Goal: Information Seeking & Learning: Learn about a topic

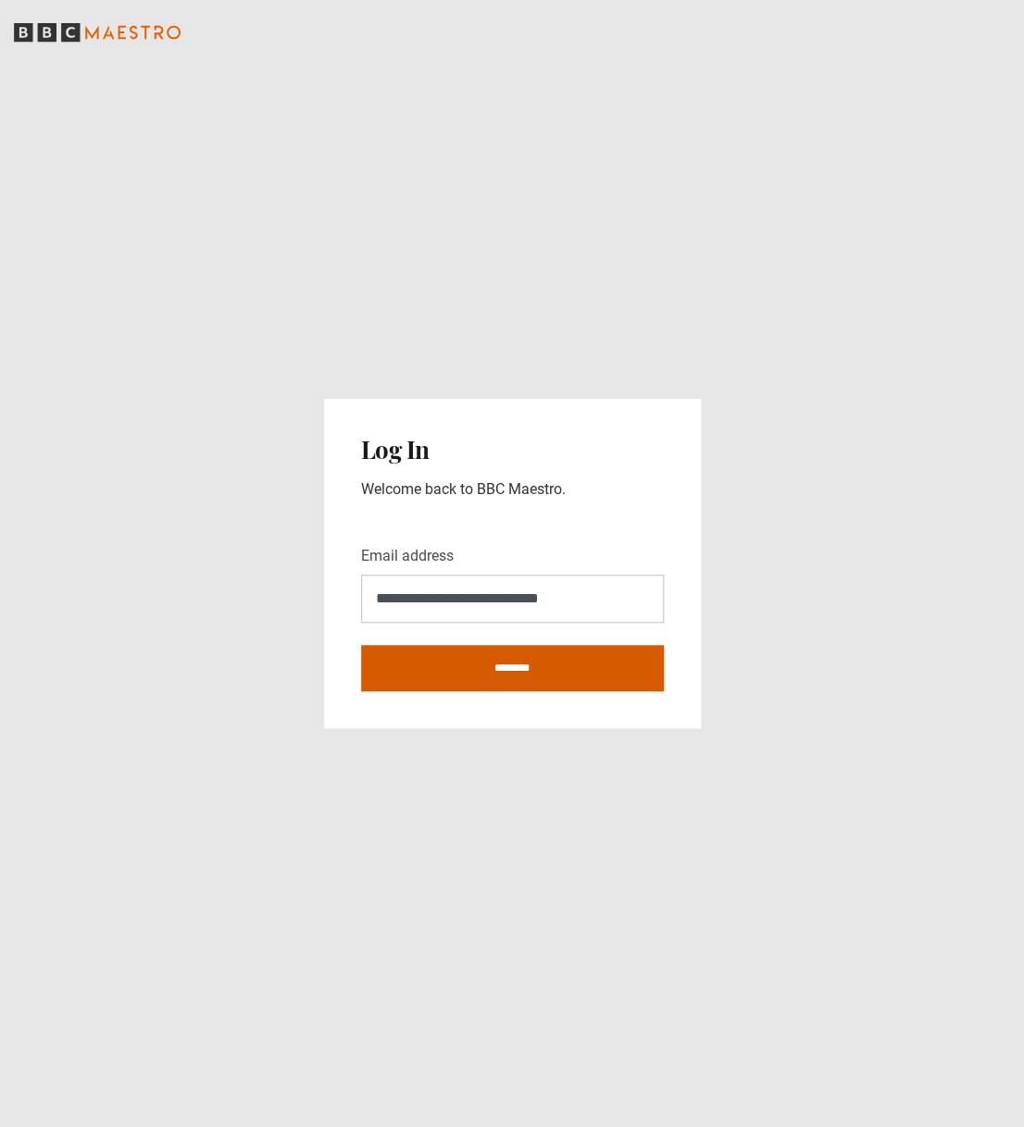
type input "**********"
click at [529, 673] on input "********" at bounding box center [512, 668] width 303 height 46
type input "**********"
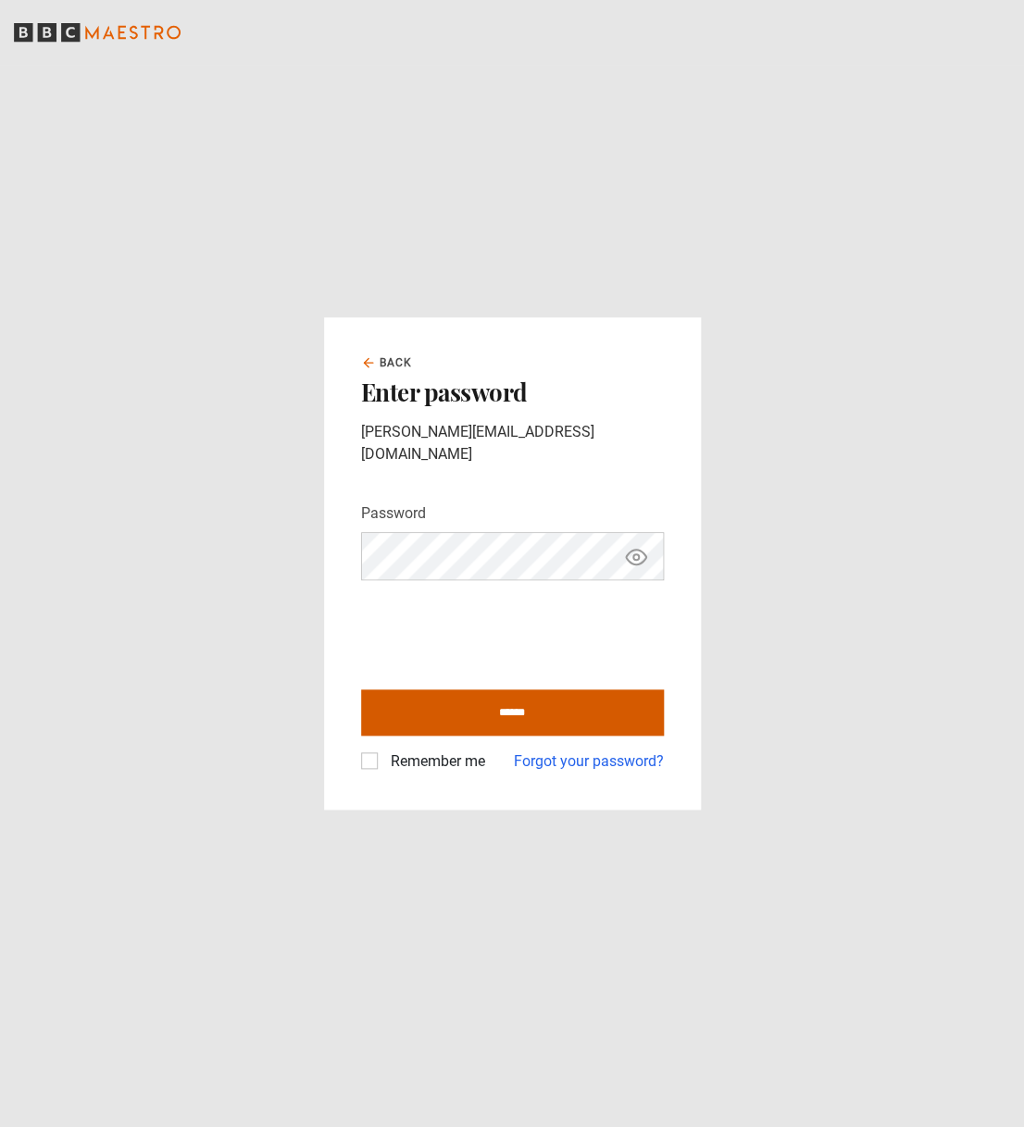
drag, startPoint x: 513, startPoint y: 696, endPoint x: 525, endPoint y: 691, distance: 13.3
click at [513, 696] on input "******" at bounding box center [512, 713] width 303 height 46
type input "**********"
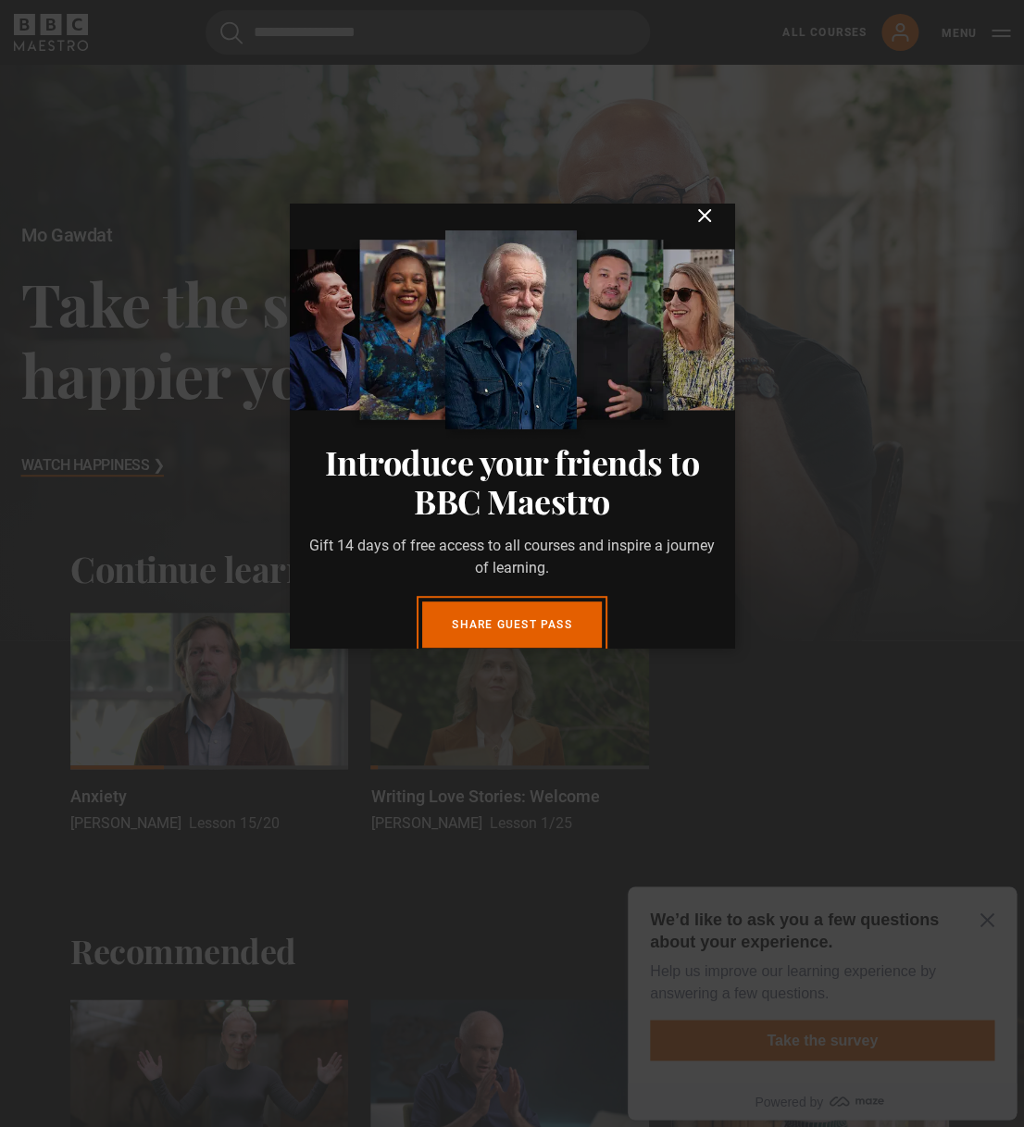
click at [709, 227] on icon "submit" at bounding box center [704, 216] width 22 height 22
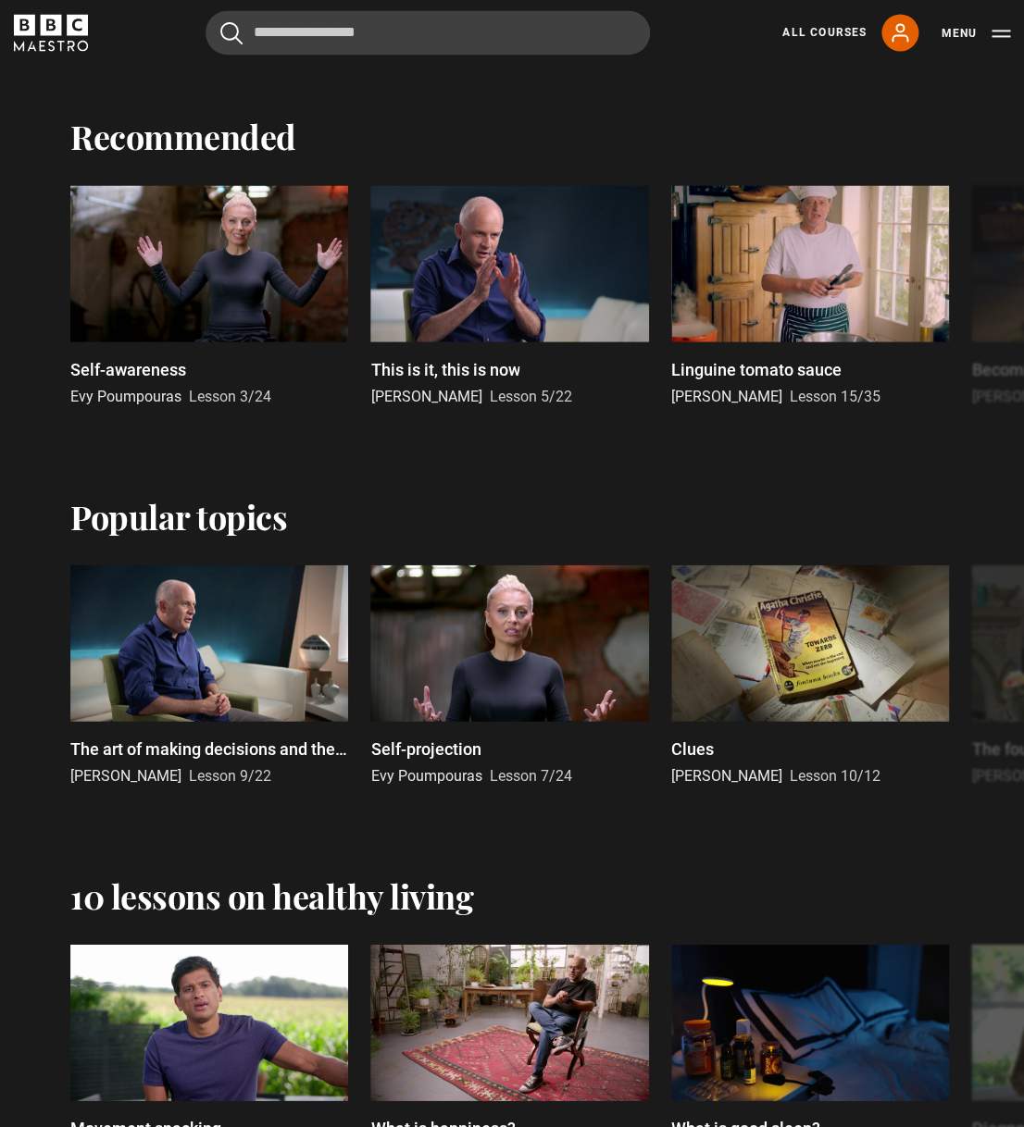
scroll to position [737, 0]
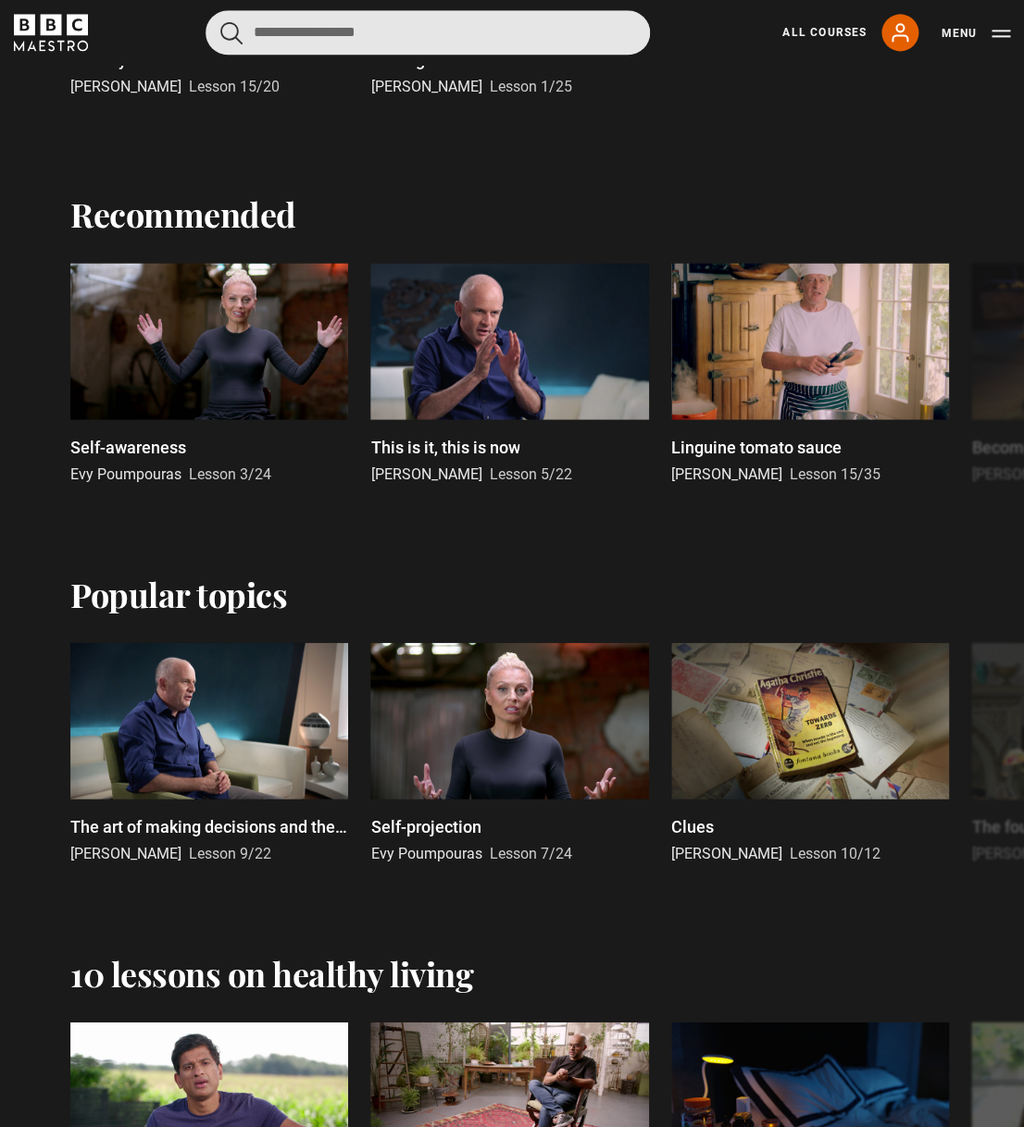
click at [312, 35] on input "Search" at bounding box center [428, 32] width 444 height 44
type input "*******"
click at [220, 21] on button "submit" at bounding box center [231, 32] width 22 height 23
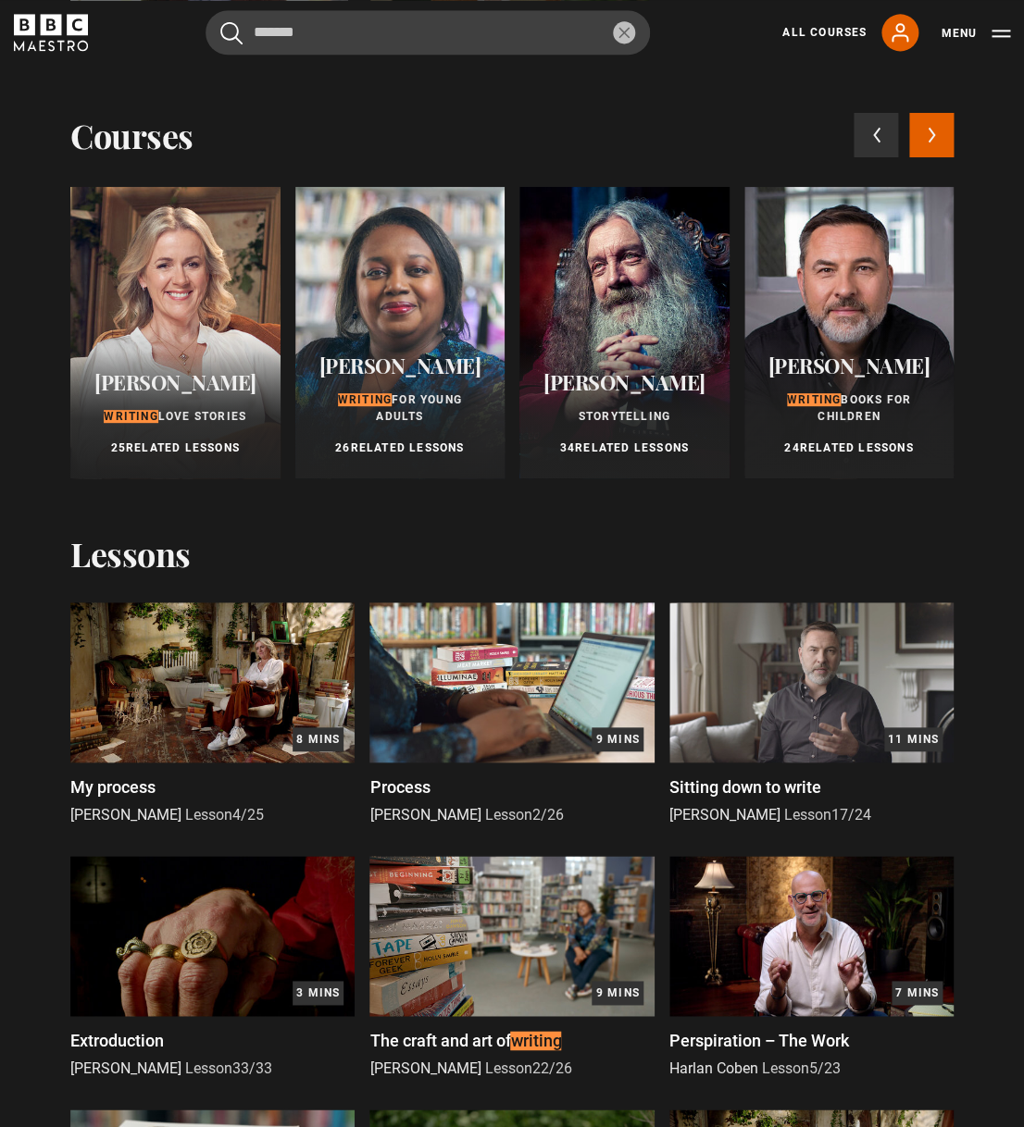
click at [928, 133] on icon at bounding box center [932, 135] width 8 height 17
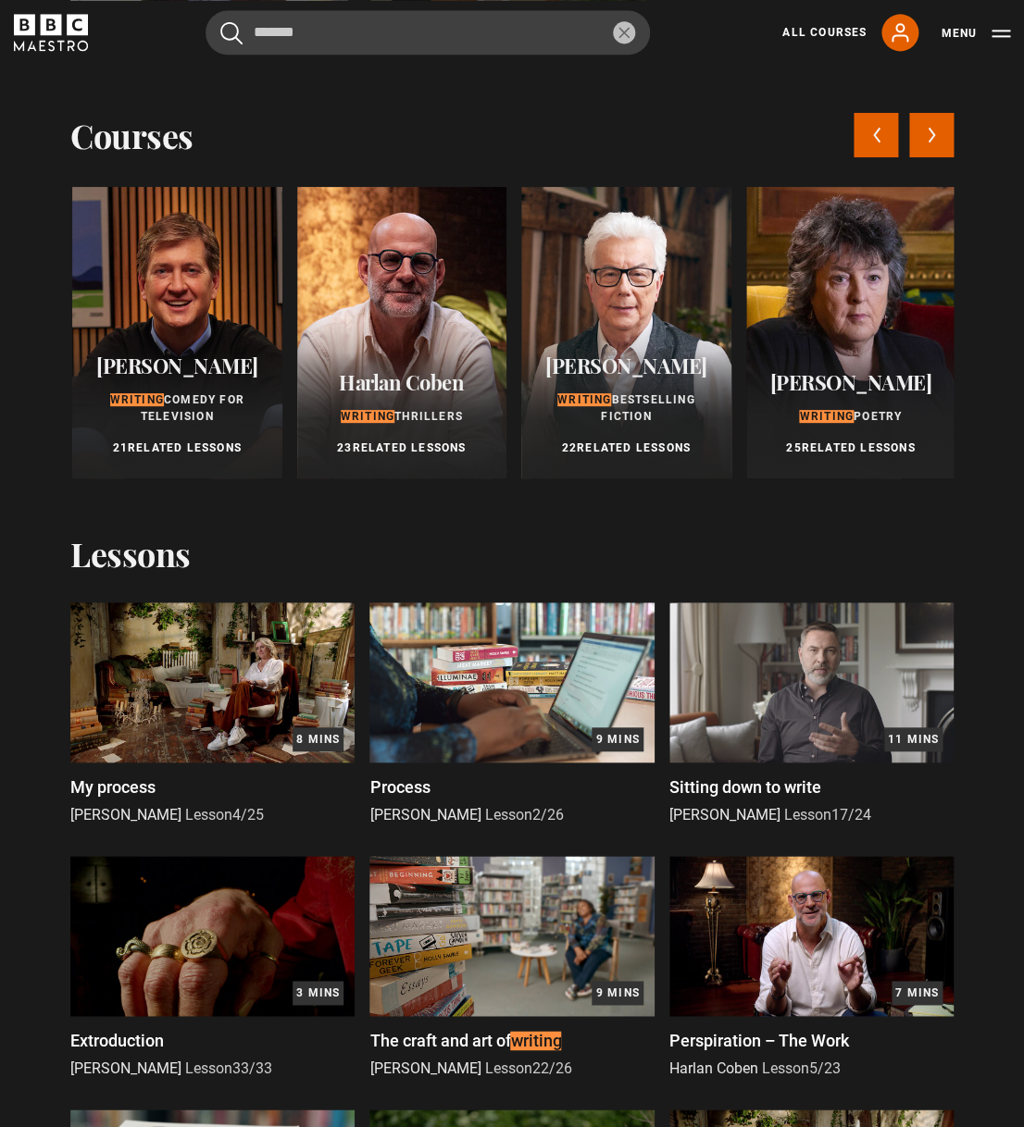
scroll to position [0, 898]
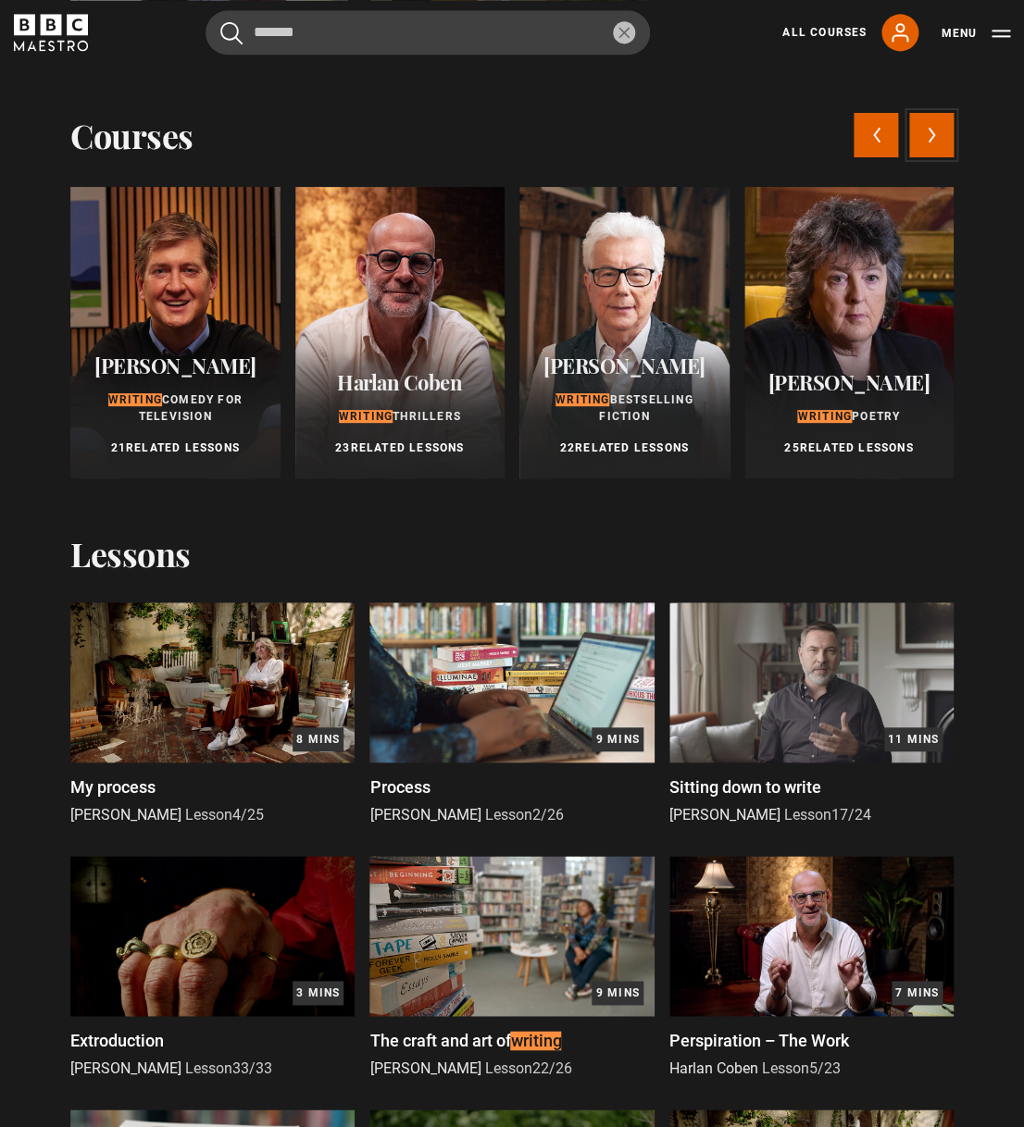
click at [926, 139] on button "Next courses" at bounding box center [931, 135] width 44 height 44
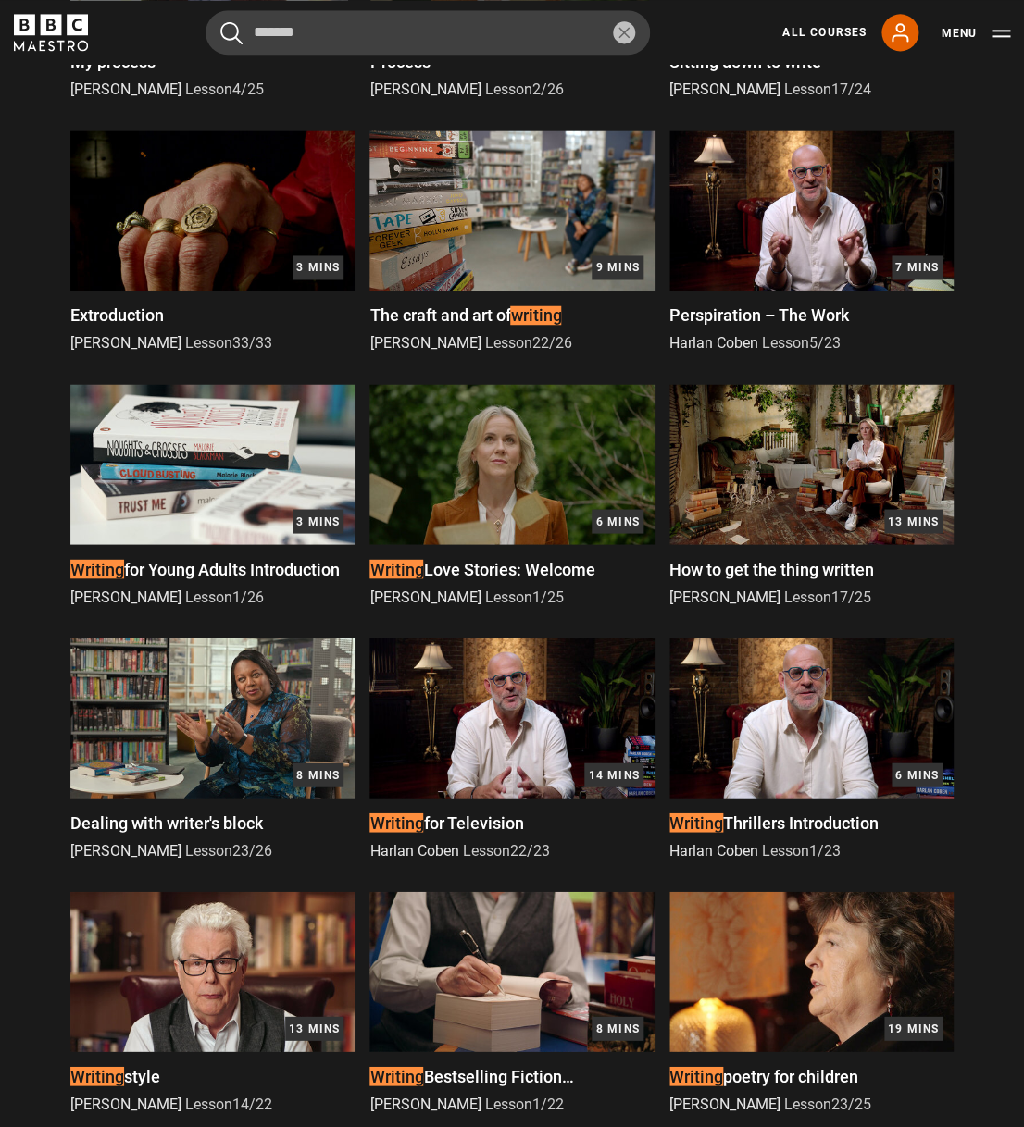
scroll to position [0, 0]
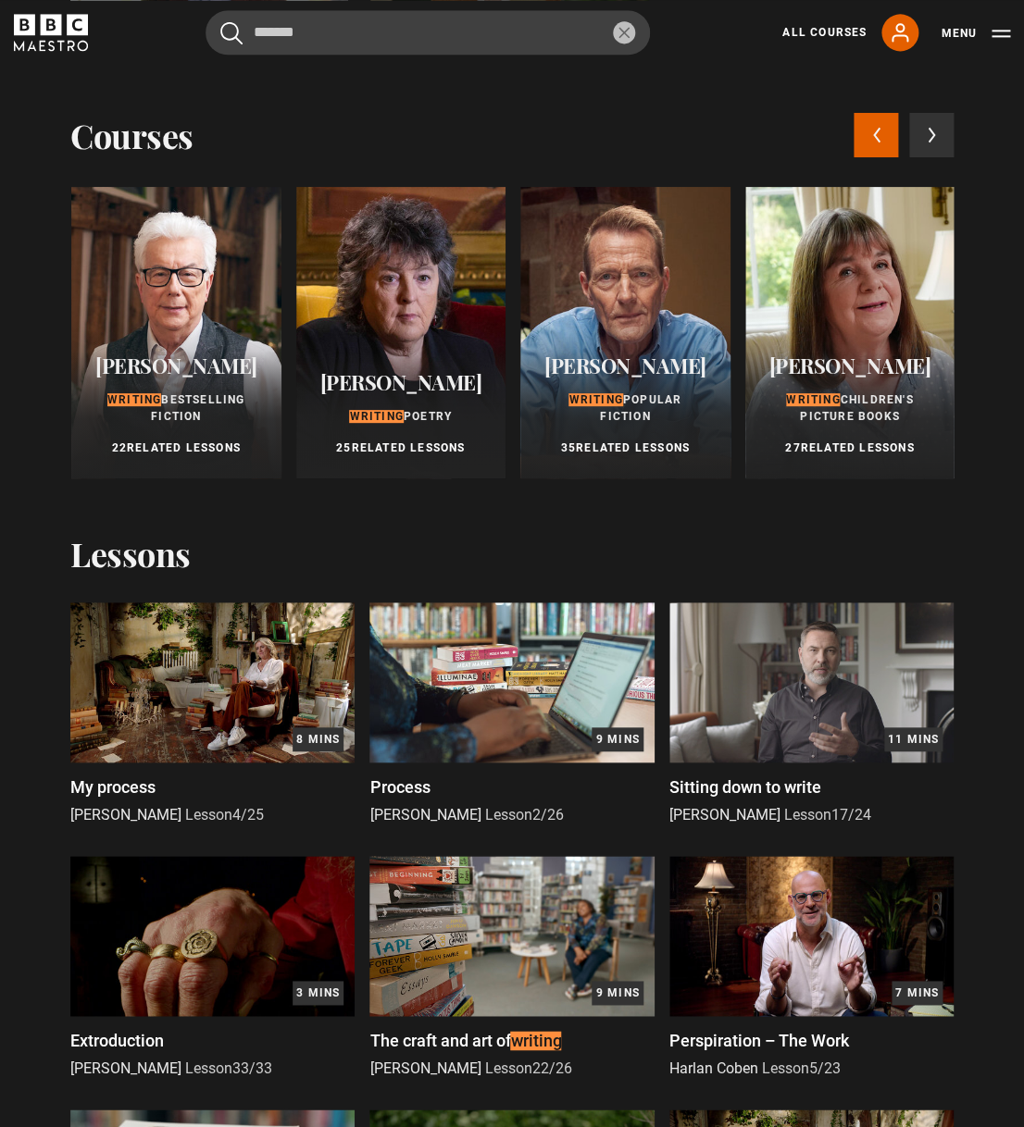
click at [436, 316] on div at bounding box center [401, 333] width 210 height 292
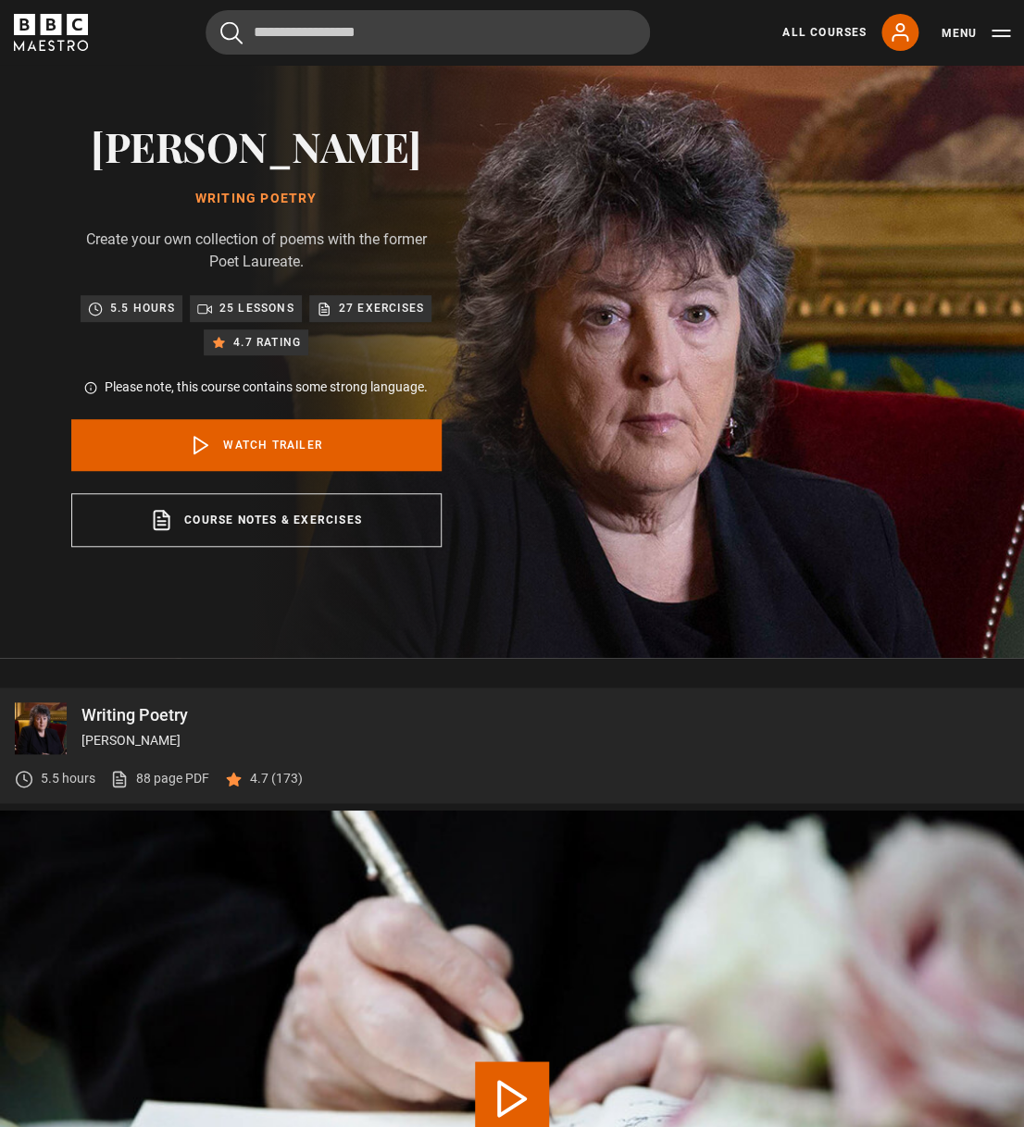
scroll to position [71, 0]
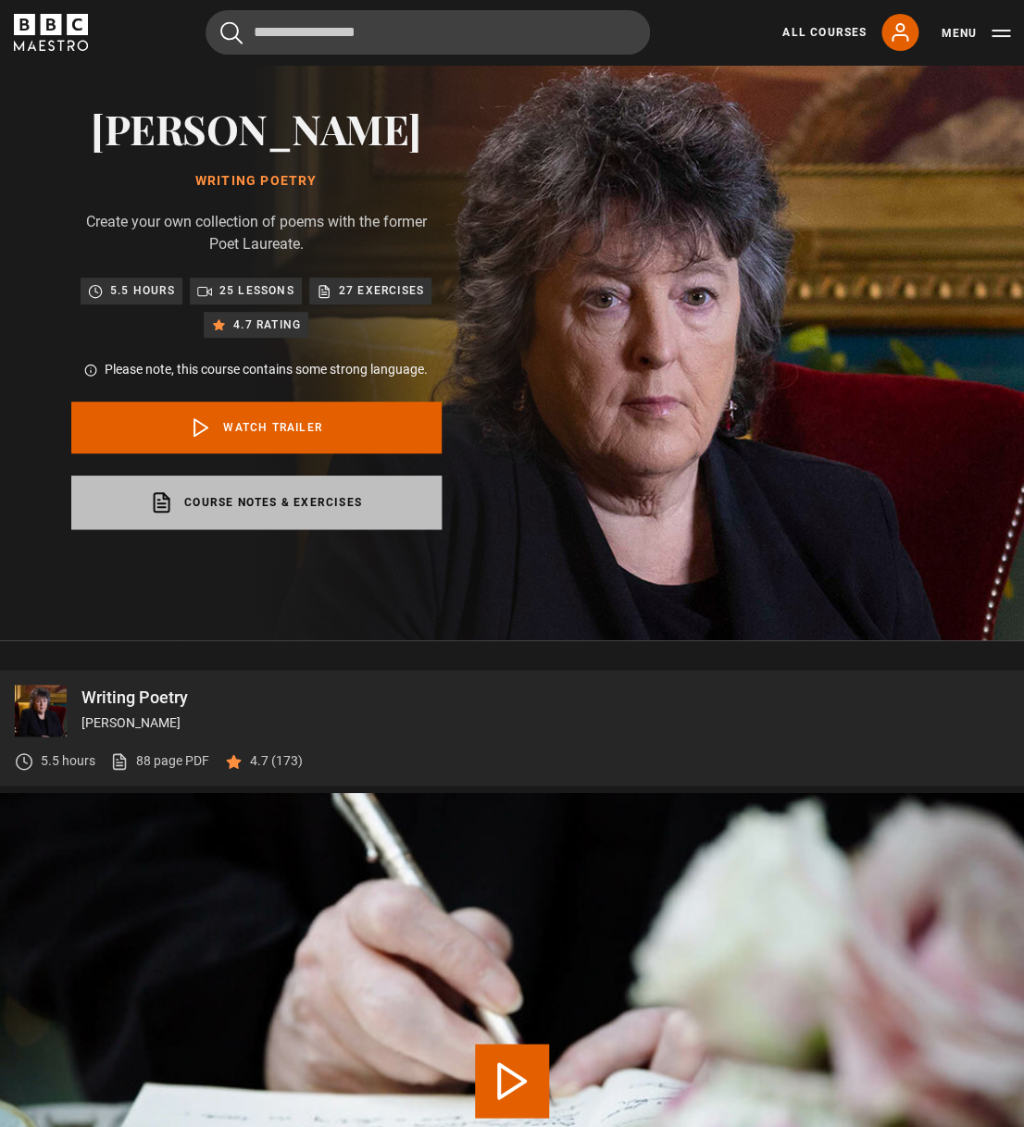
click at [290, 507] on link "Course notes & exercises opens in a new tab" at bounding box center [256, 503] width 370 height 54
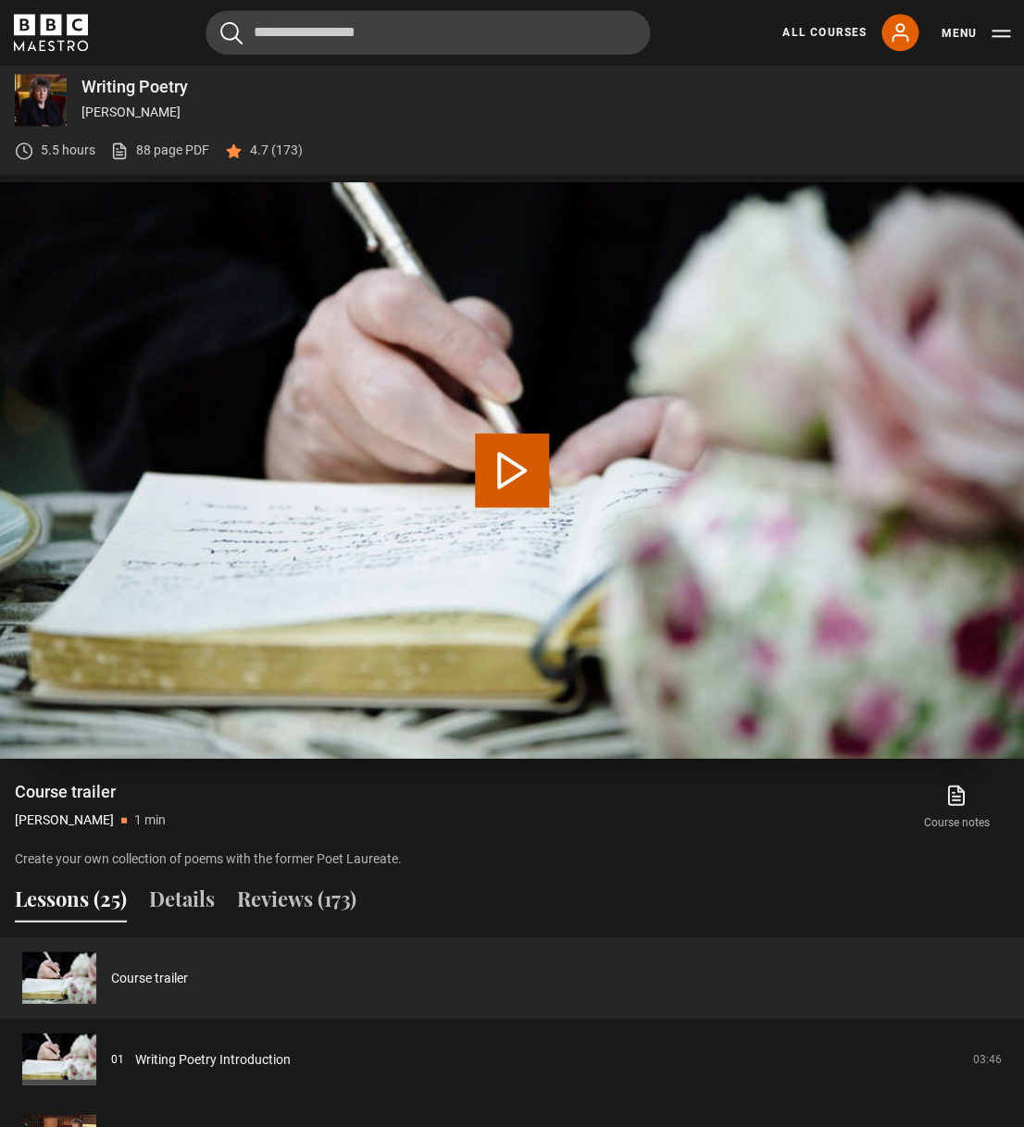
scroll to position [646, 0]
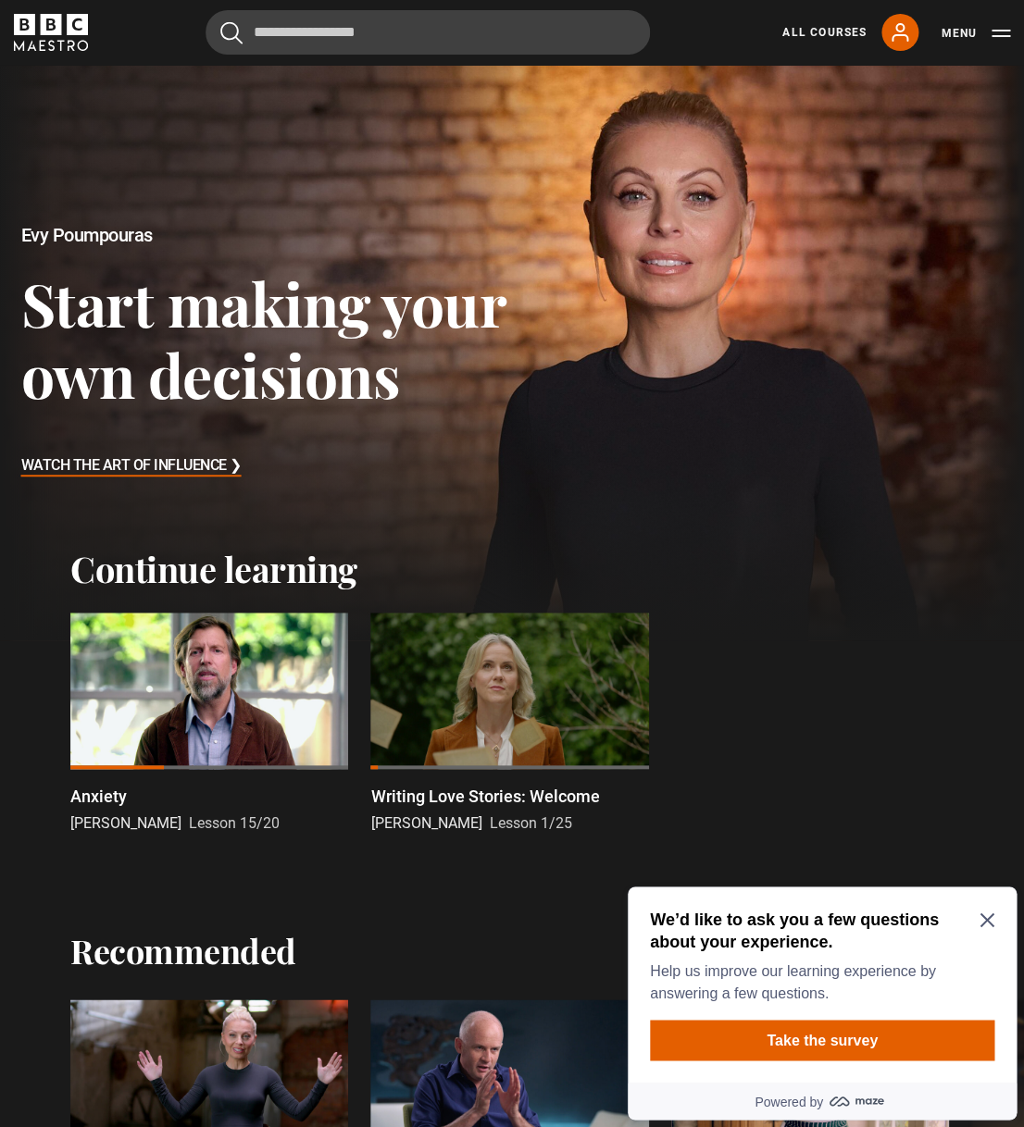
click at [554, 694] on div at bounding box center [509, 691] width 278 height 156
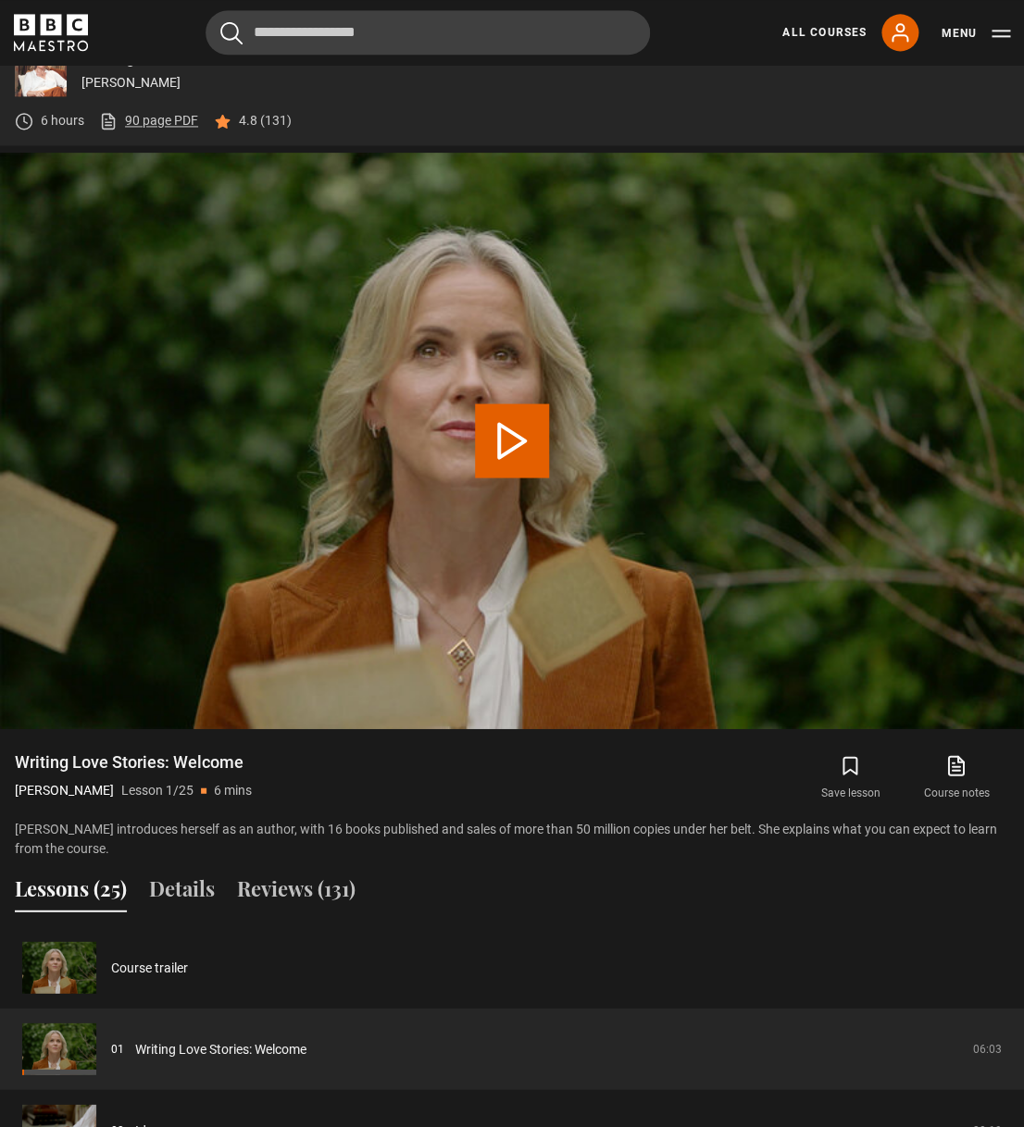
scroll to position [731, 0]
click at [156, 125] on link "90 page PDF (opens in new tab)" at bounding box center [148, 120] width 99 height 19
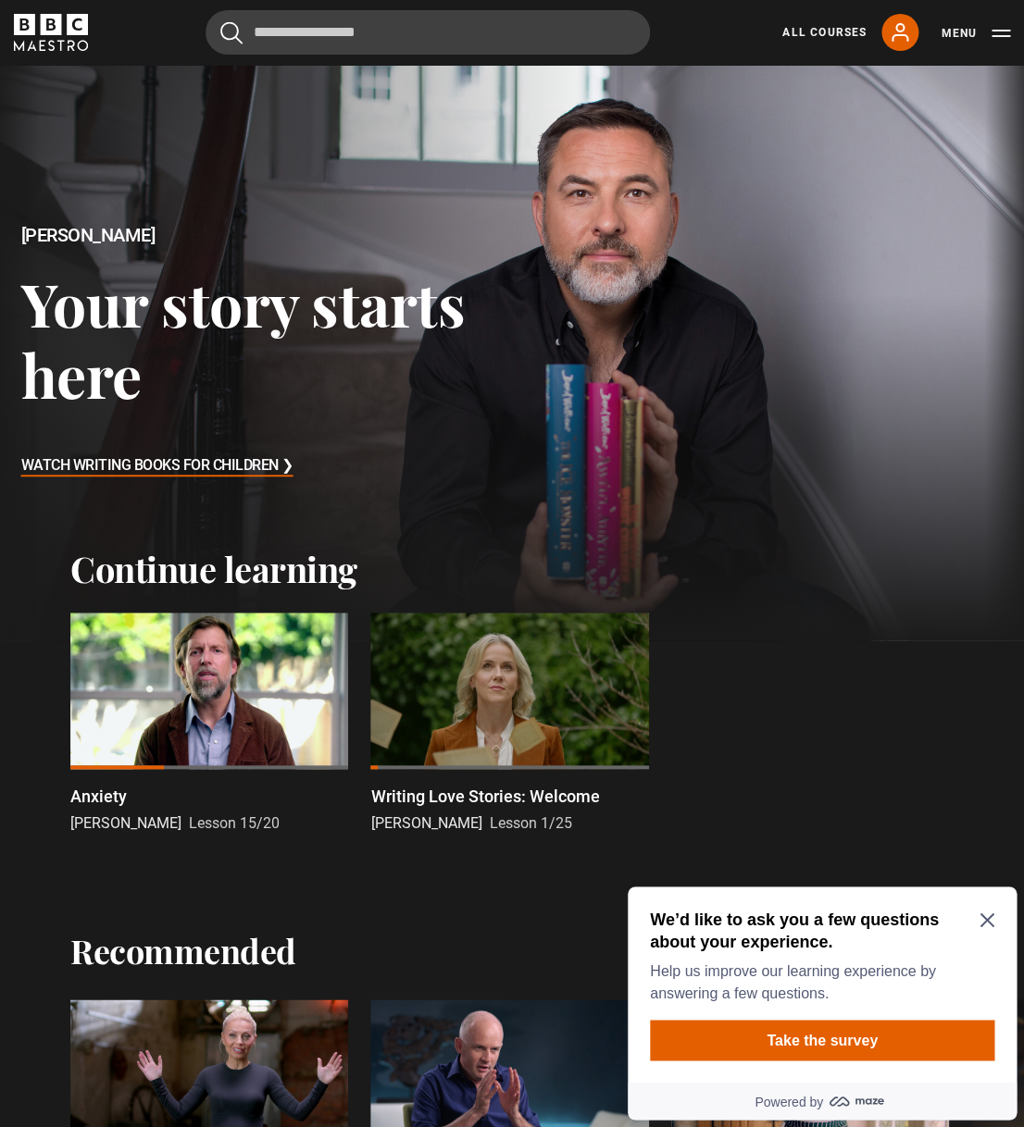
click at [260, 464] on h3 "Watch Writing Books for Children ❯" at bounding box center [157, 467] width 272 height 28
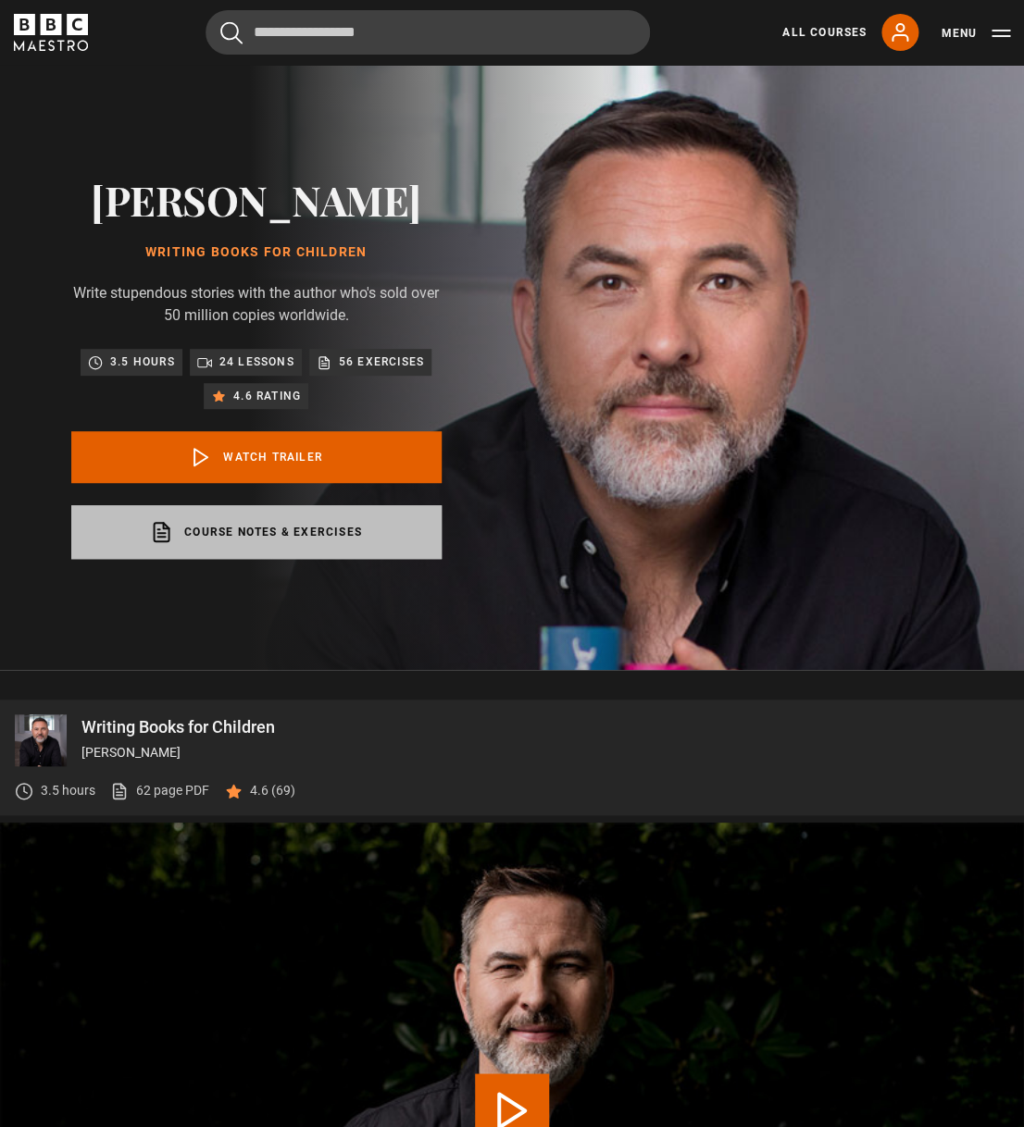
click at [314, 536] on link "Course notes & exercises opens in a new tab" at bounding box center [256, 532] width 370 height 54
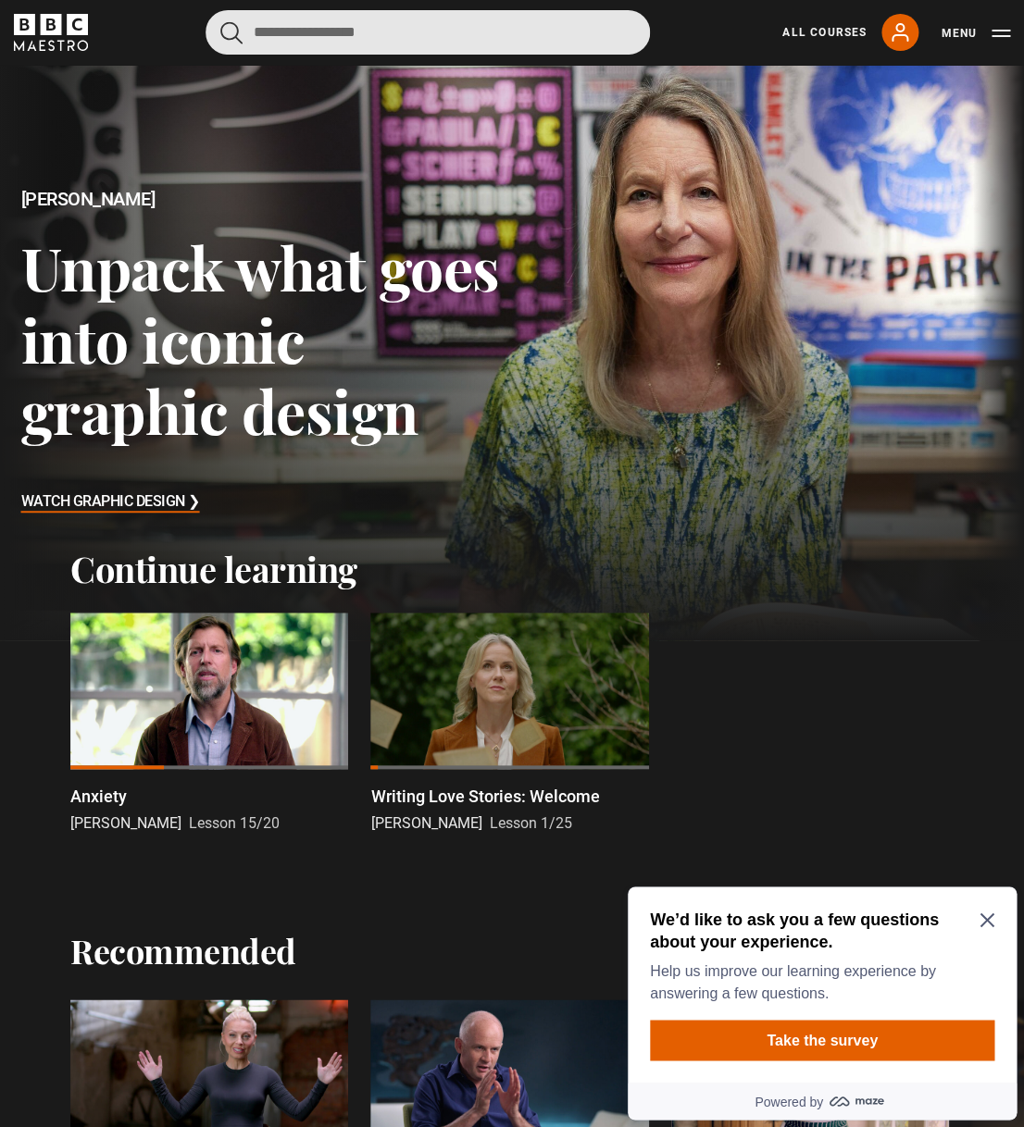
click at [516, 31] on input "Search" at bounding box center [428, 32] width 444 height 44
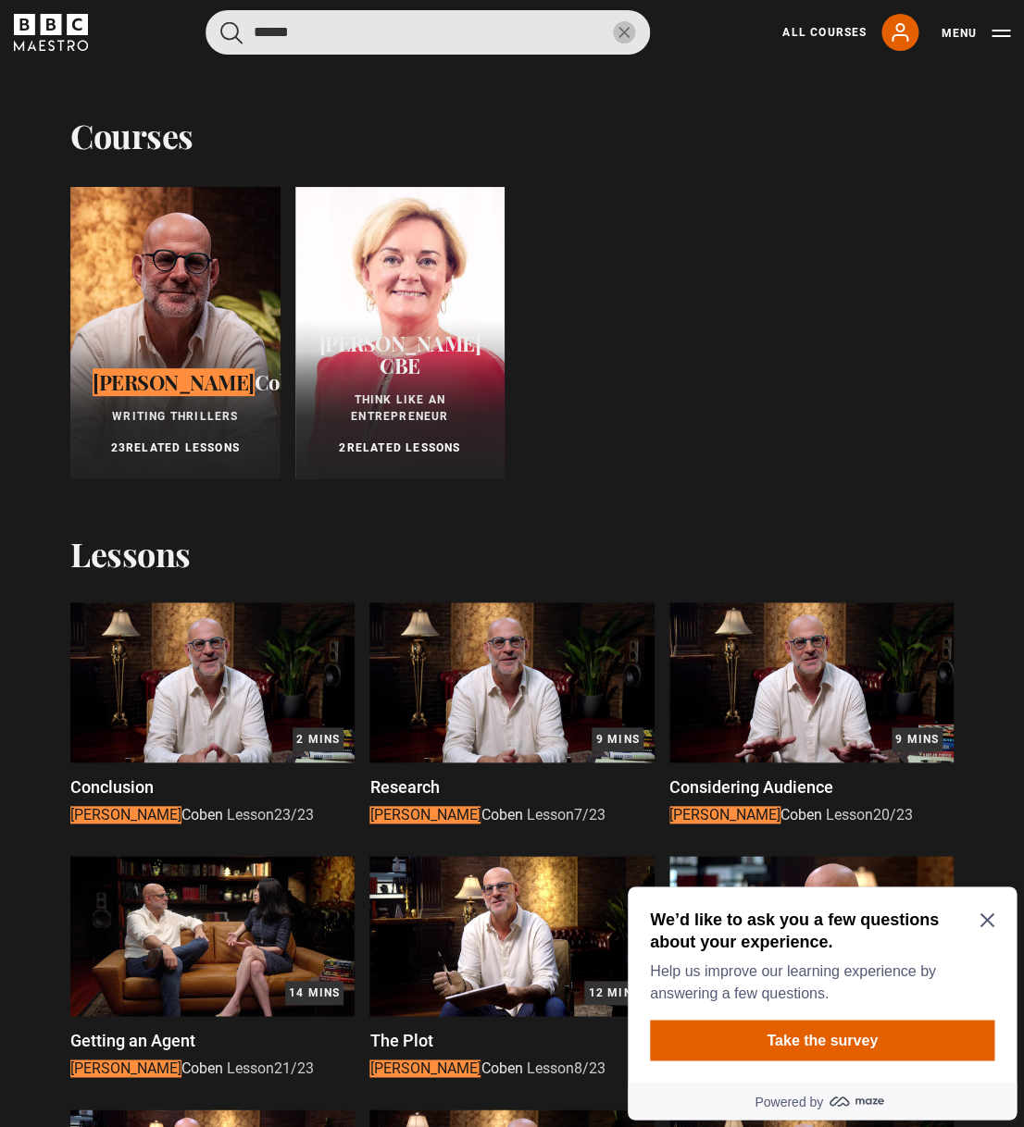
type input "******"
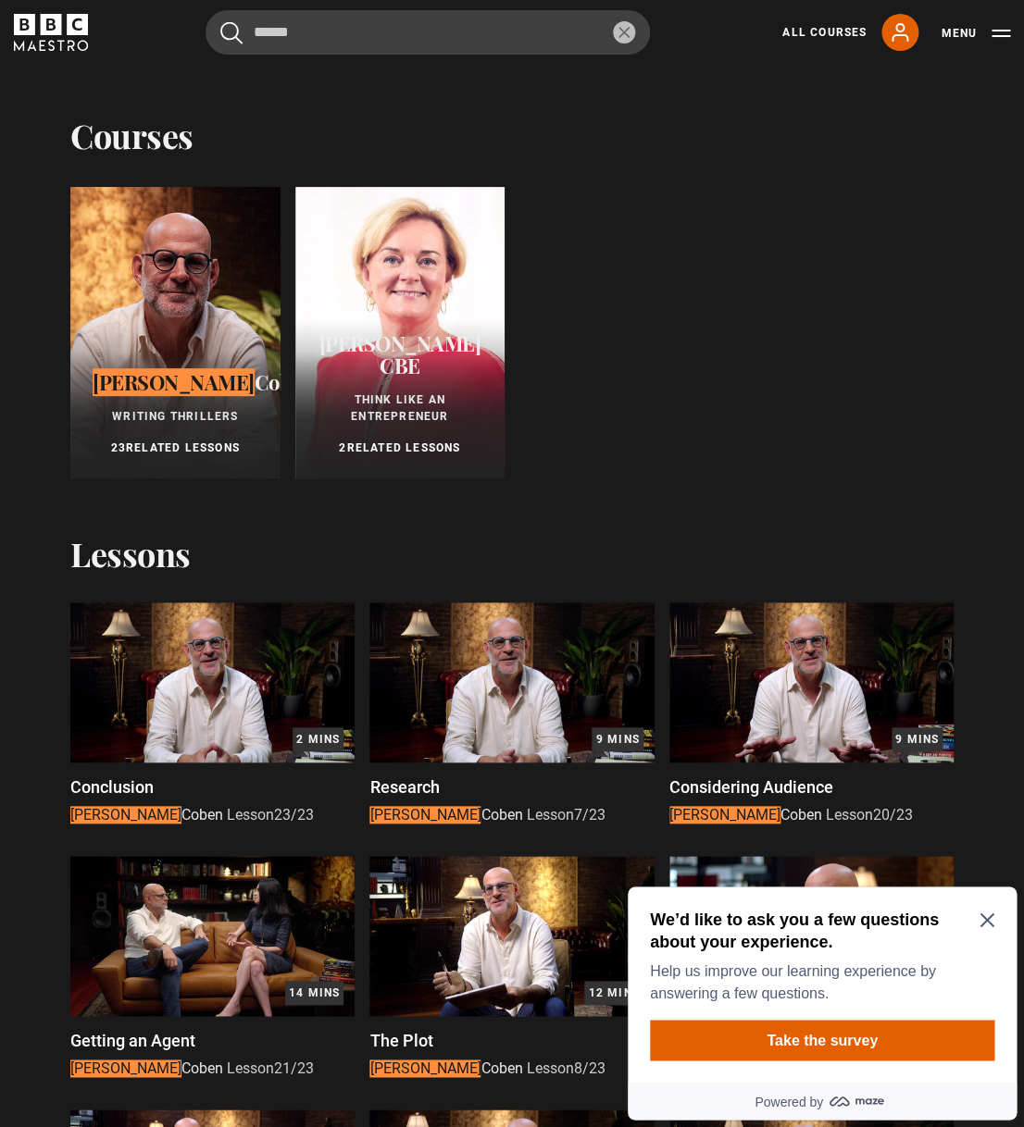
click at [194, 299] on div at bounding box center [175, 333] width 210 height 292
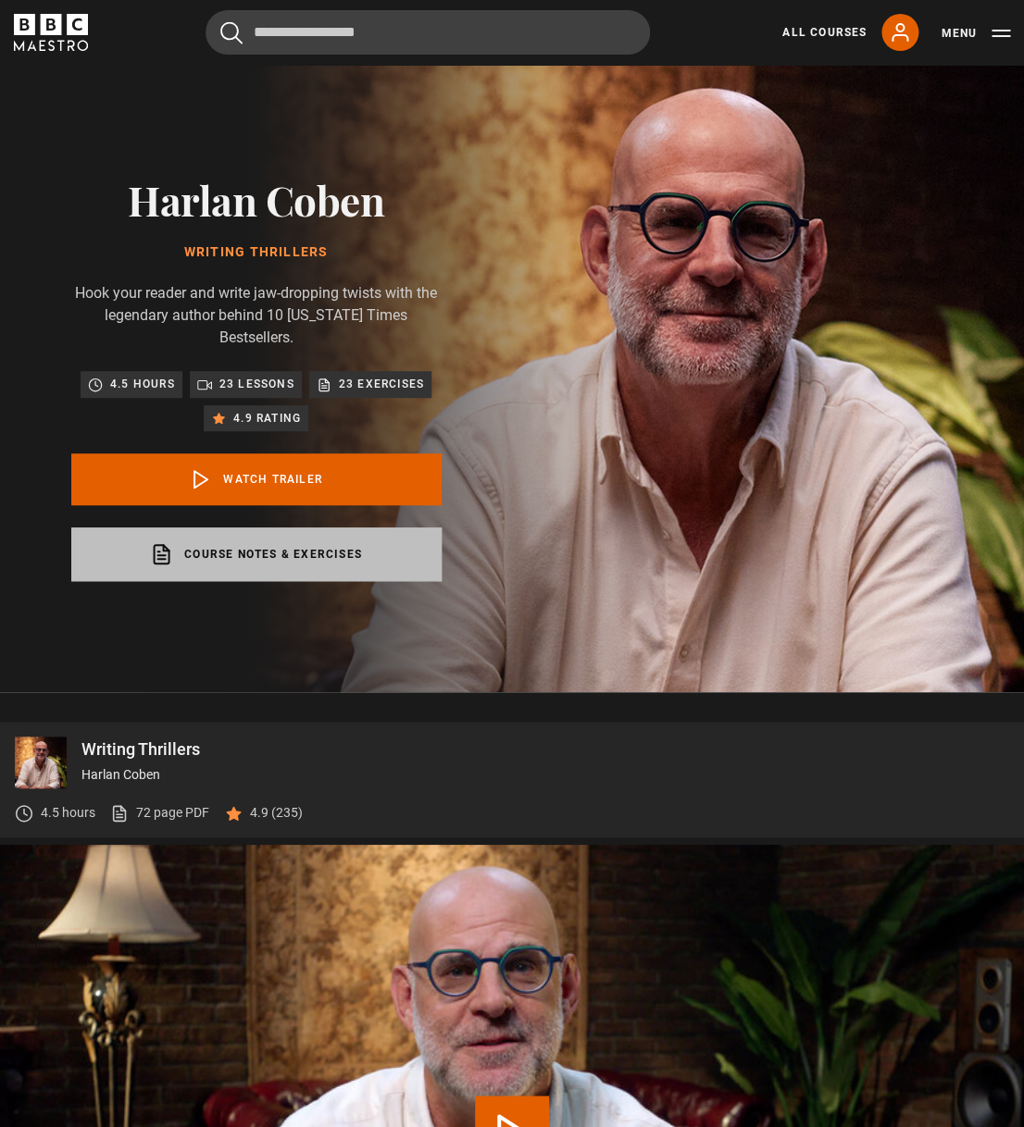
click at [279, 544] on link "Course notes & exercises opens in a new tab" at bounding box center [256, 555] width 370 height 54
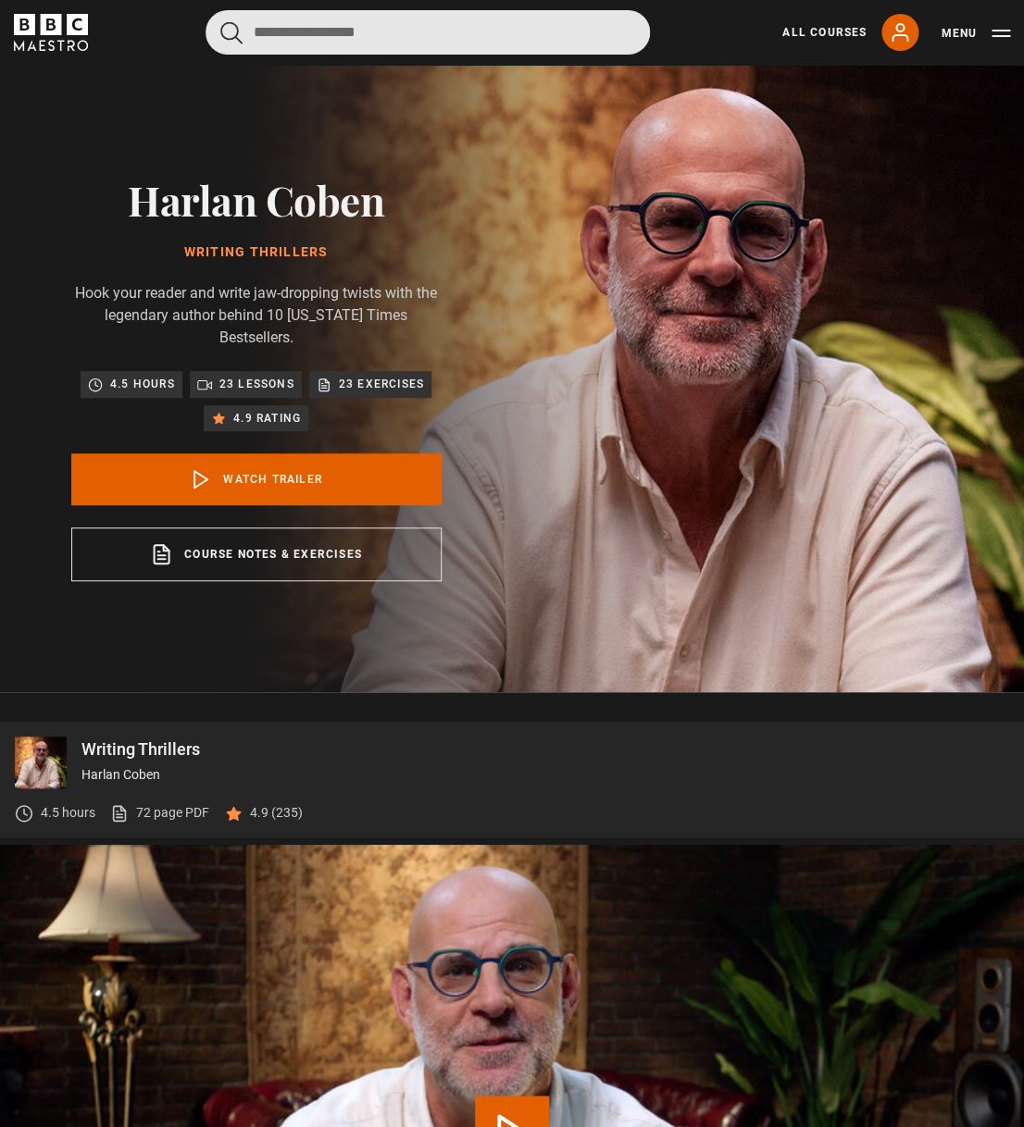
click at [457, 34] on input "Search" at bounding box center [428, 32] width 444 height 44
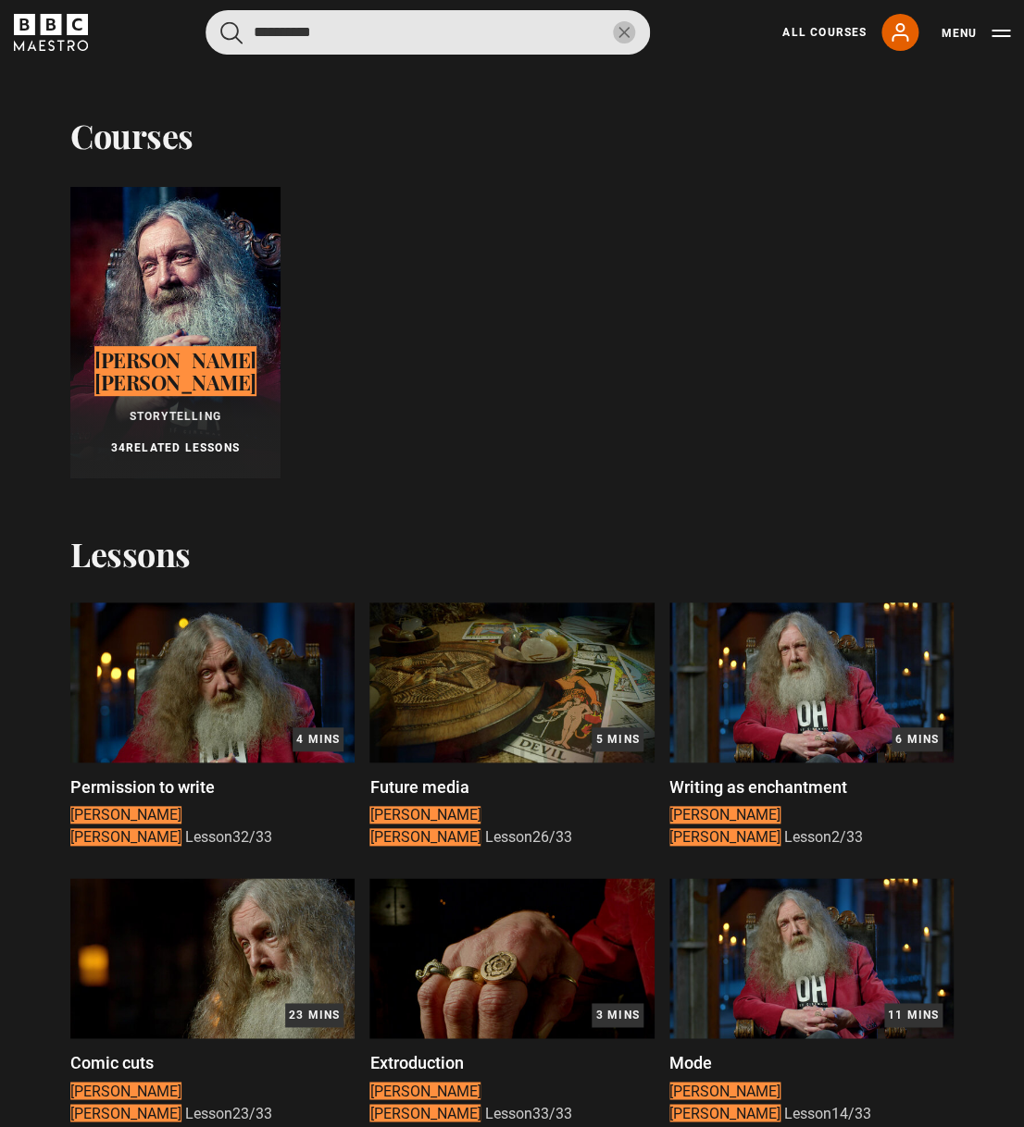
type input "**********"
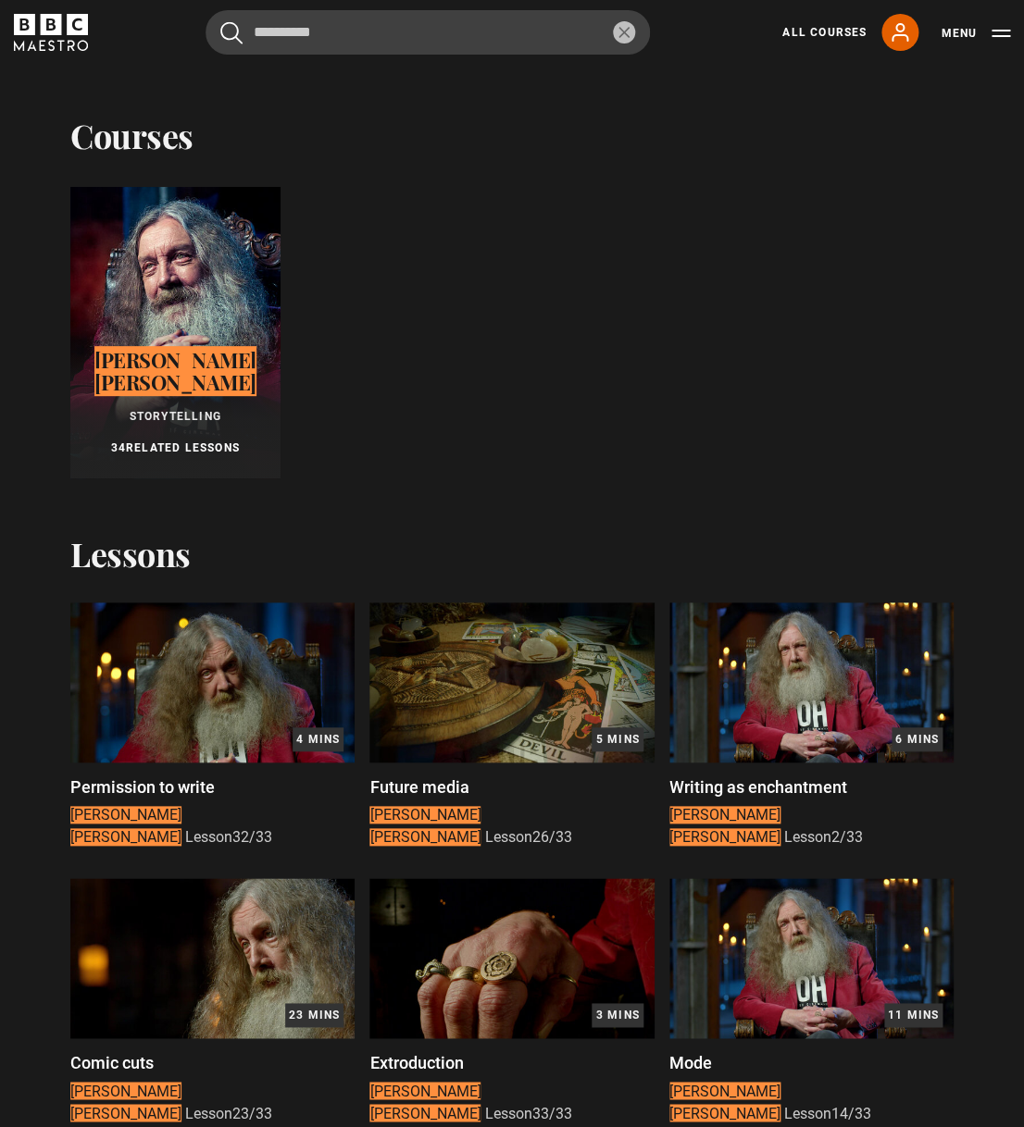
click at [187, 263] on div at bounding box center [175, 333] width 210 height 292
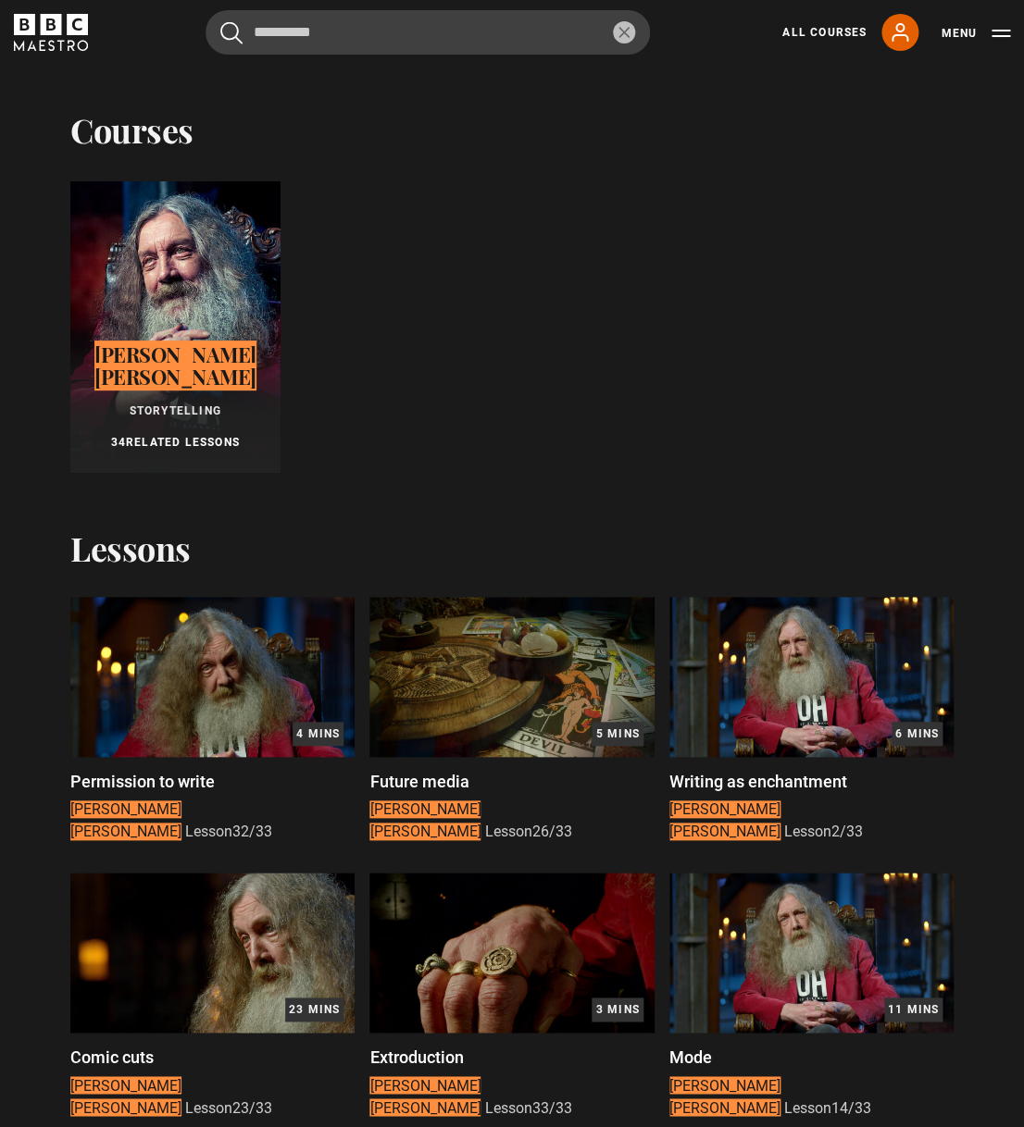
scroll to position [2, 0]
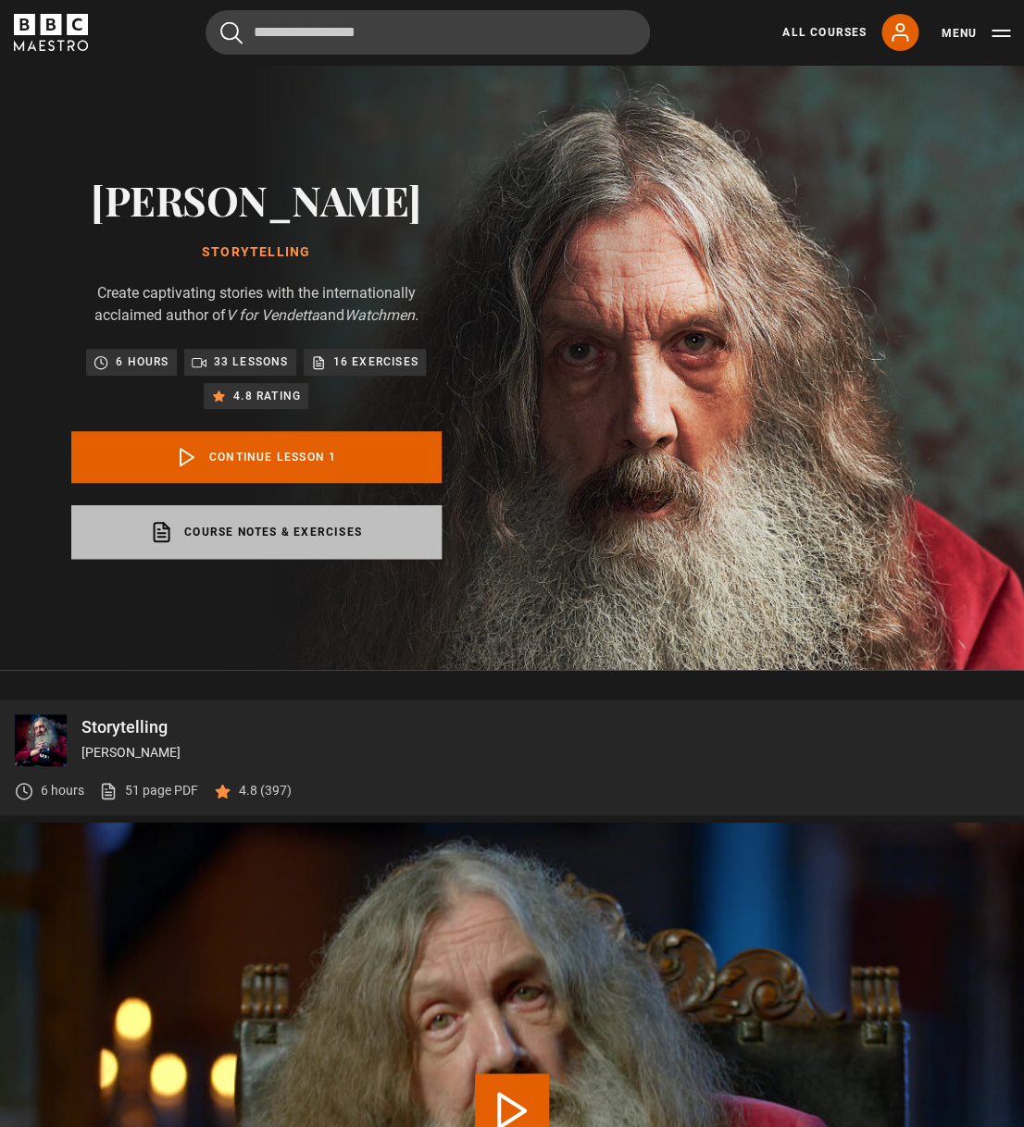
click at [308, 531] on link "Course notes & exercises opens in a new tab" at bounding box center [256, 532] width 370 height 54
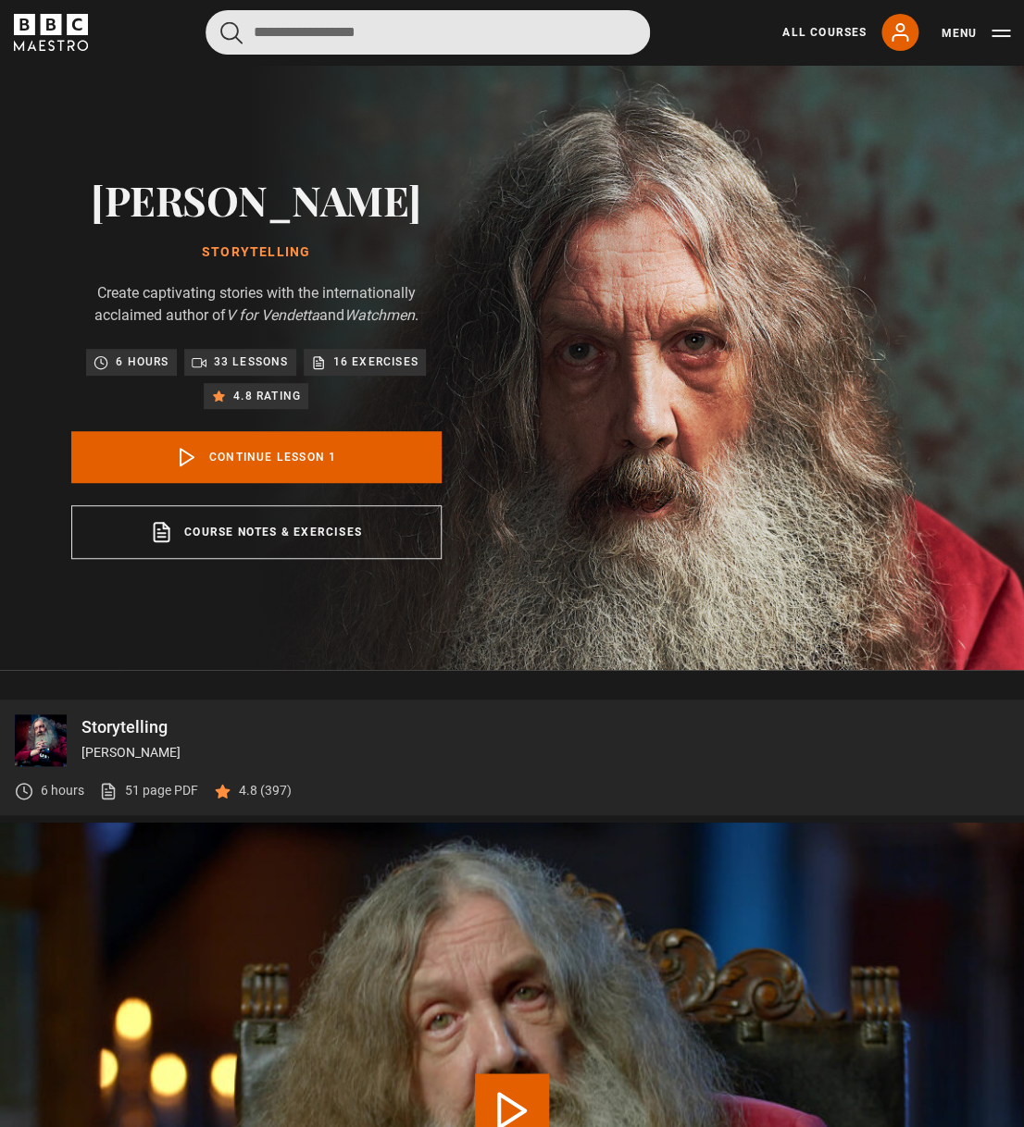
click at [317, 25] on input "Search" at bounding box center [428, 32] width 444 height 44
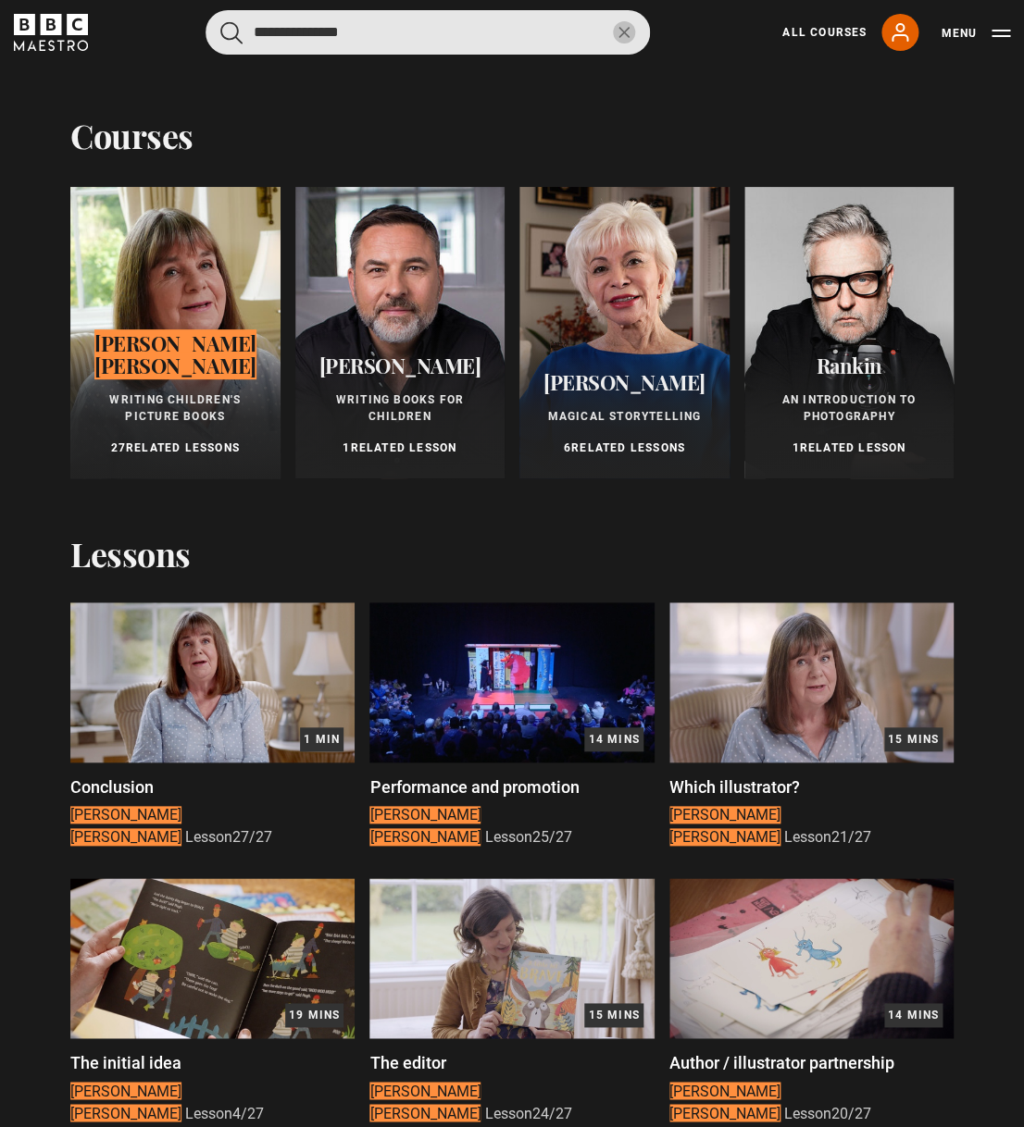
type input "**********"
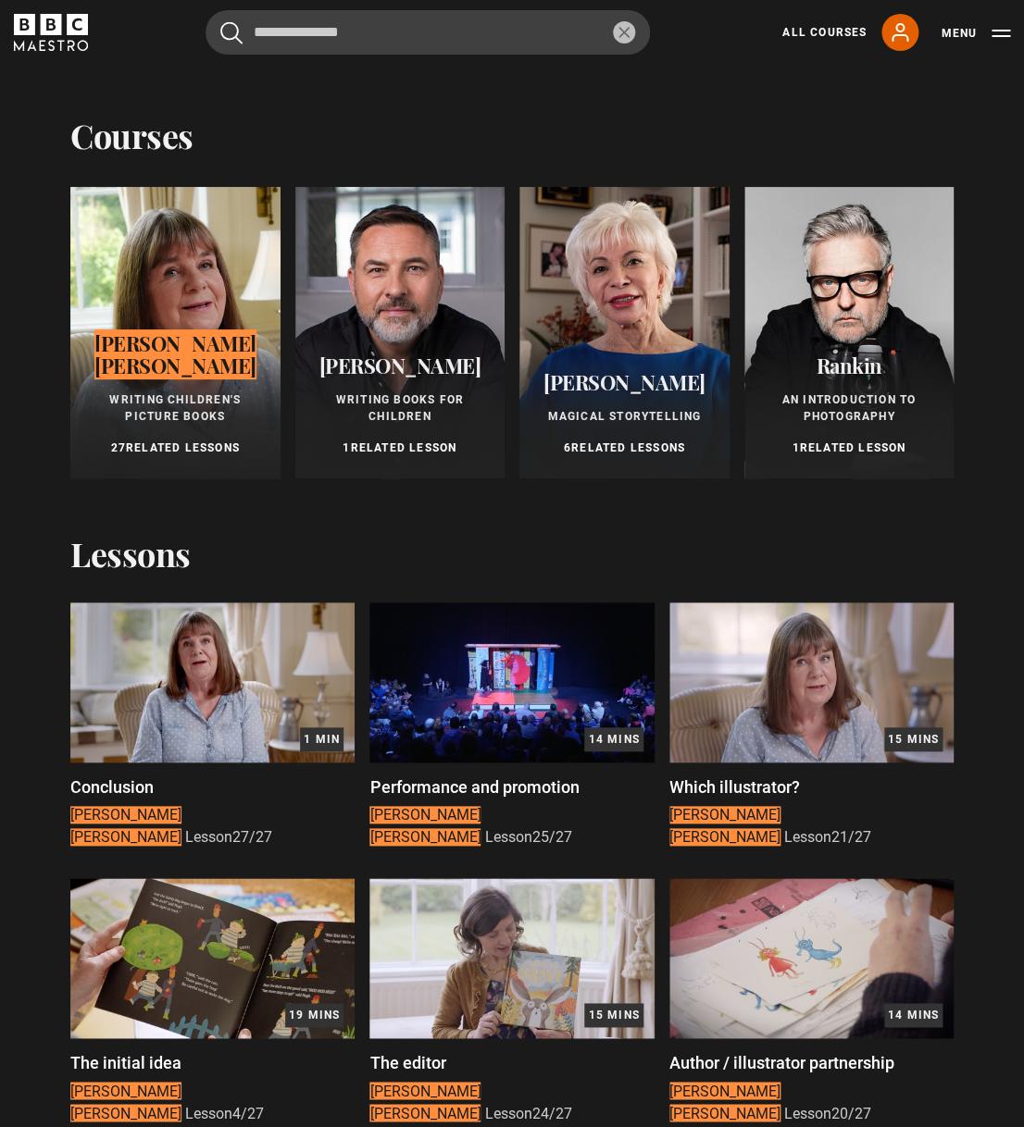
click at [128, 278] on div at bounding box center [175, 333] width 210 height 292
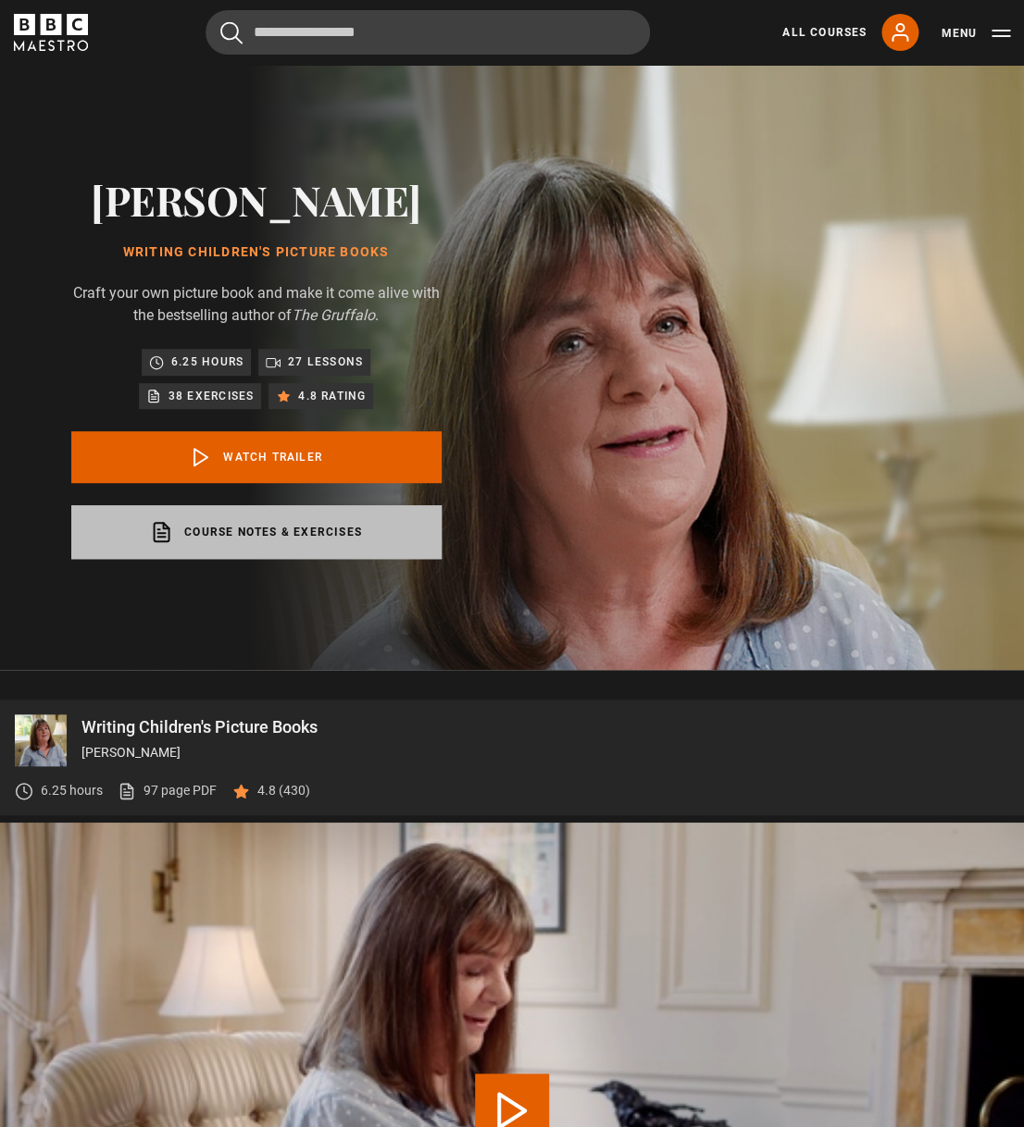
click at [340, 529] on link "Course notes & exercises opens in a new tab" at bounding box center [256, 532] width 370 height 54
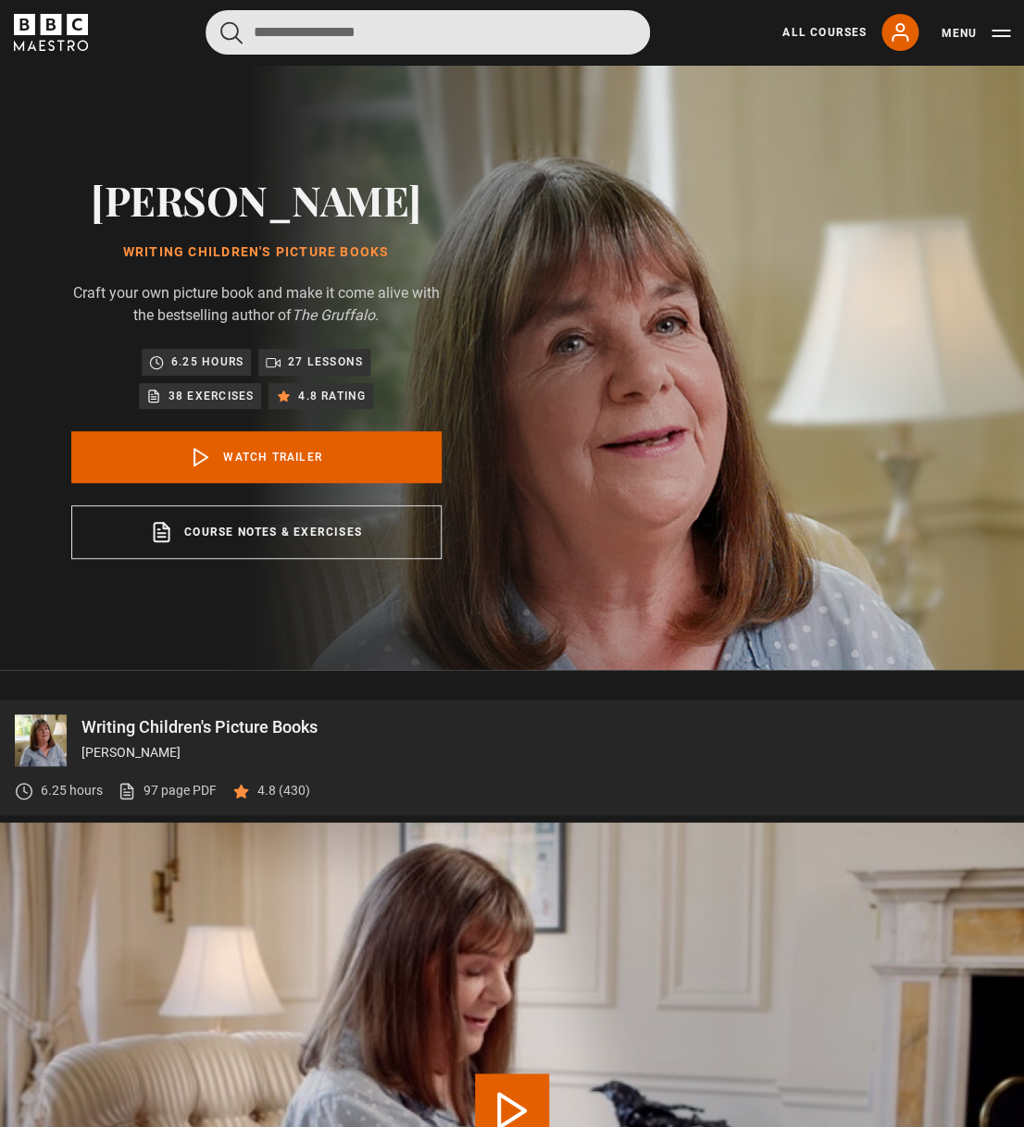
click at [452, 38] on input "Search" at bounding box center [428, 32] width 444 height 44
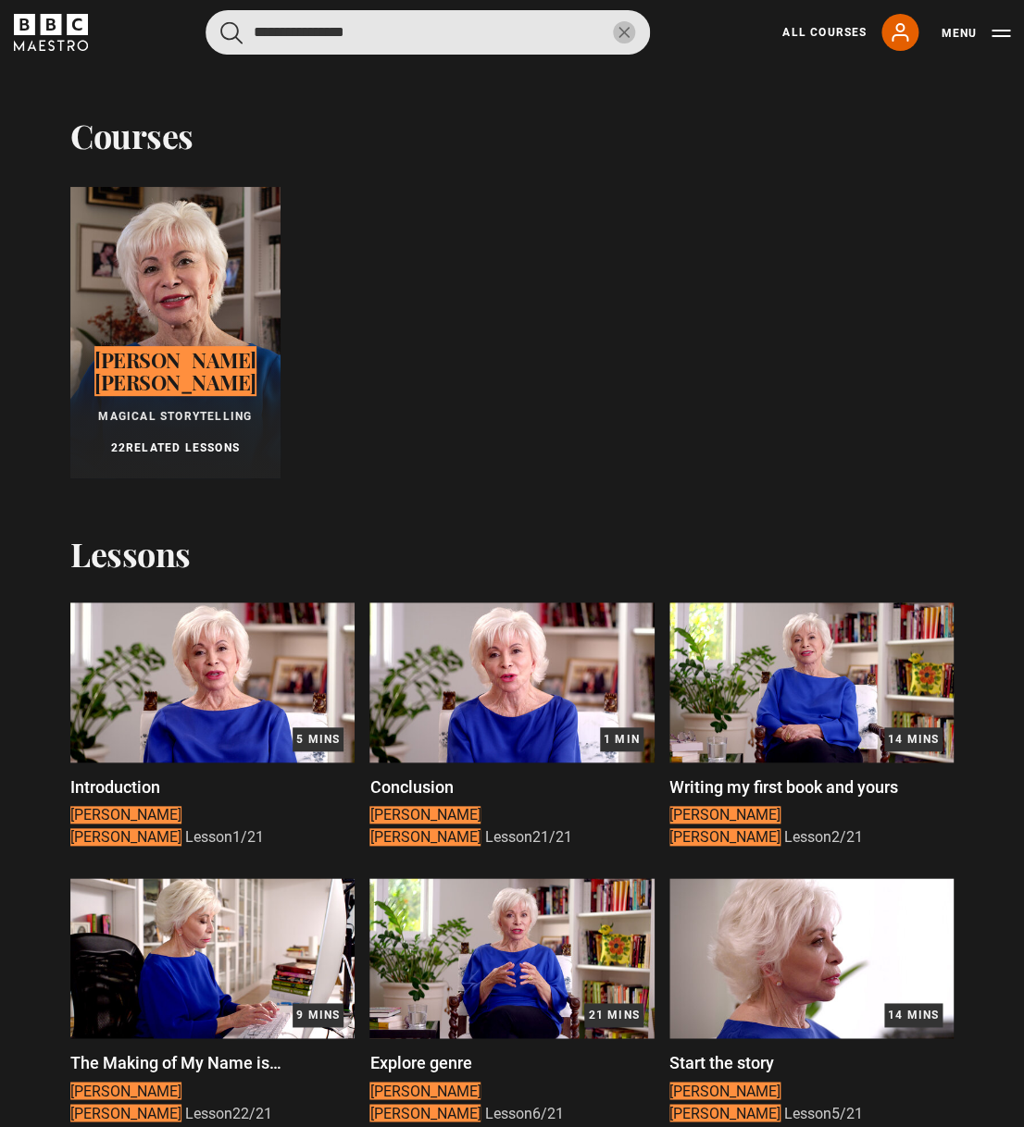
type input "**********"
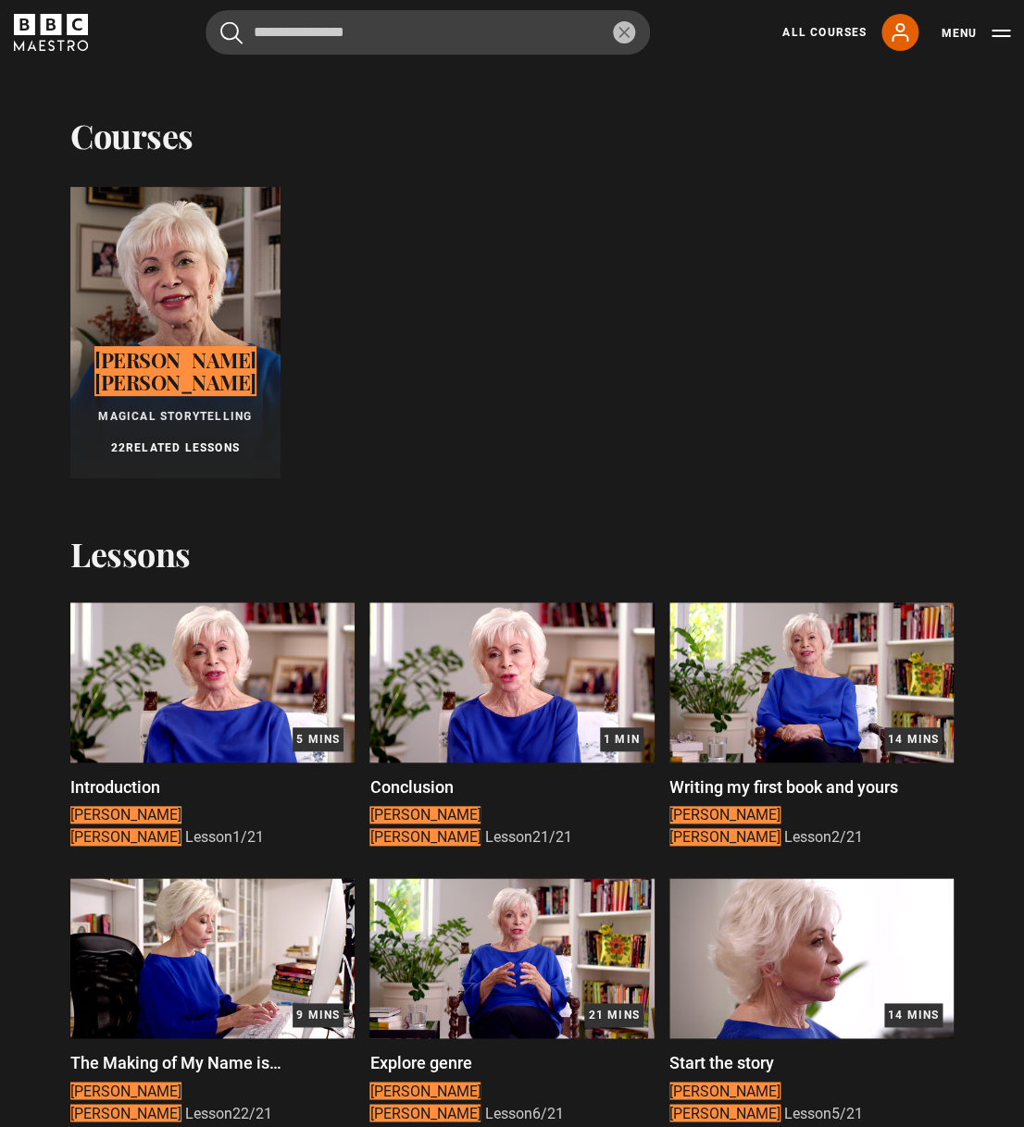
click at [139, 245] on div at bounding box center [175, 333] width 210 height 292
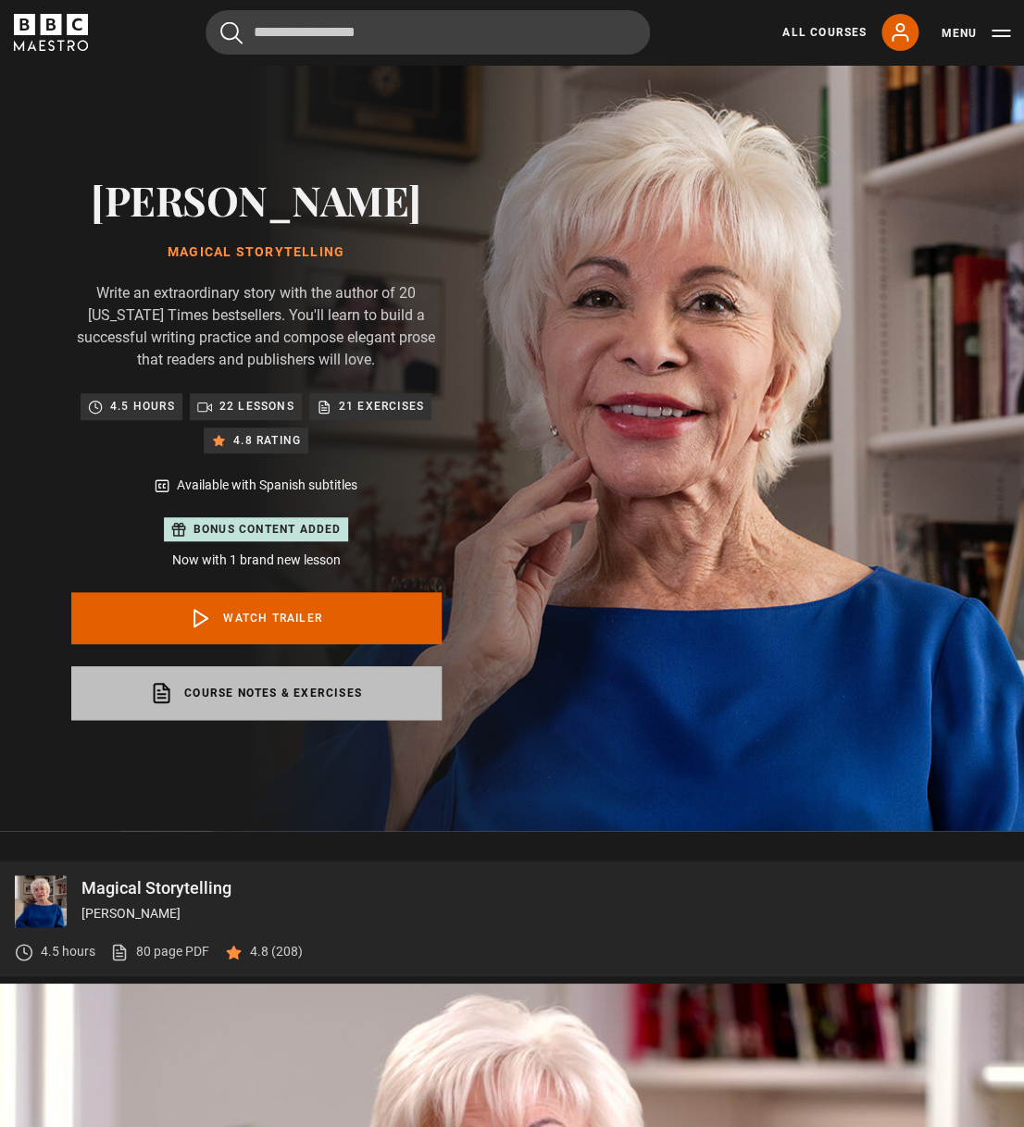
click at [329, 691] on link "Course notes & exercises opens in a new tab" at bounding box center [256, 693] width 370 height 54
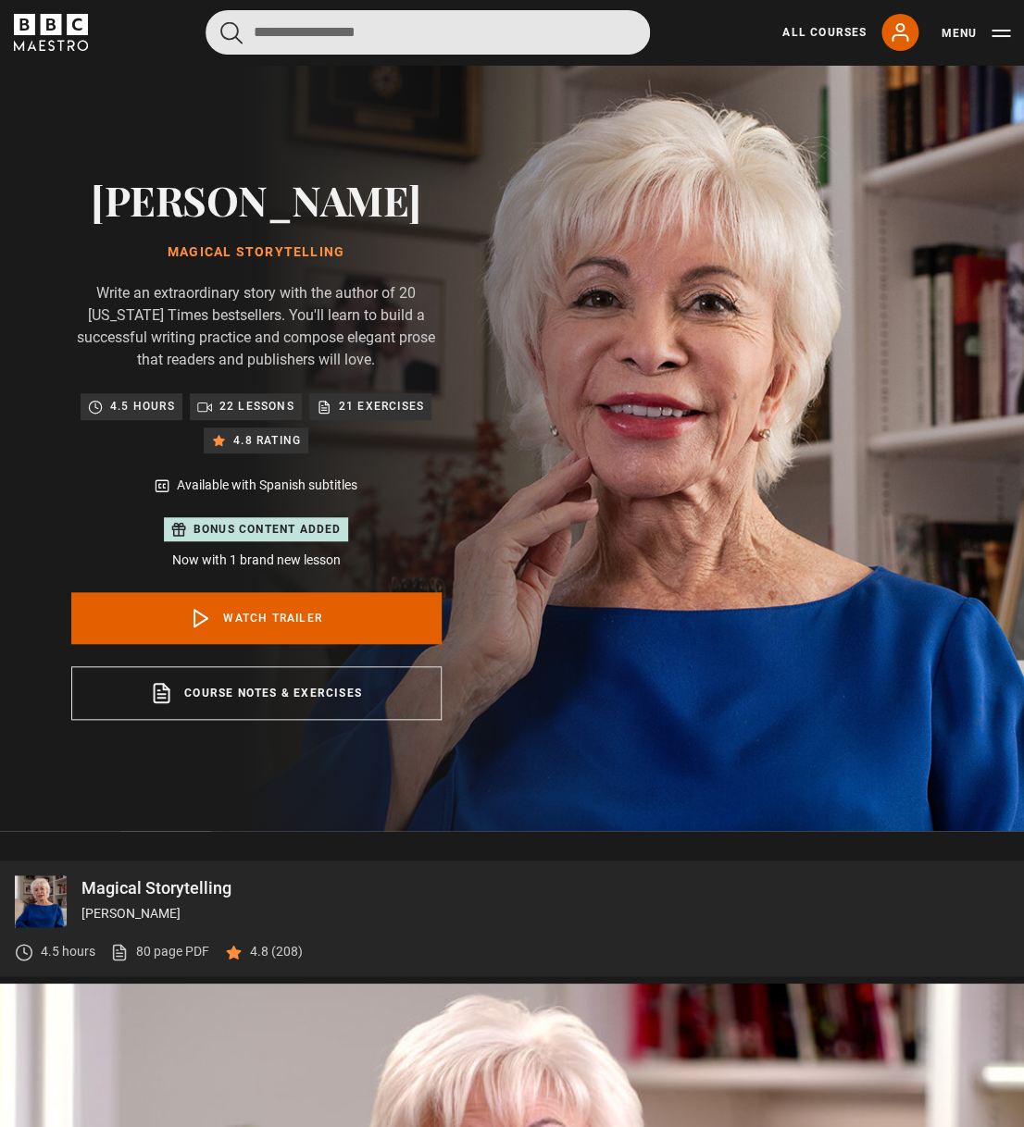
click at [363, 35] on input "Search" at bounding box center [428, 32] width 444 height 44
type input "**********"
click at [220, 21] on button "submit" at bounding box center [231, 32] width 22 height 23
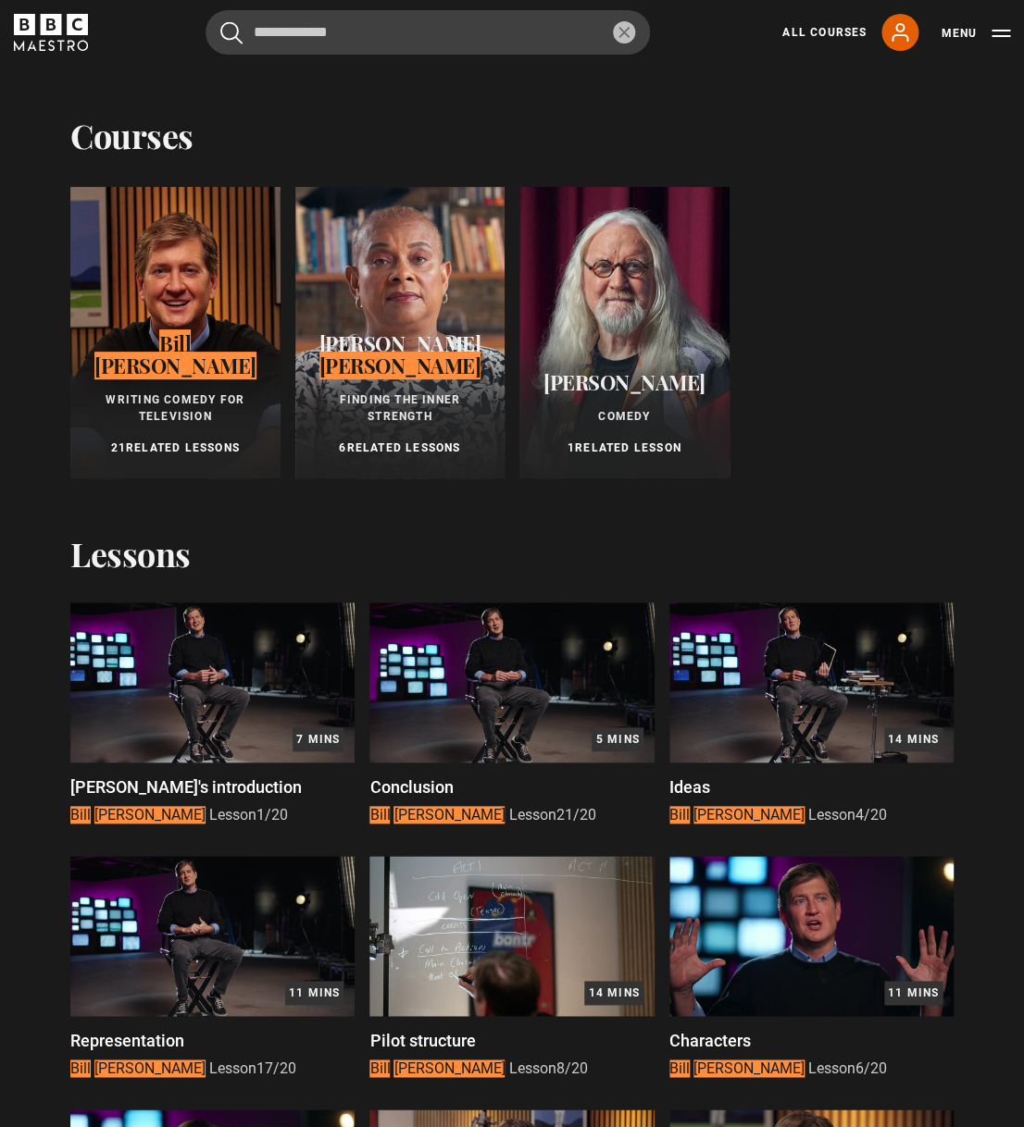
click at [226, 278] on div at bounding box center [175, 333] width 210 height 292
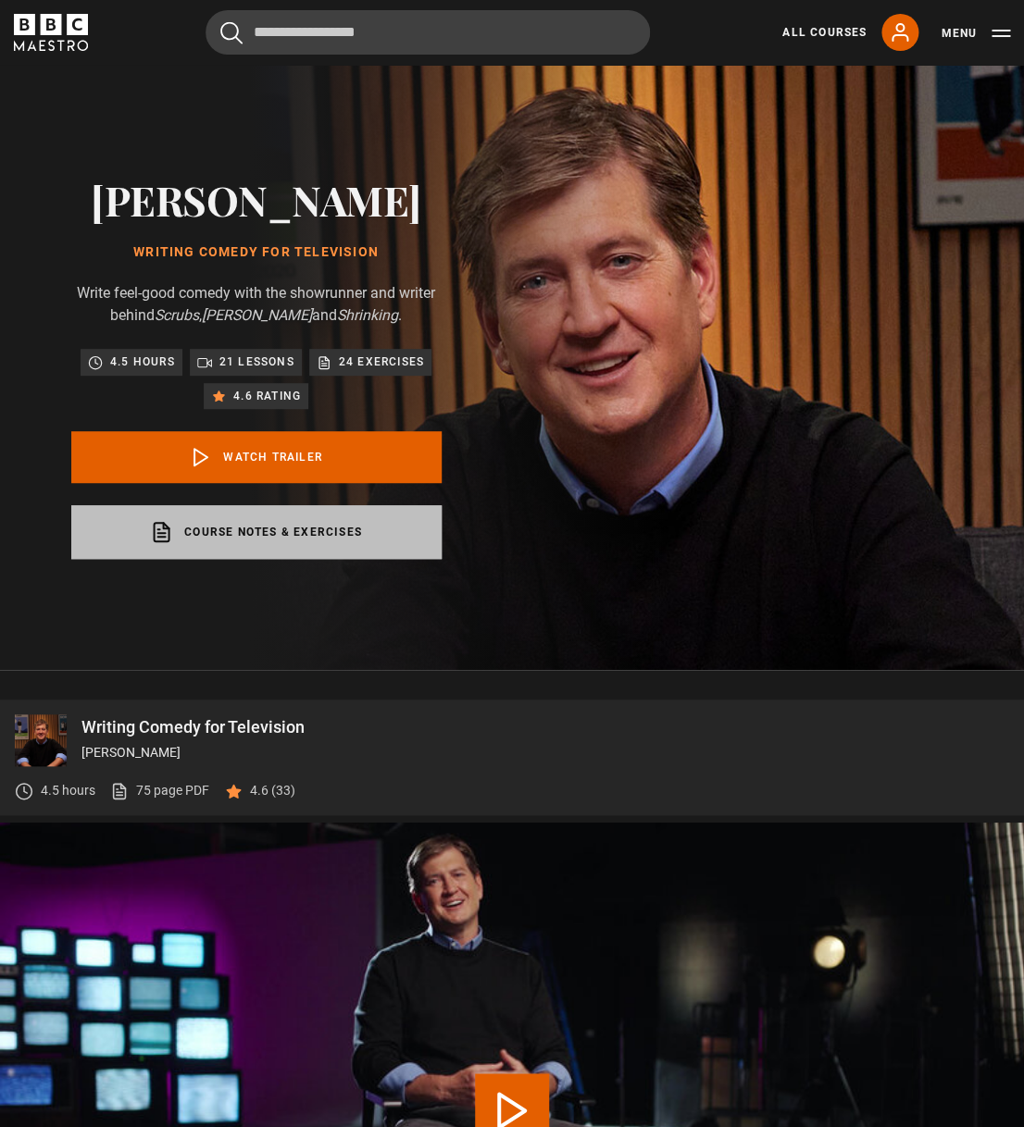
click at [332, 536] on link "Course notes & exercises opens in a new tab" at bounding box center [256, 532] width 370 height 54
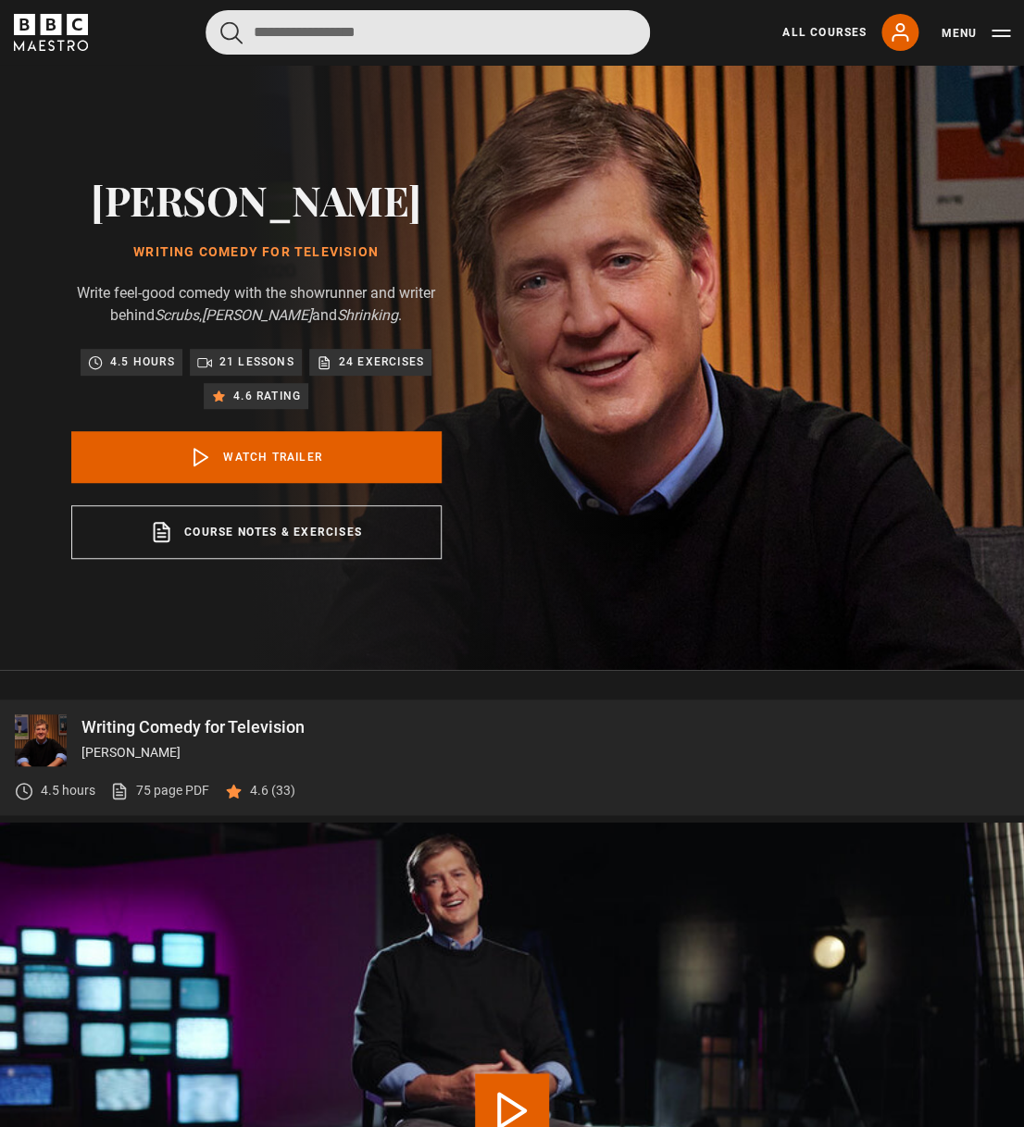
click at [461, 31] on input "Search" at bounding box center [428, 32] width 444 height 44
type input "**********"
click at [220, 21] on button "submit" at bounding box center [231, 32] width 22 height 23
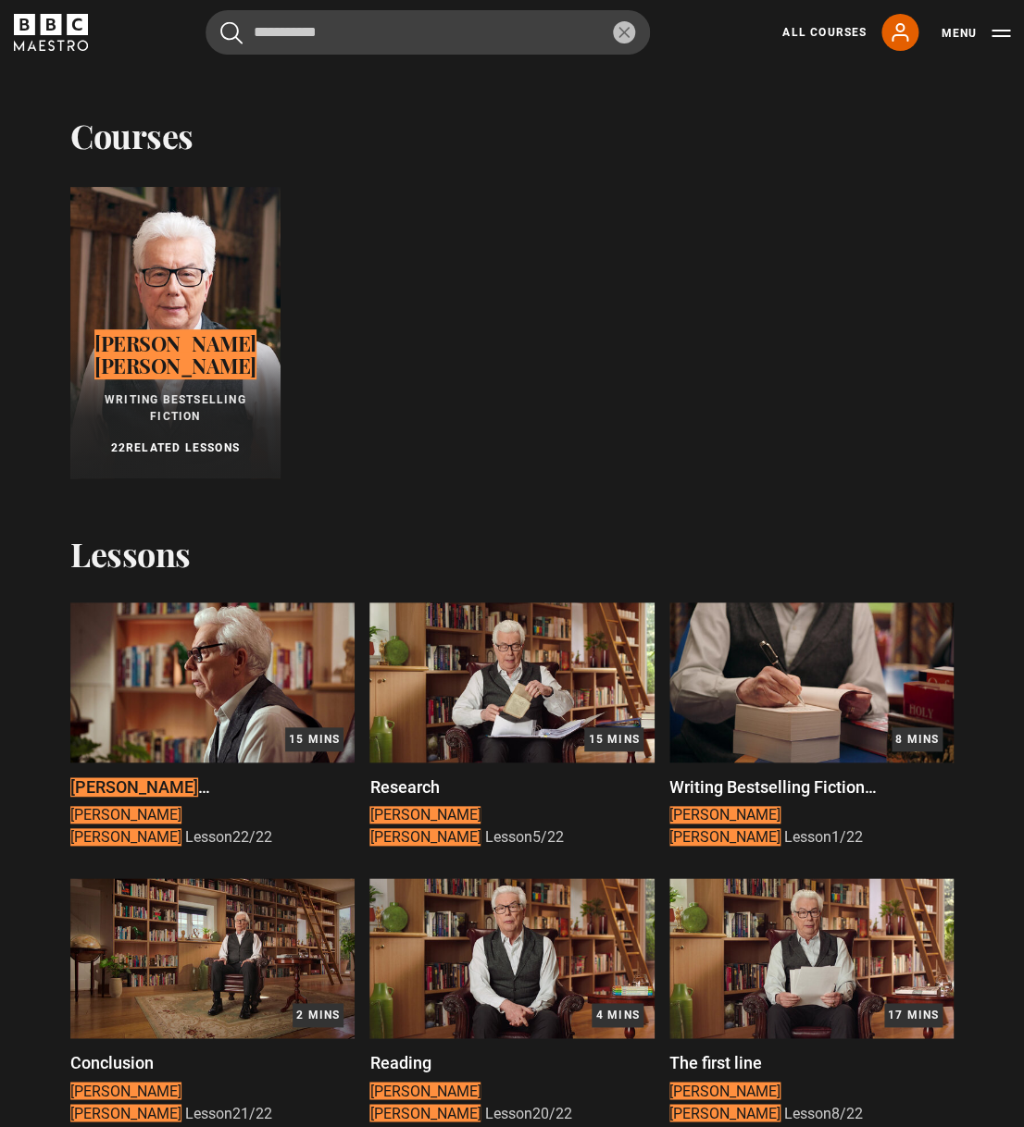
drag, startPoint x: 239, startPoint y: 296, endPoint x: 249, endPoint y: 295, distance: 10.2
click at [239, 296] on div at bounding box center [175, 333] width 210 height 292
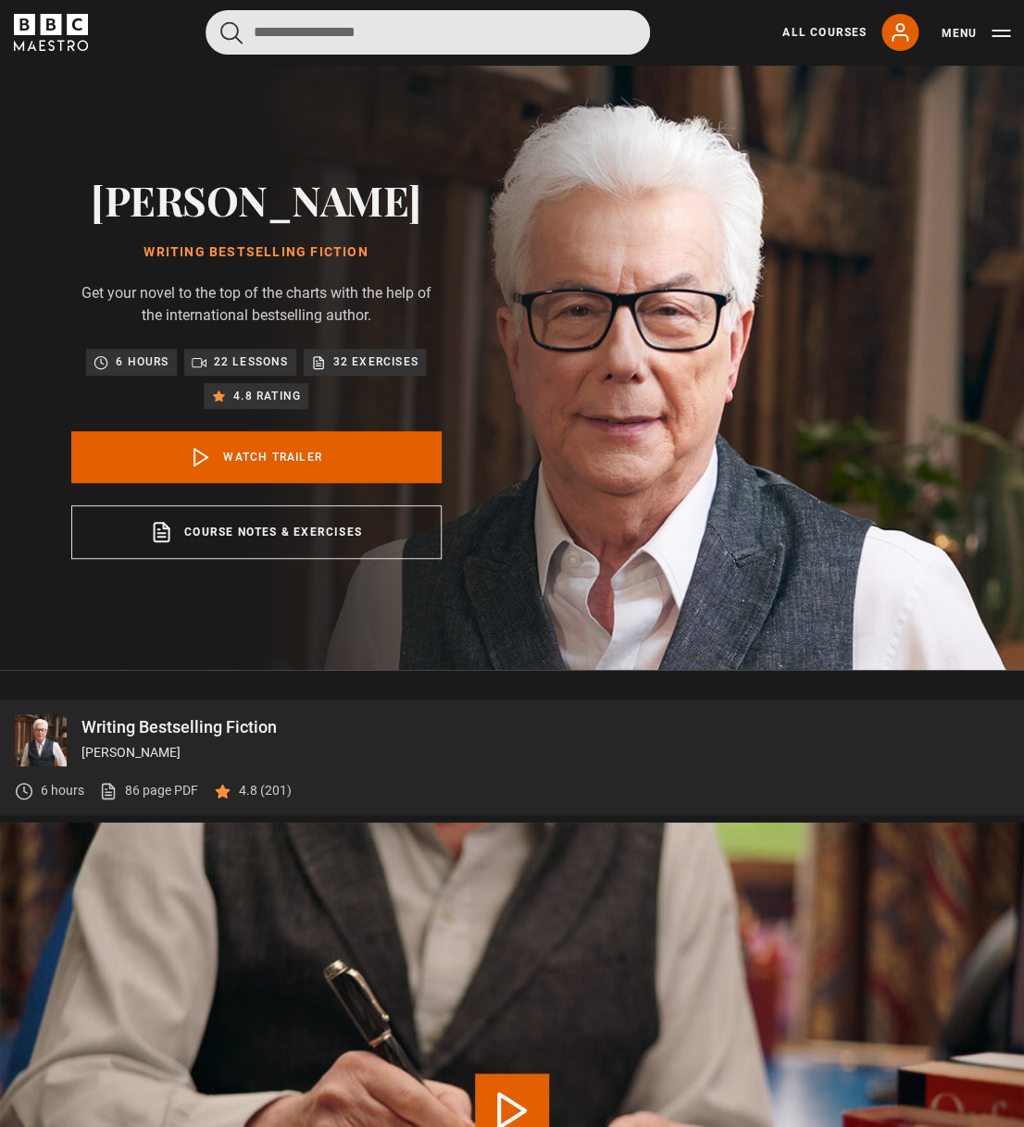
click at [318, 28] on input "Search" at bounding box center [428, 32] width 444 height 44
type input "*********"
click at [220, 21] on button "submit" at bounding box center [231, 32] width 22 height 23
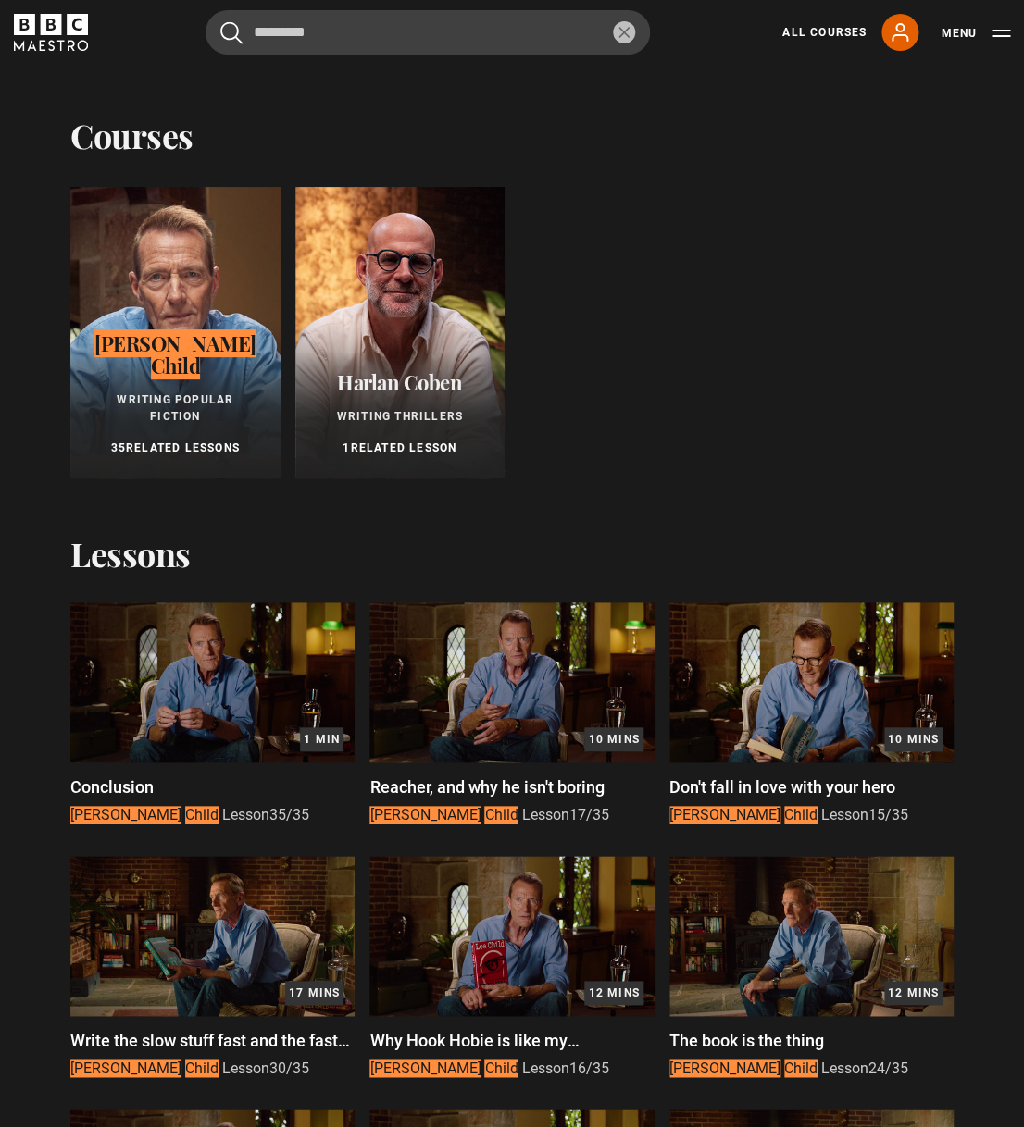
click at [128, 262] on div at bounding box center [175, 333] width 210 height 292
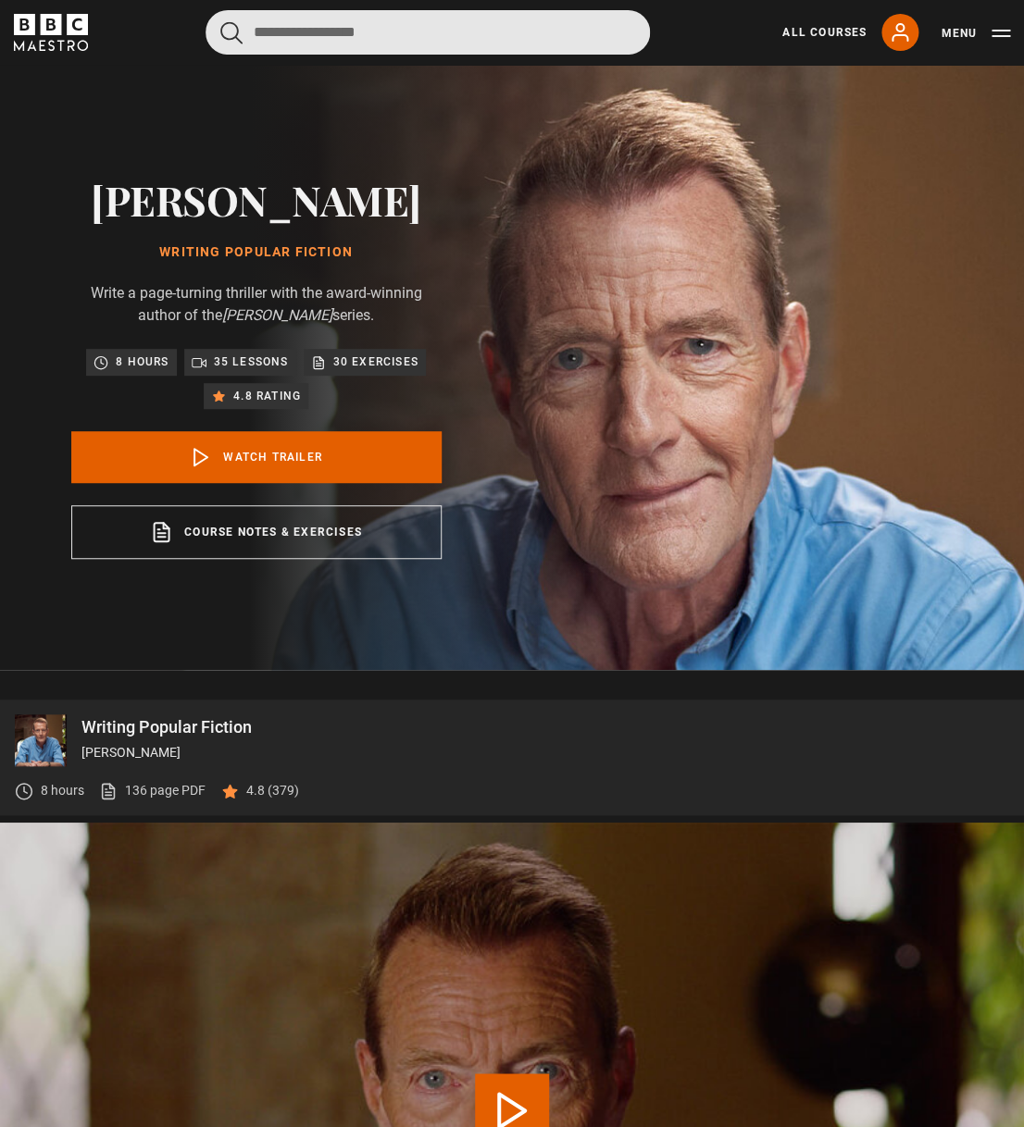
click at [469, 44] on input "Search" at bounding box center [428, 32] width 444 height 44
type input "**********"
click at [220, 21] on button "submit" at bounding box center [231, 32] width 22 height 23
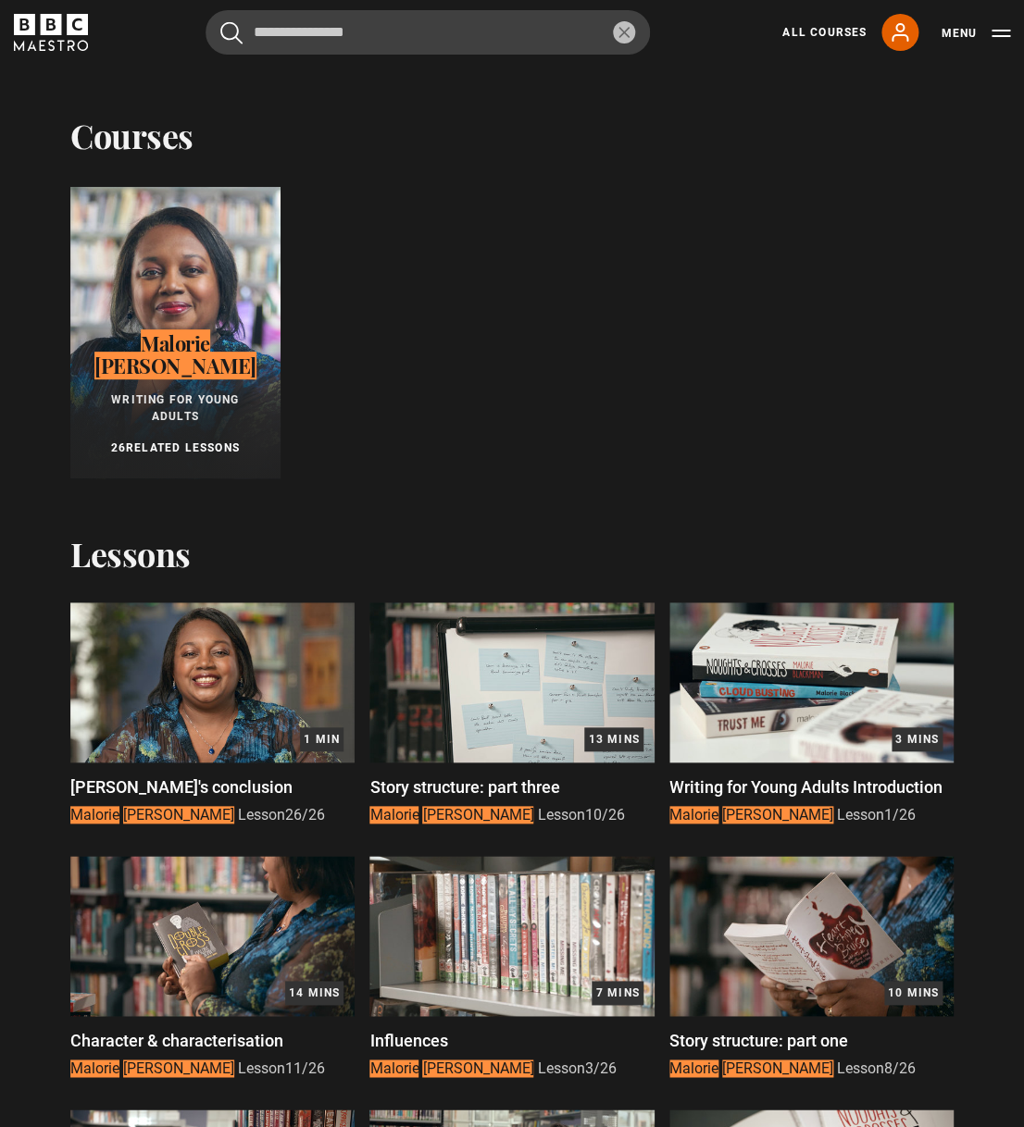
click at [222, 260] on div at bounding box center [175, 333] width 210 height 292
click at [232, 270] on div at bounding box center [175, 333] width 210 height 292
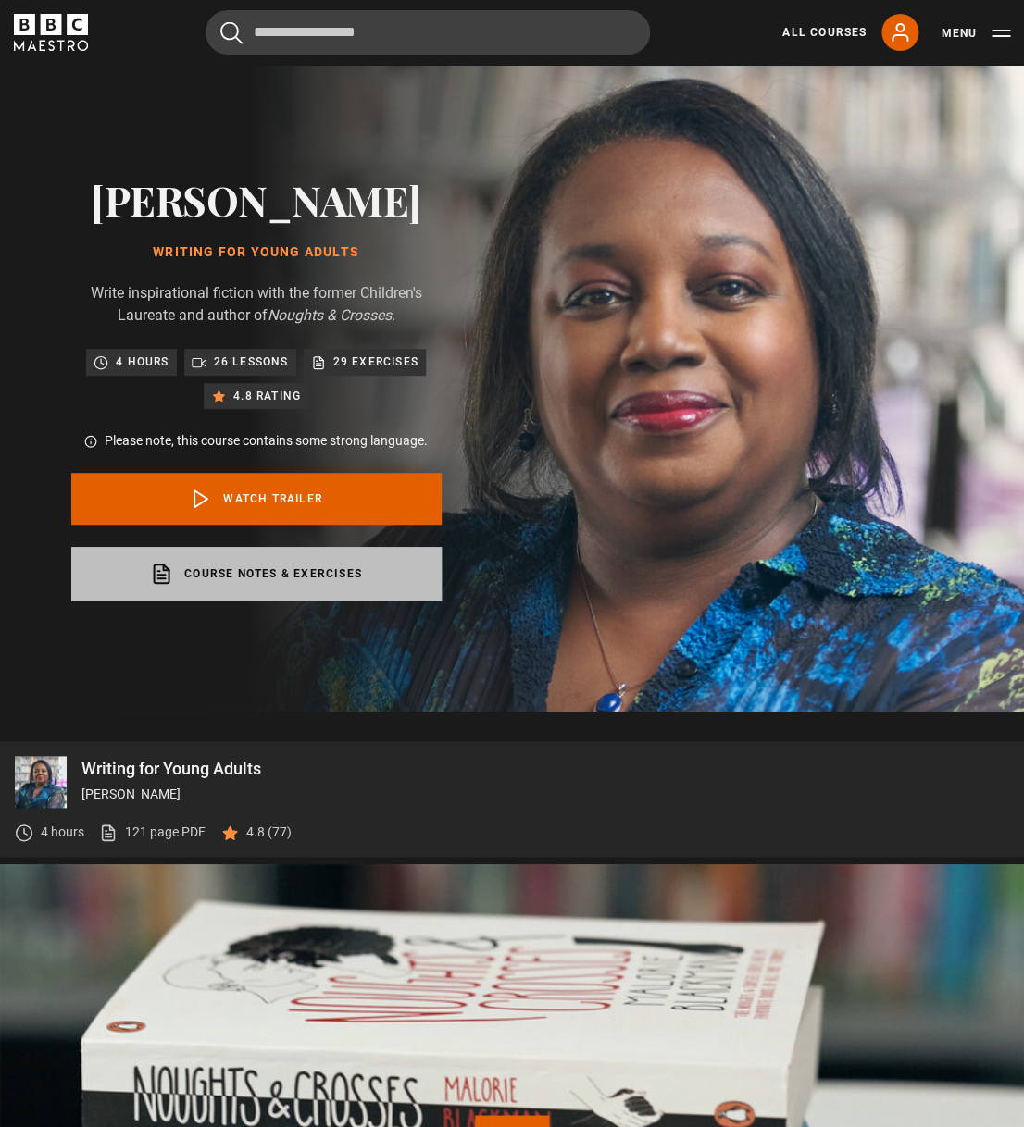
click at [222, 573] on link "Course notes & exercises opens in a new tab" at bounding box center [256, 574] width 370 height 54
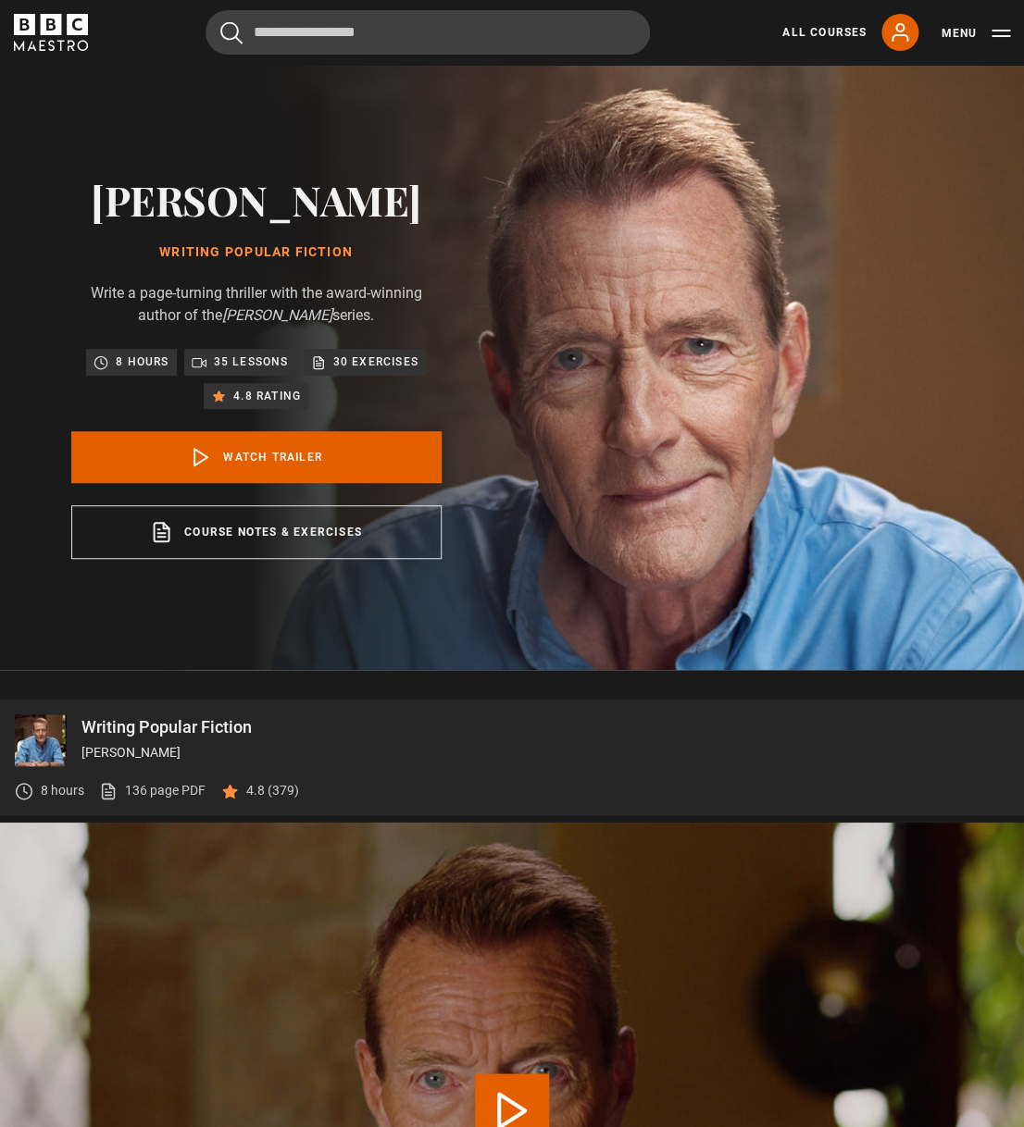
click at [799, 44] on div "All Courses My Account Search Menu" at bounding box center [888, 32] width 243 height 37
click at [802, 37] on link "All Courses" at bounding box center [824, 32] width 84 height 17
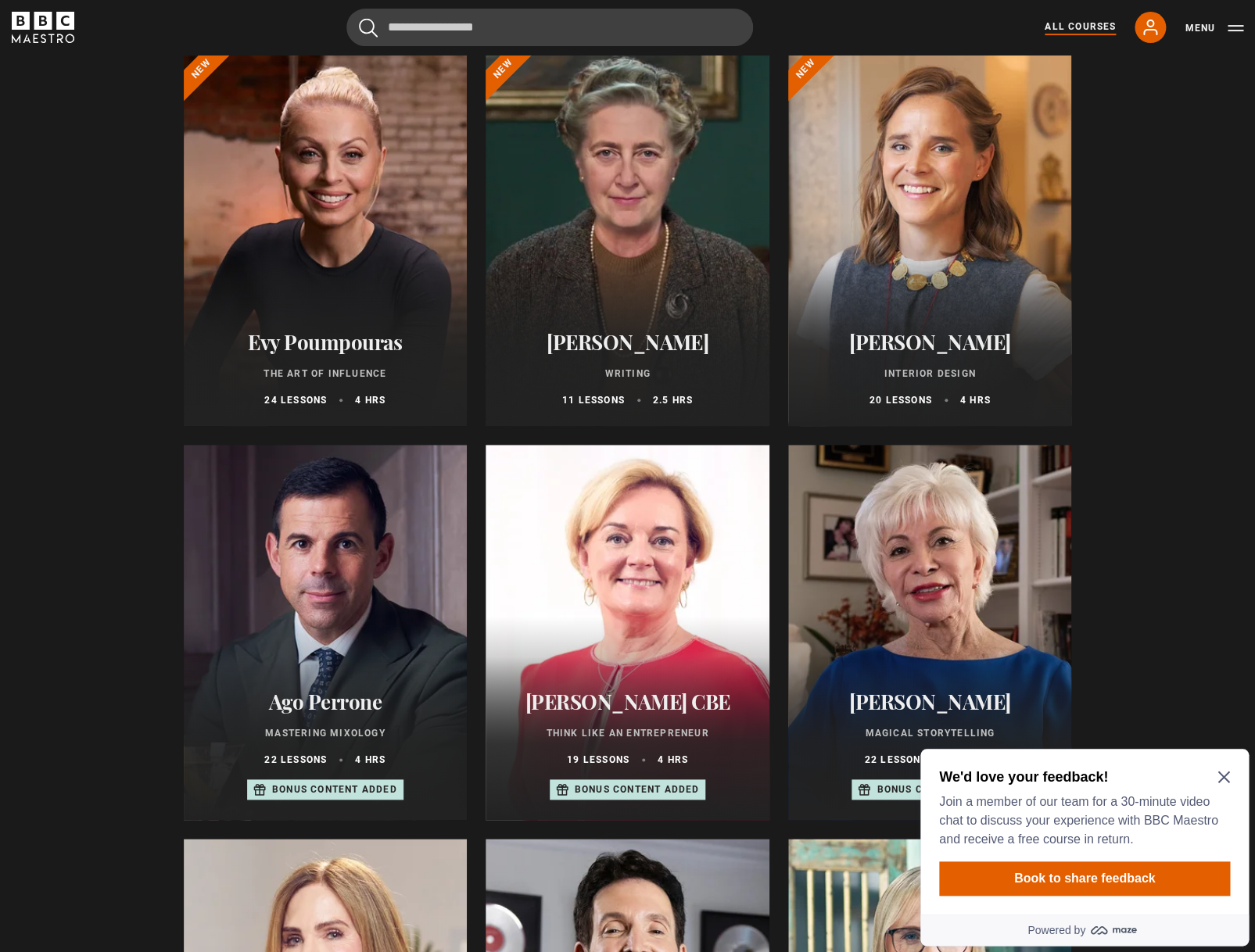
scroll to position [291, 0]
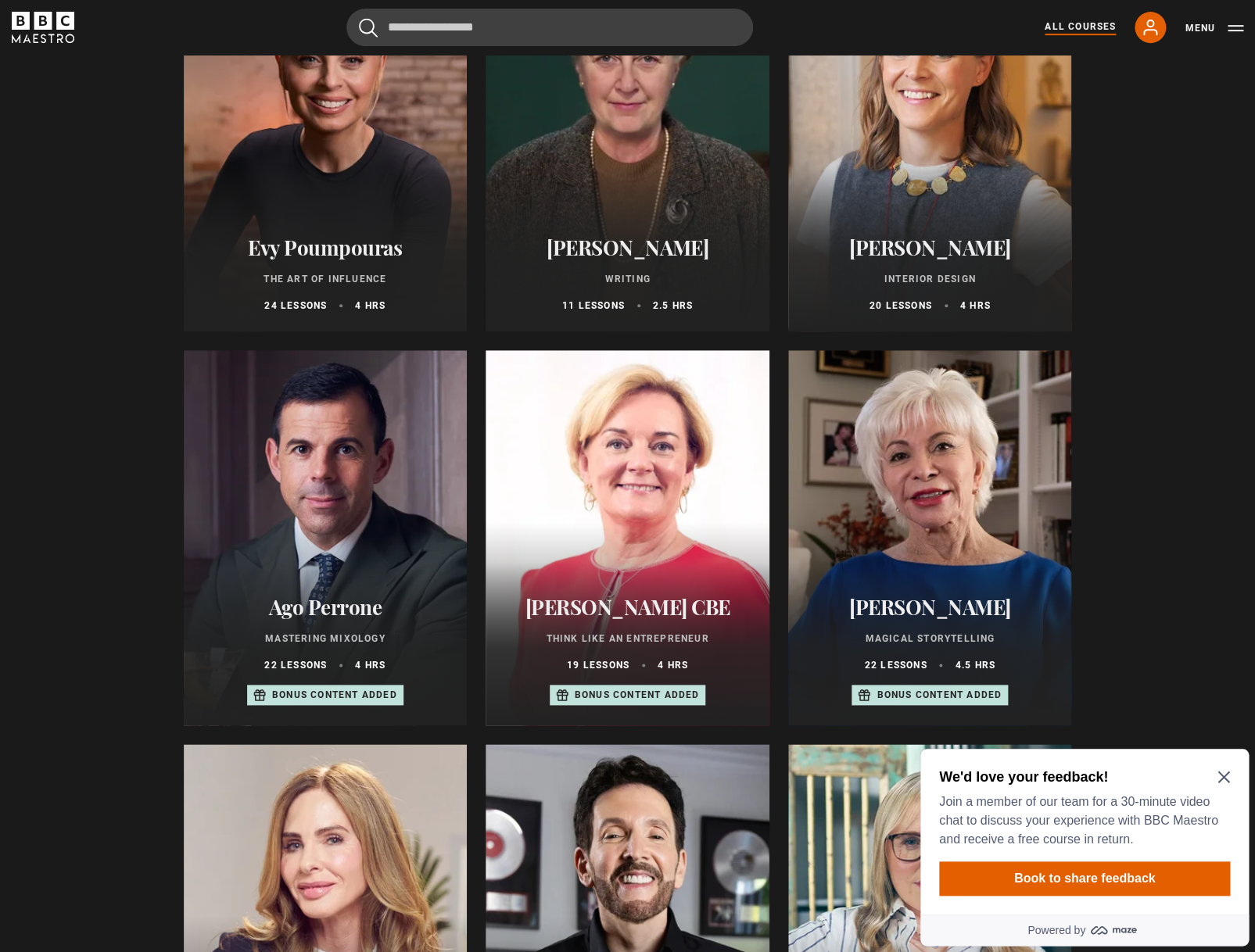
click at [864, 778] on icon "Close Maze Prompt" at bounding box center [1223, 777] width 13 height 13
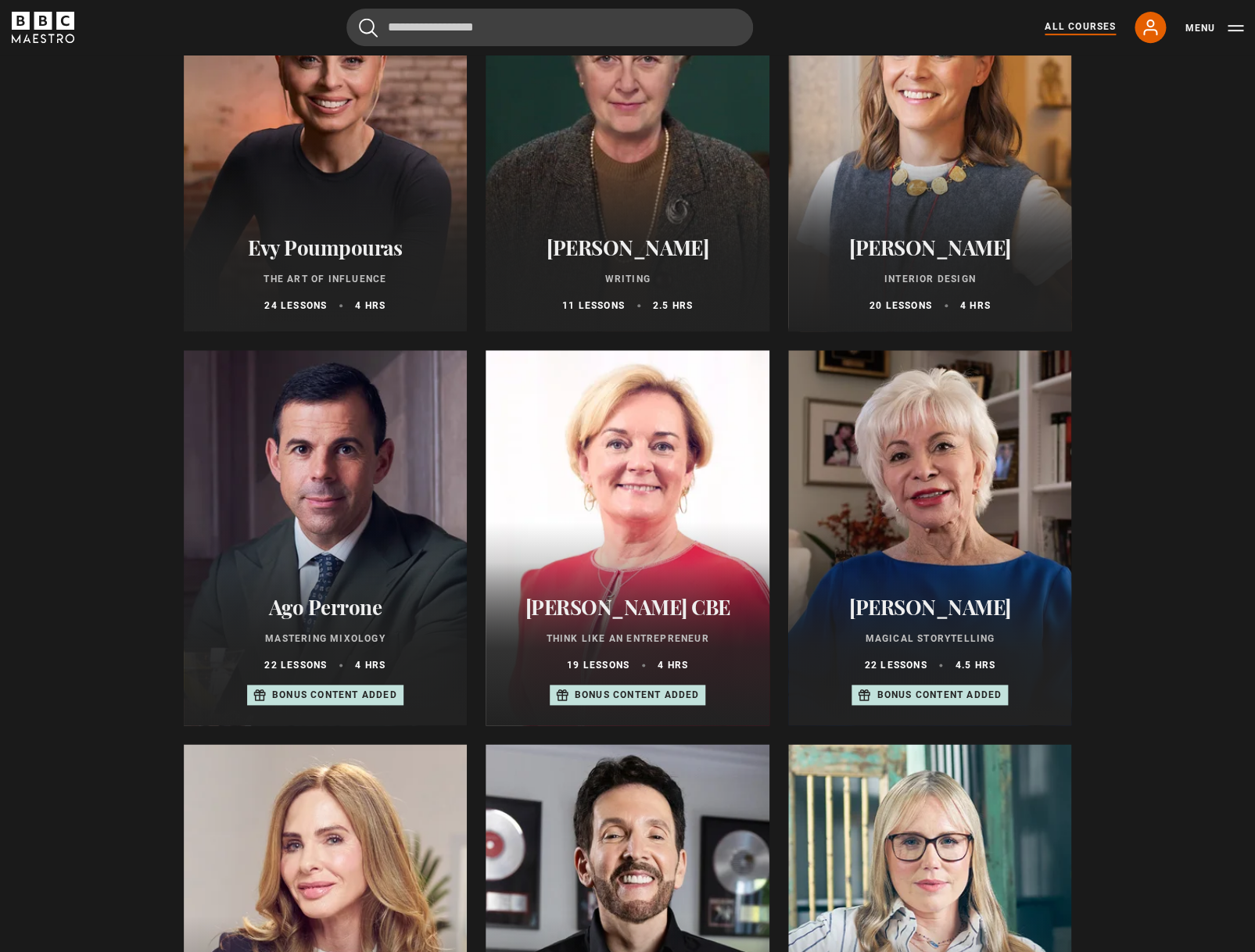
click at [612, 152] on div at bounding box center [628, 144] width 284 height 375
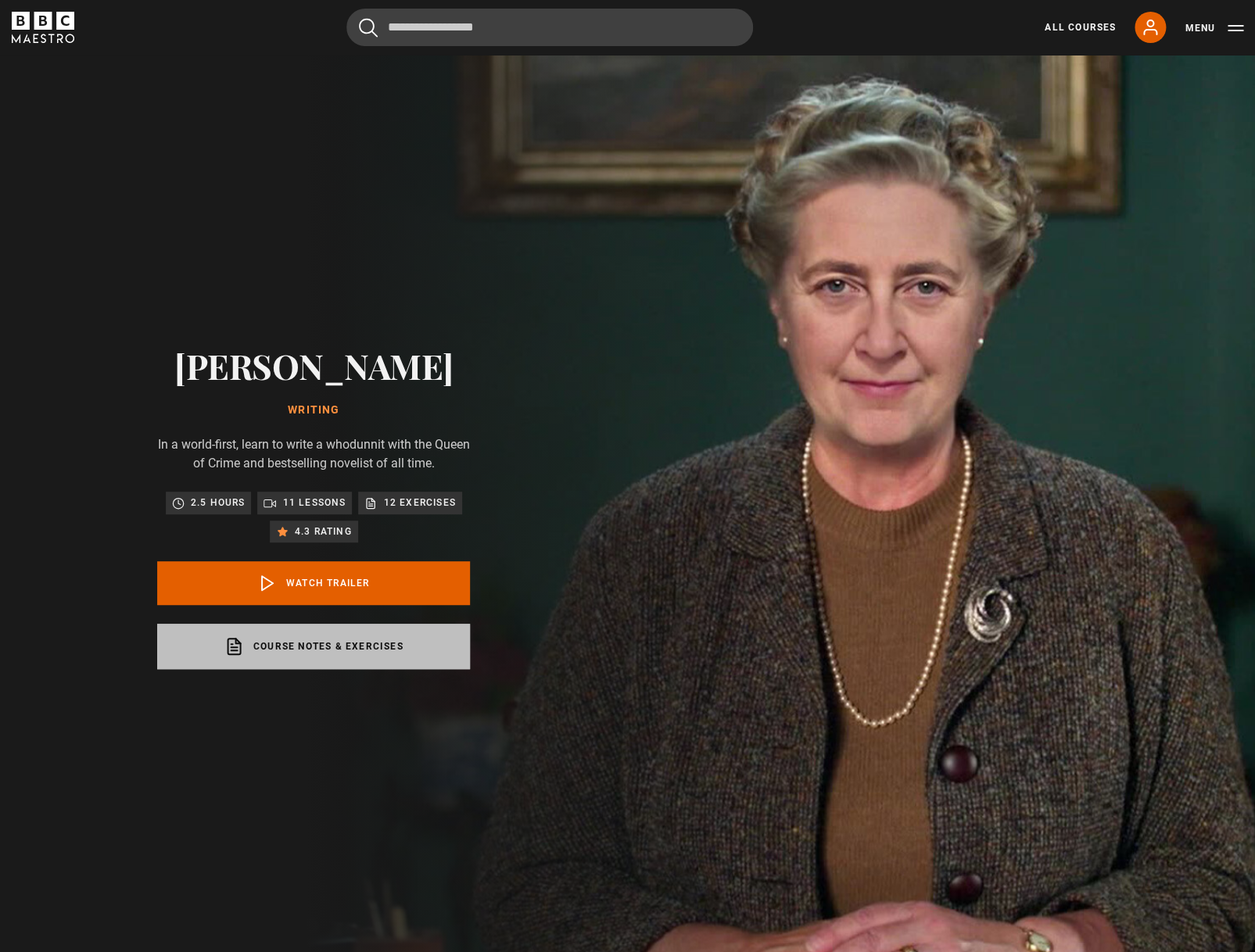
click at [357, 650] on link "Course notes & exercises opens in a new tab" at bounding box center [313, 647] width 312 height 46
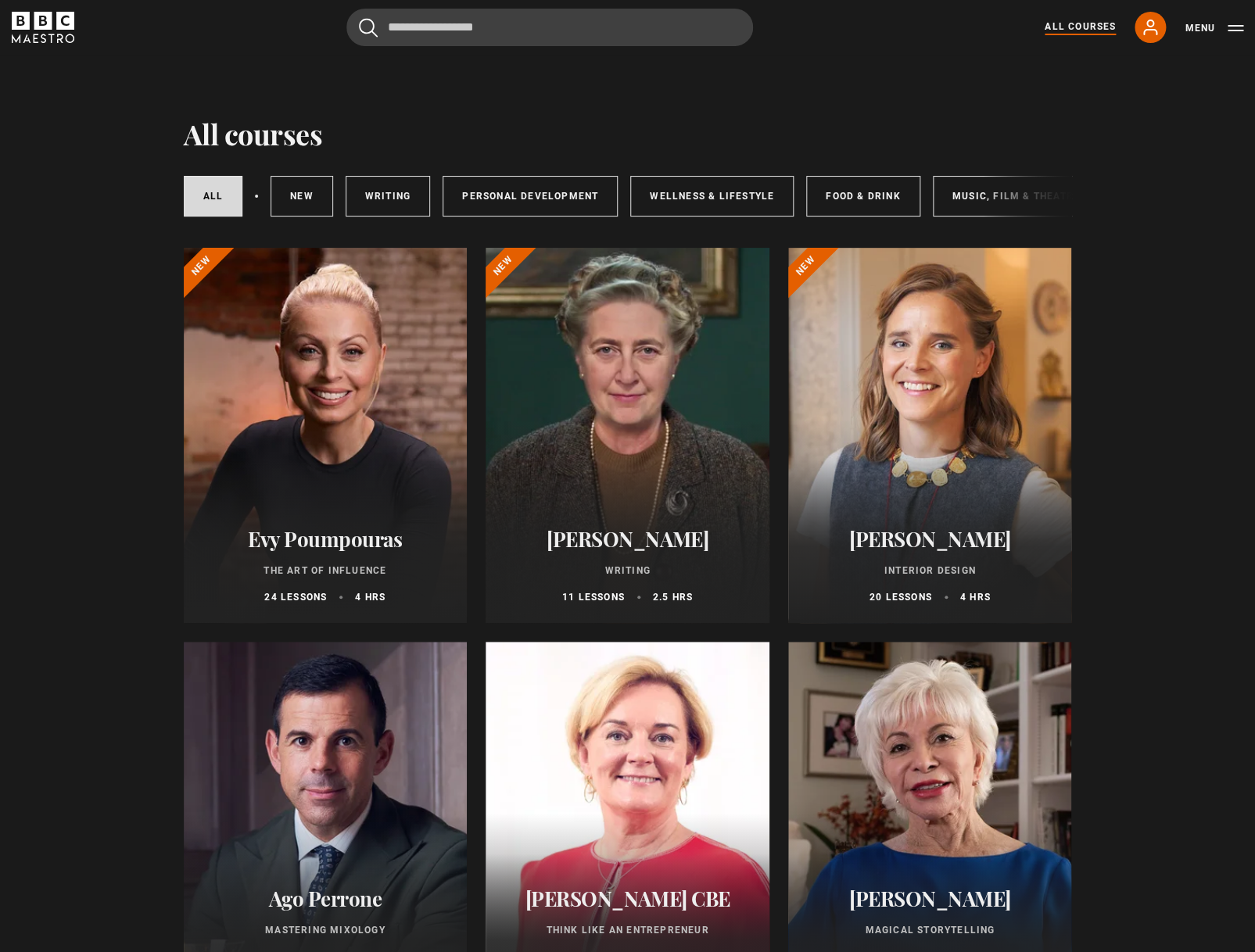
scroll to position [8, 0]
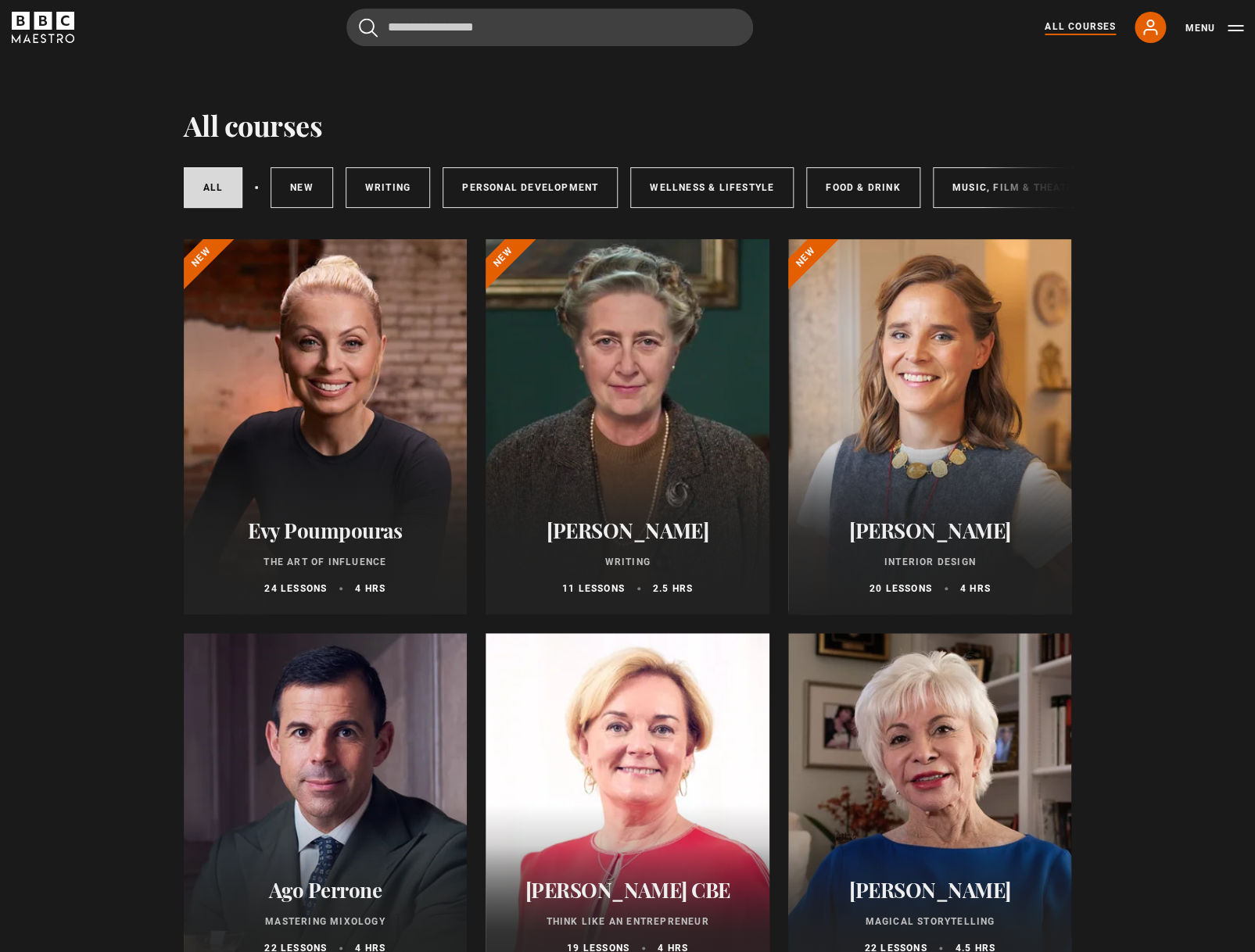
click at [966, 381] on div at bounding box center [930, 427] width 284 height 375
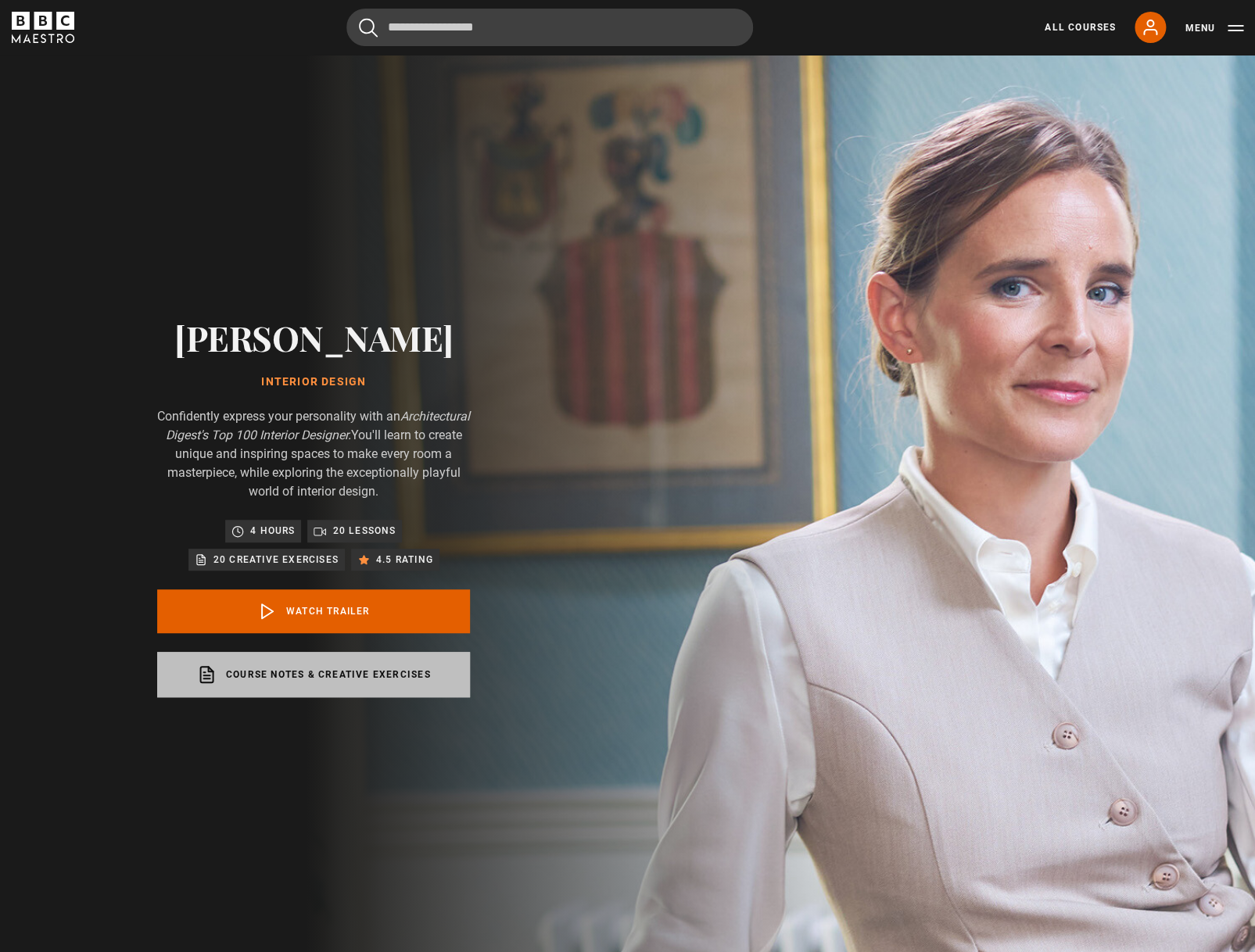
click at [363, 682] on link "Course notes & creative exercises opens in a new tab" at bounding box center [313, 675] width 312 height 46
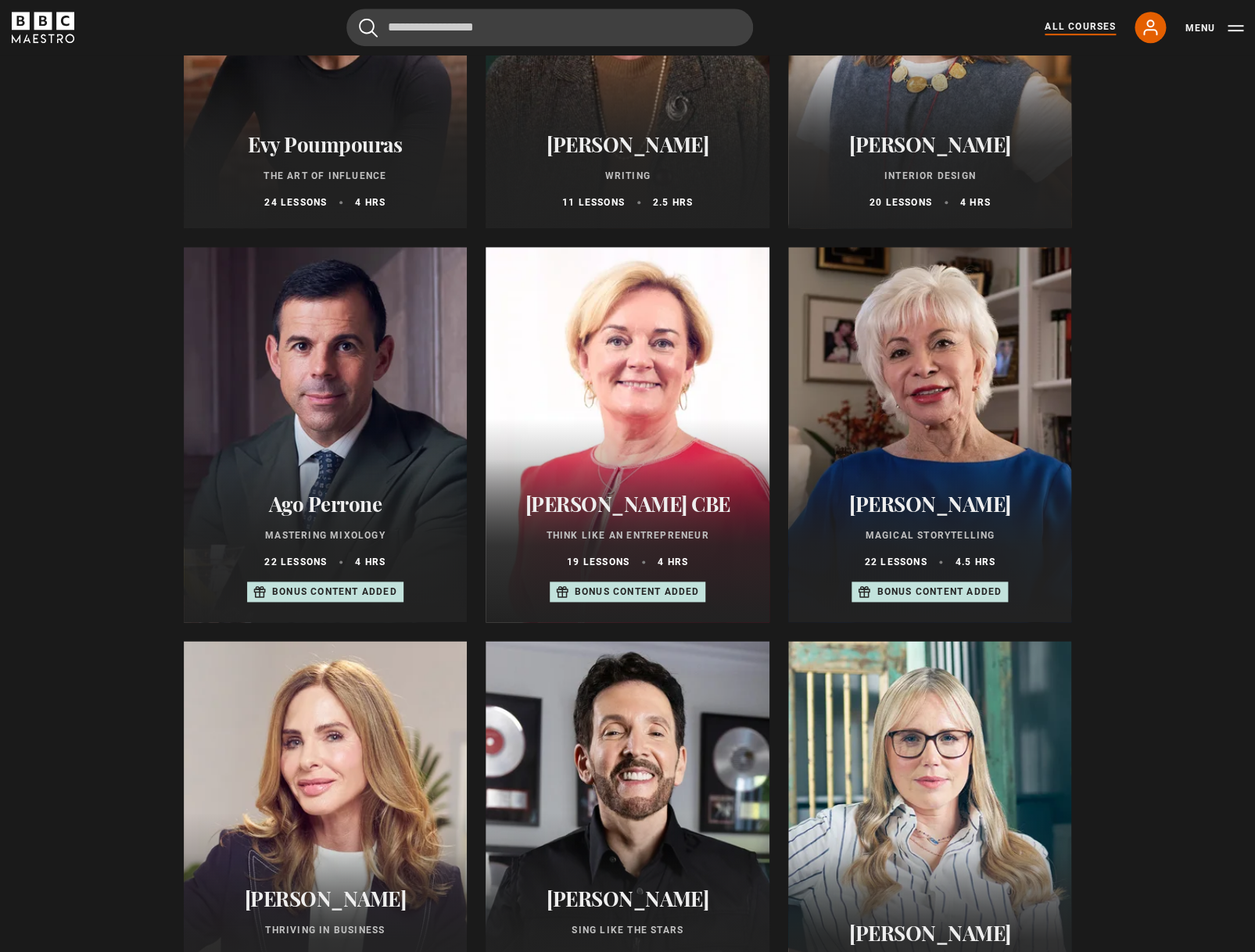
scroll to position [395, 0]
click at [668, 388] on div at bounding box center [628, 434] width 284 height 375
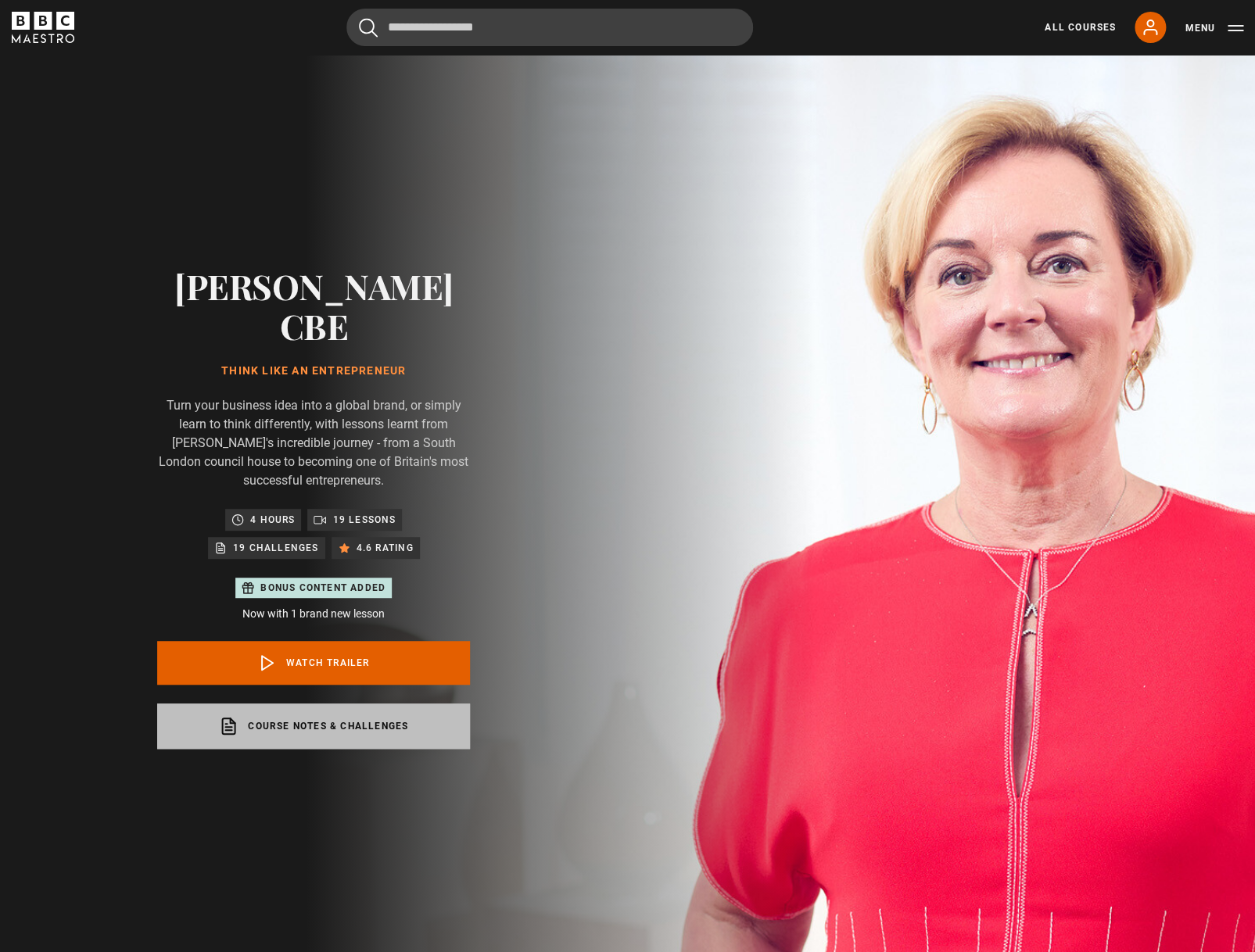
click at [322, 711] on link "Course notes & Challenges opens in a new tab" at bounding box center [313, 726] width 312 height 46
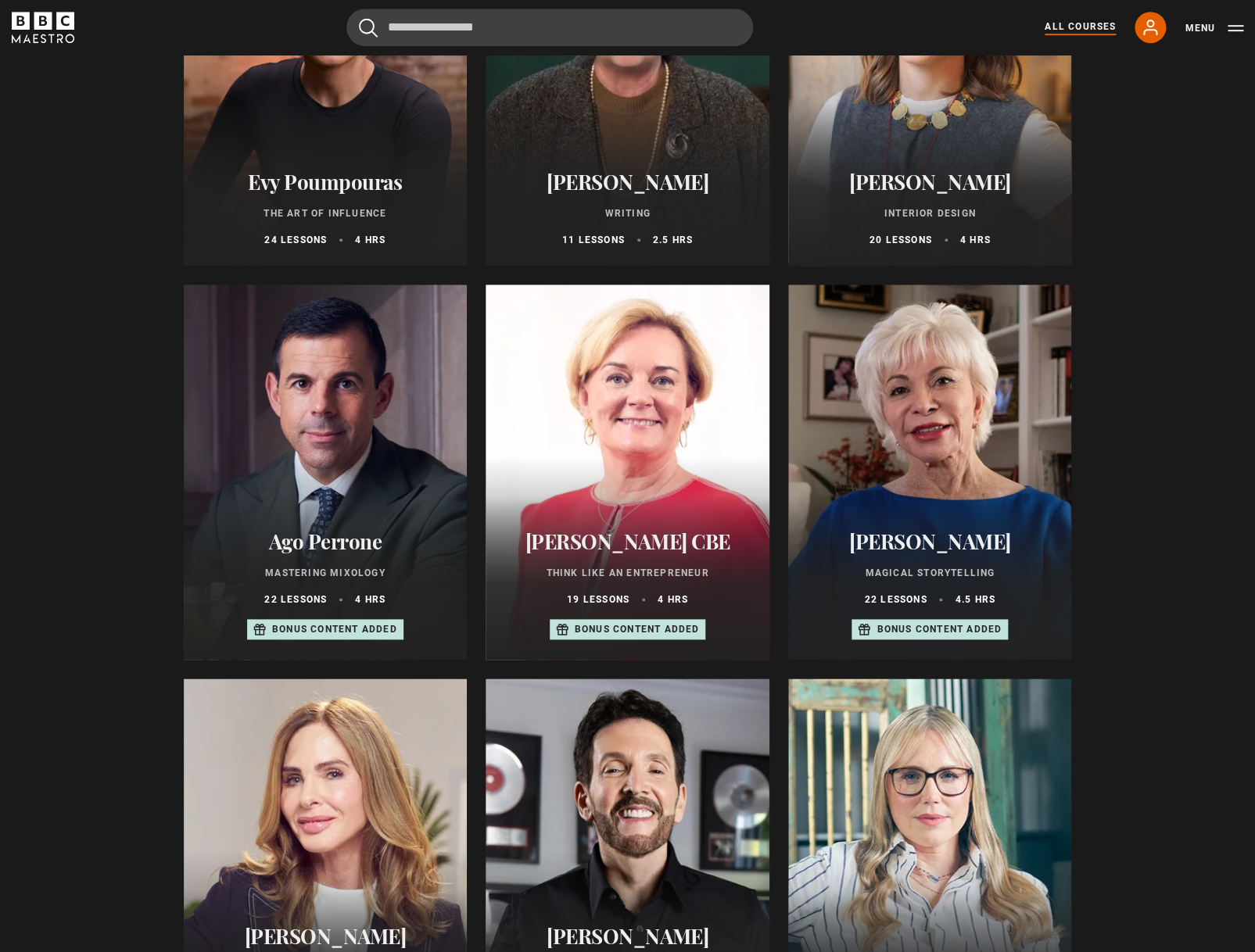
scroll to position [78, 0]
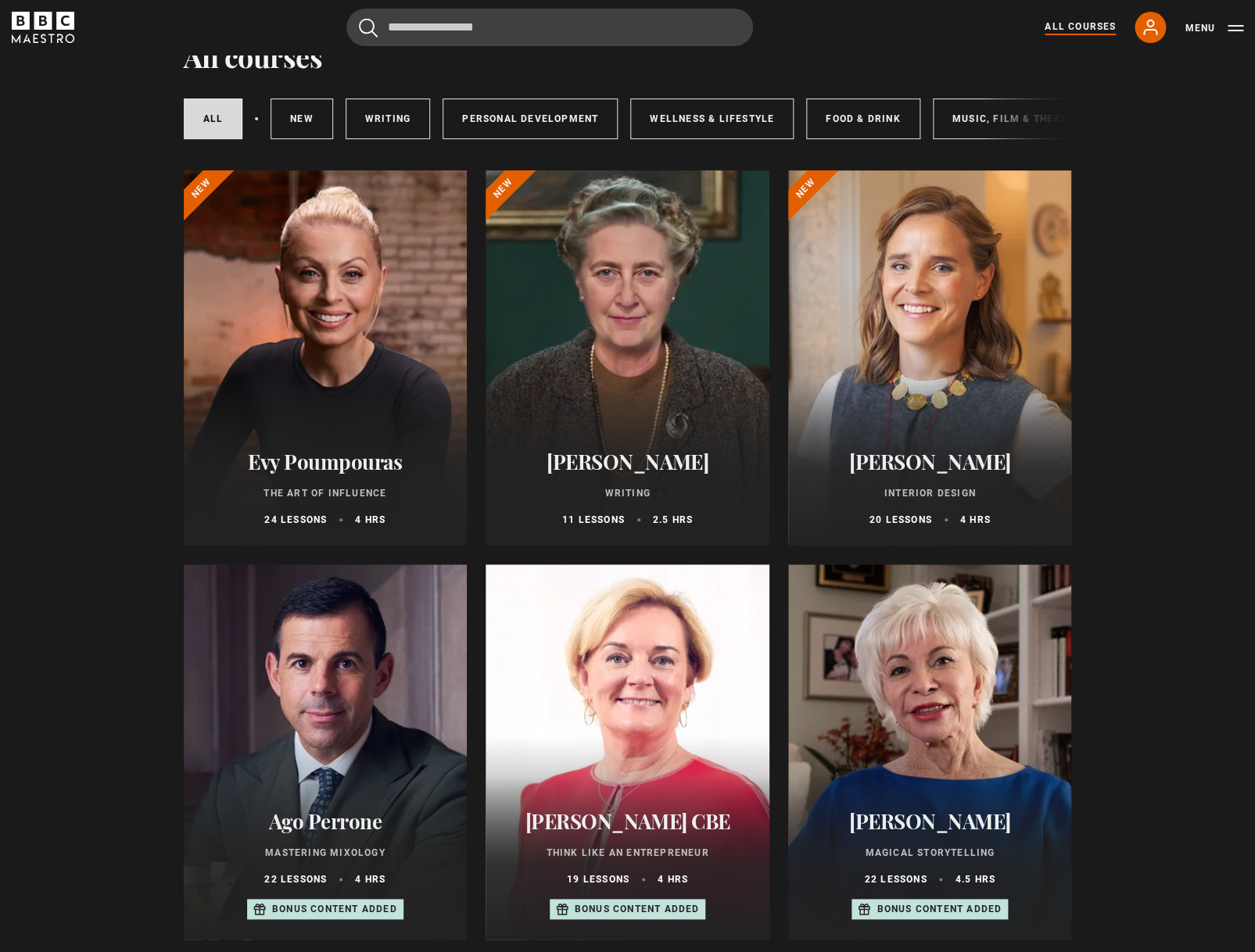
click at [324, 298] on div at bounding box center [326, 358] width 284 height 375
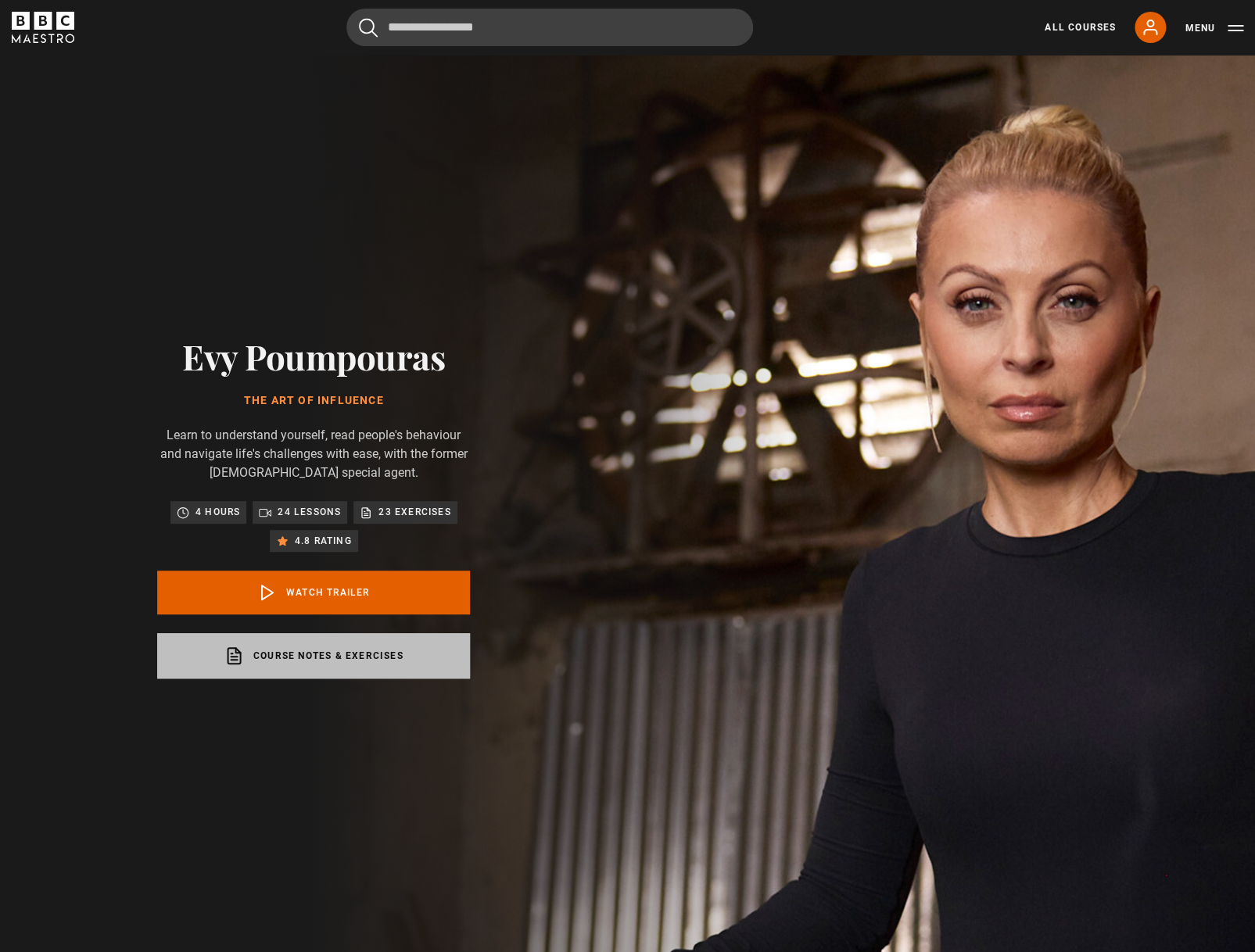
click at [334, 661] on link "Course notes & exercises opens in a new tab" at bounding box center [313, 656] width 312 height 46
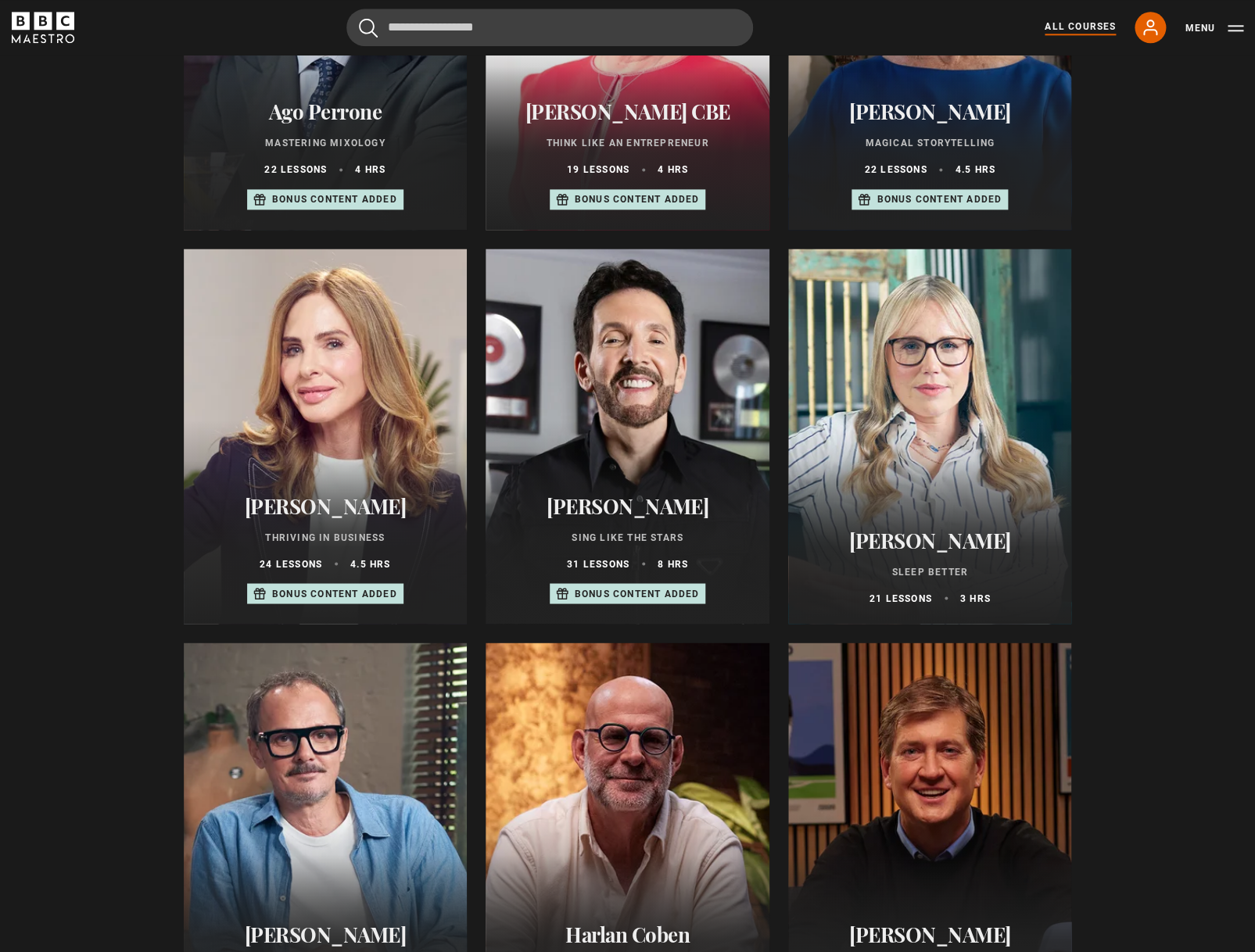
scroll to position [801, 0]
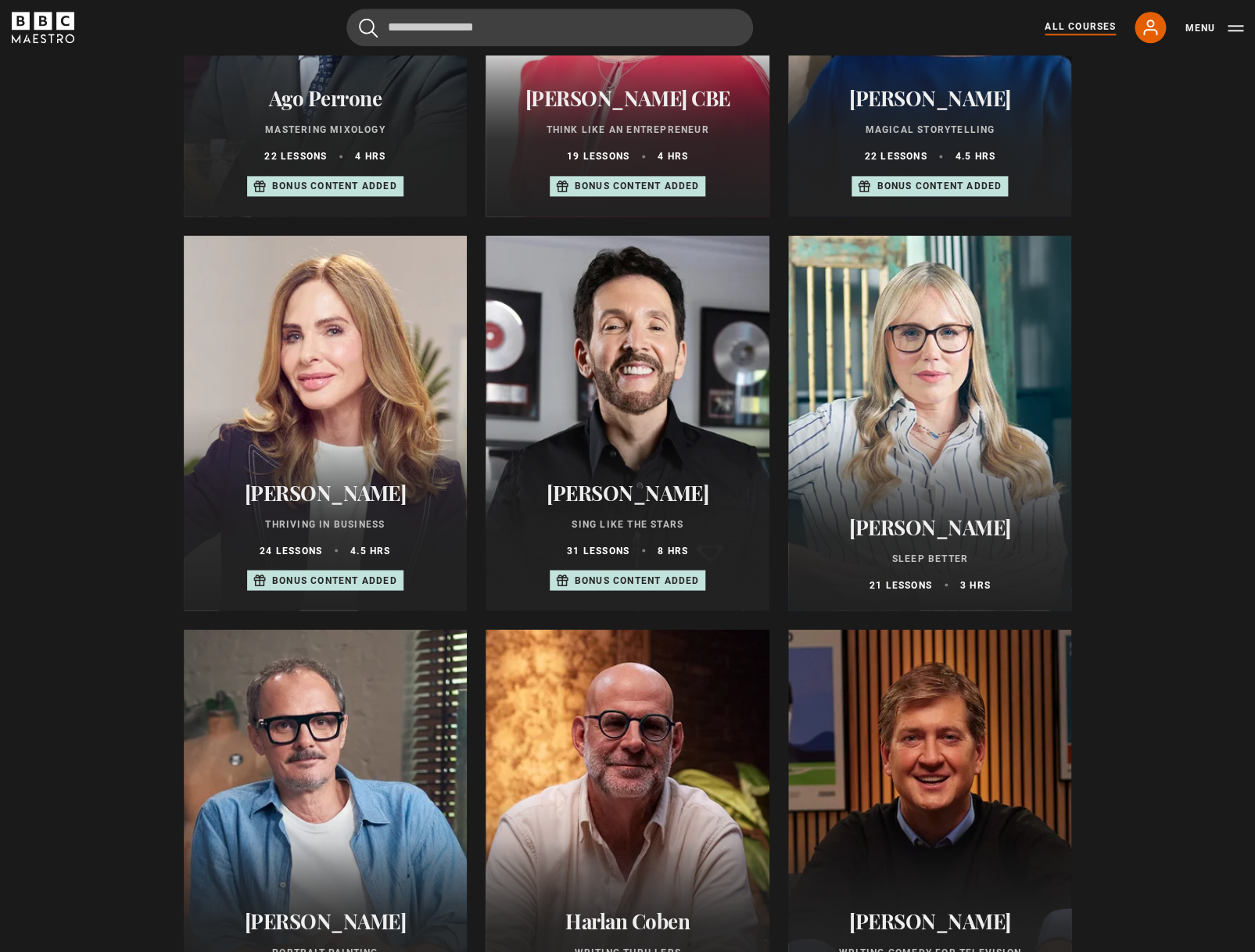
click at [373, 365] on div at bounding box center [326, 423] width 284 height 375
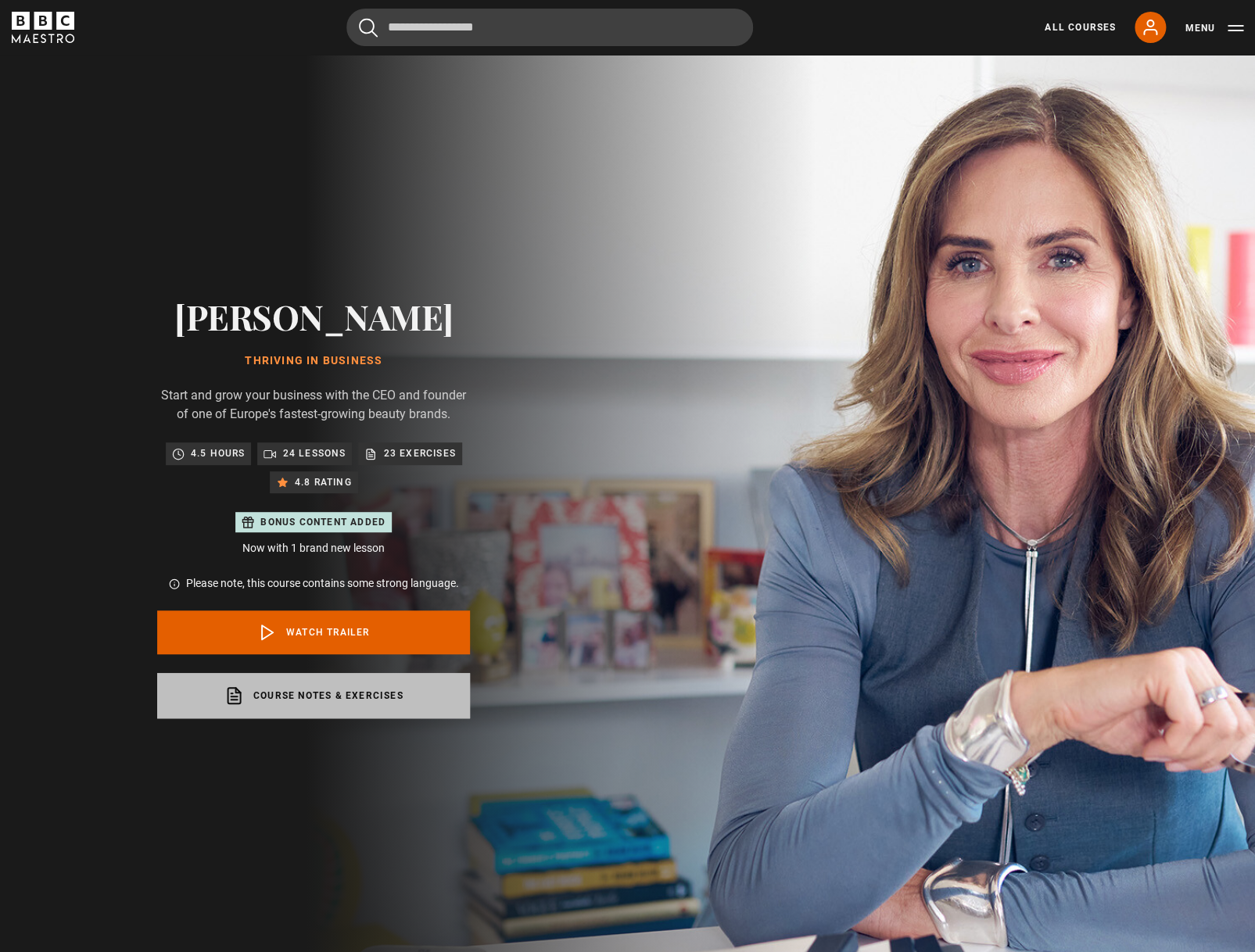
click at [329, 694] on link "Course notes & exercises opens in a new tab" at bounding box center [313, 696] width 312 height 46
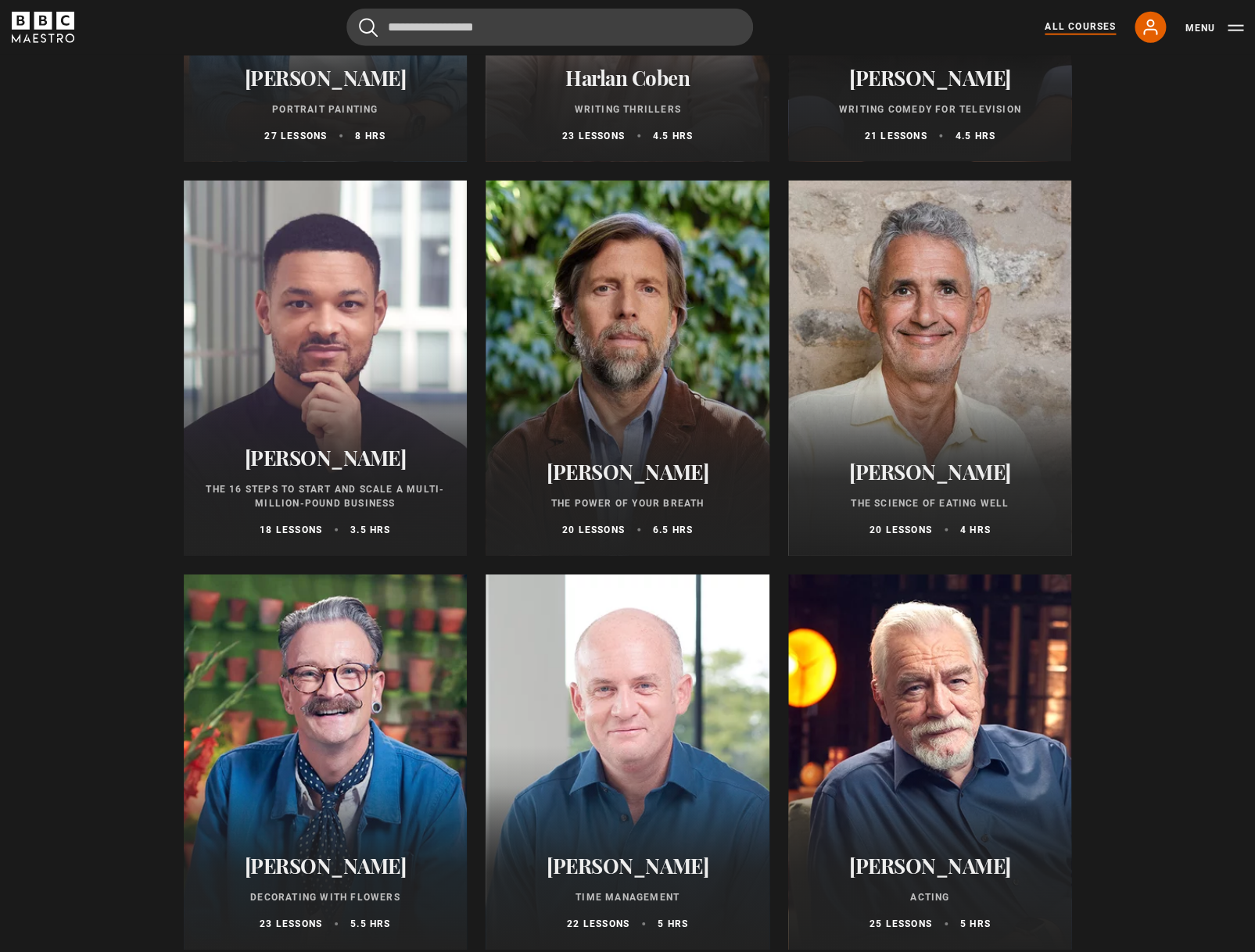
scroll to position [1645, 0]
click at [350, 343] on div at bounding box center [326, 367] width 284 height 375
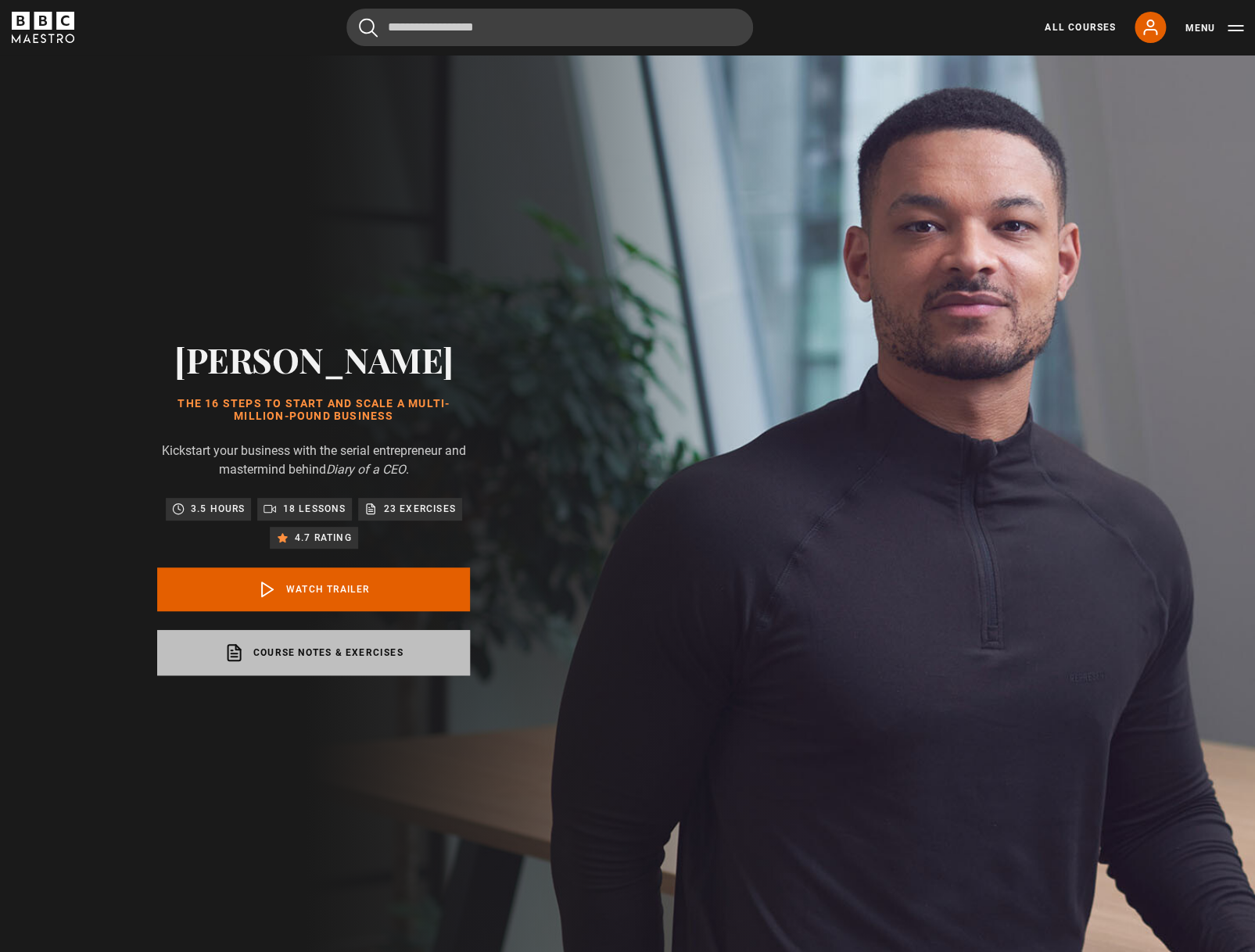
click at [318, 663] on link "Course notes & exercises opens in a new tab" at bounding box center [313, 653] width 312 height 46
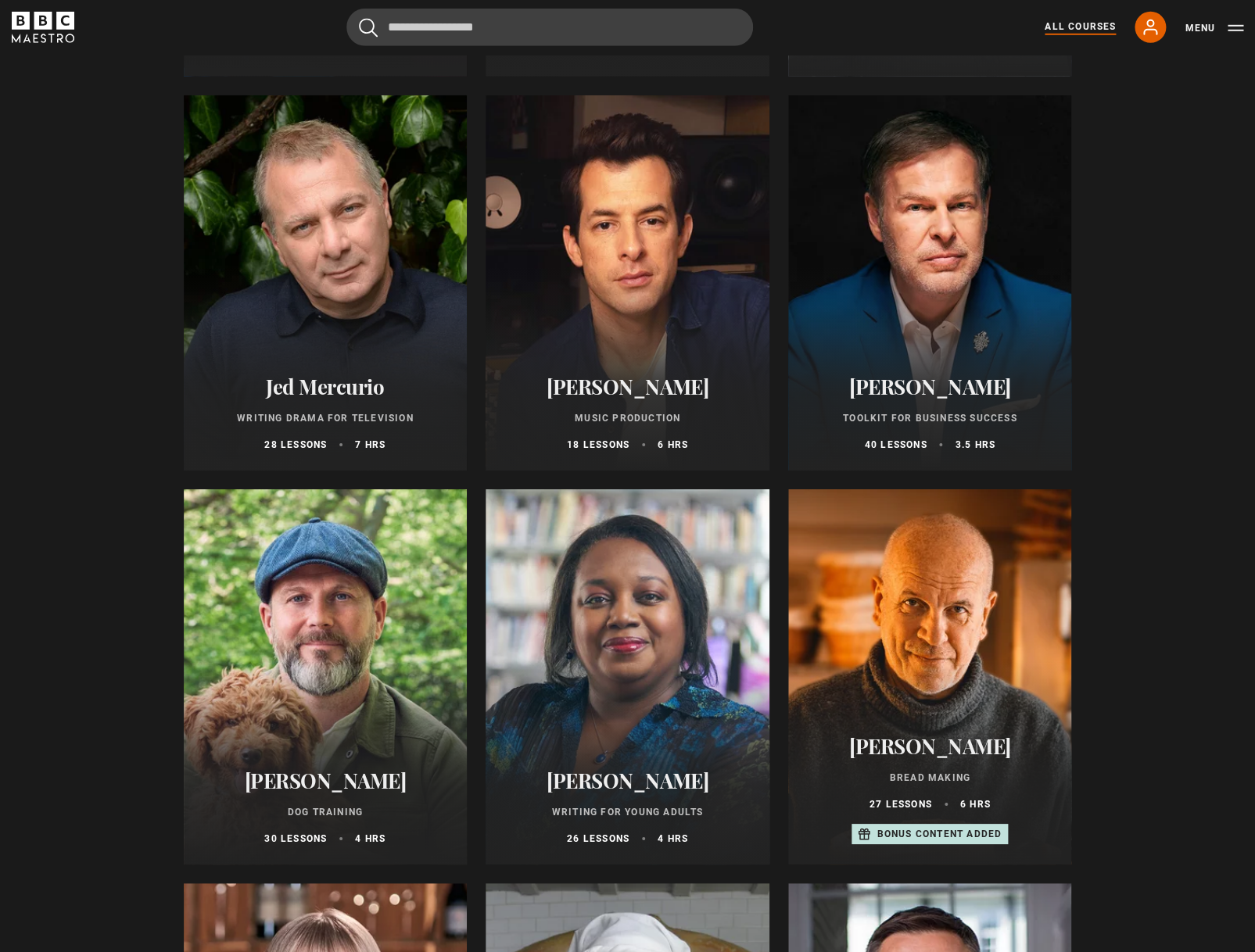
scroll to position [4494, 0]
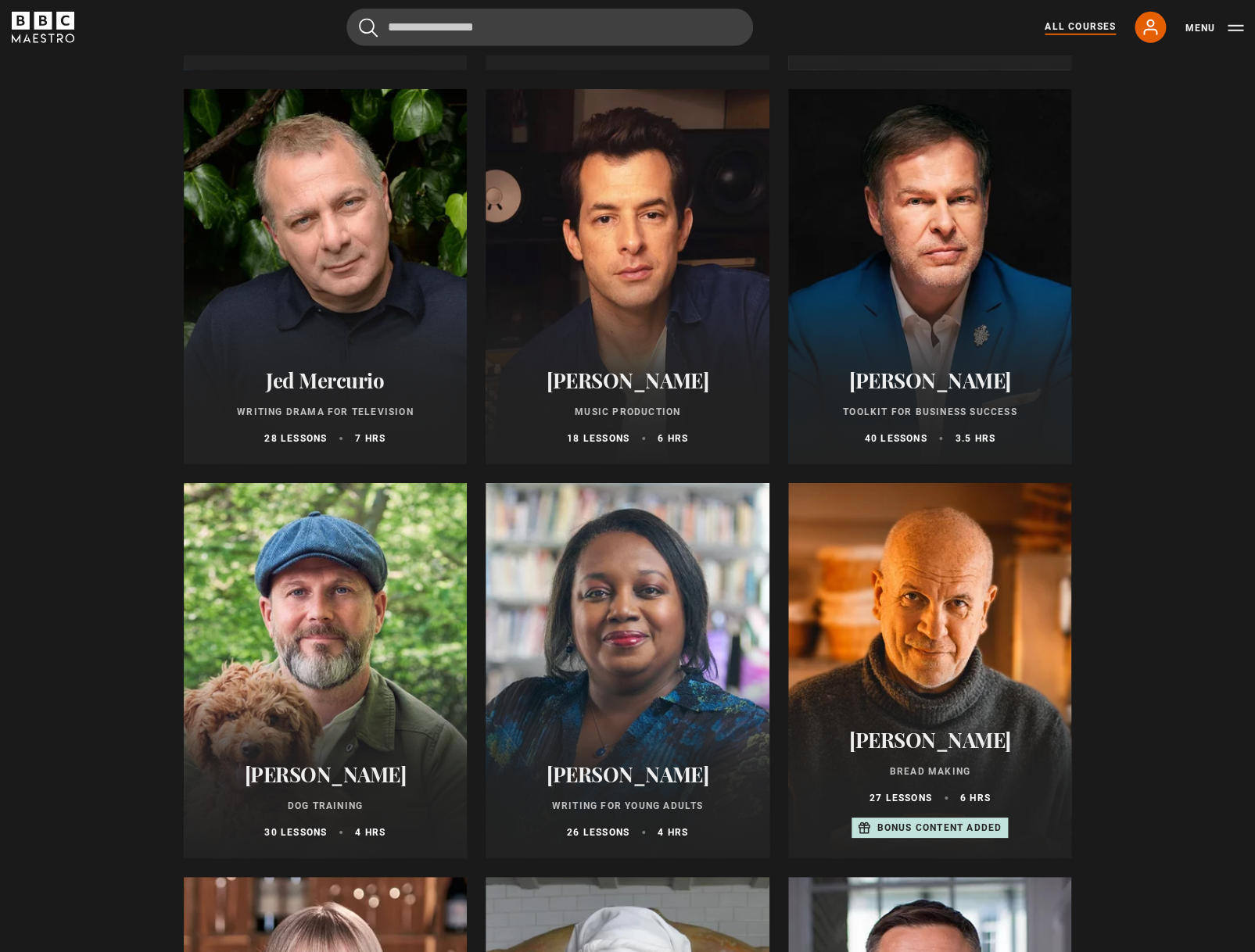
click at [253, 260] on div at bounding box center [326, 277] width 284 height 375
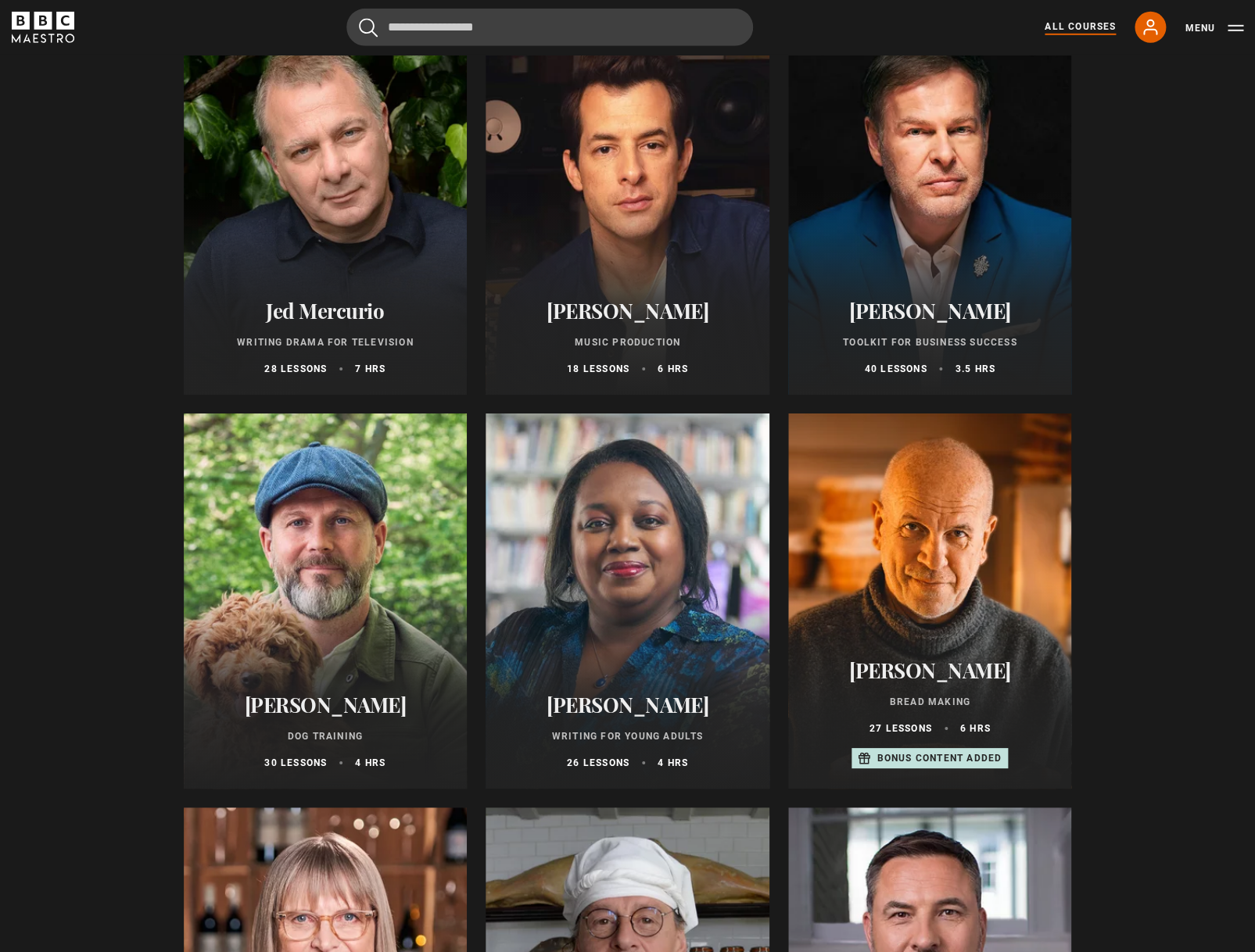
scroll to position [4512, 0]
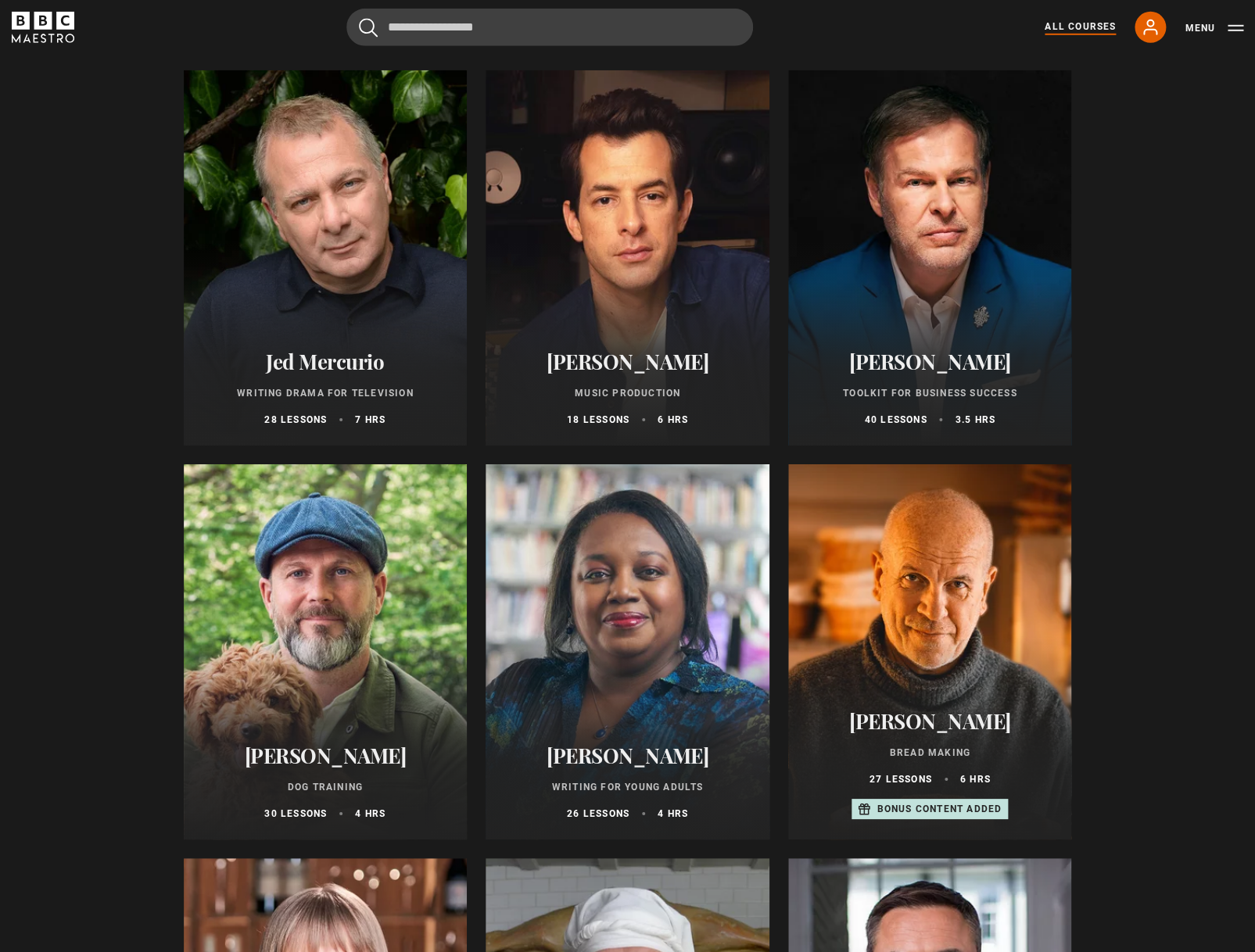
click at [979, 310] on div at bounding box center [930, 258] width 284 height 375
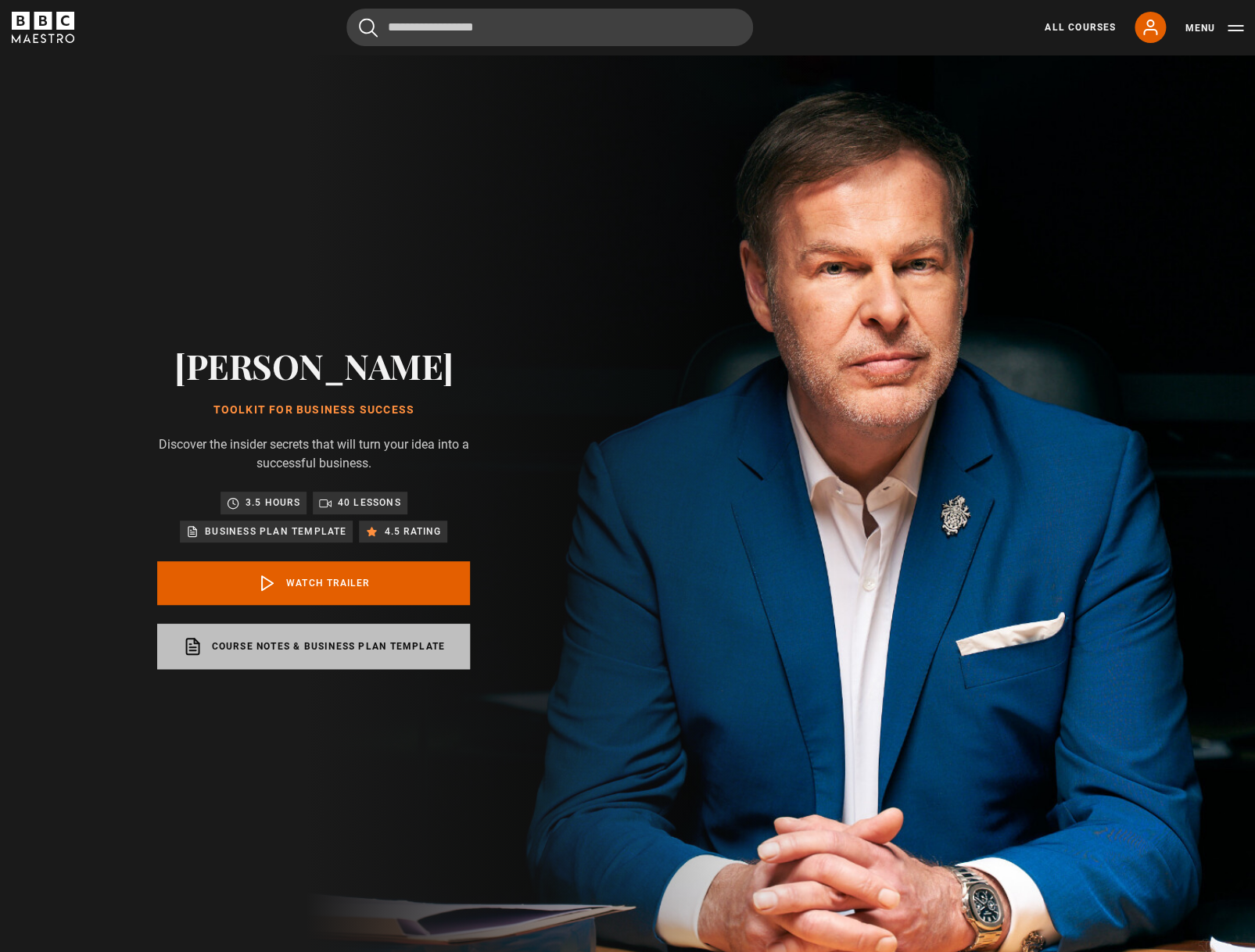
click at [290, 647] on link "Course notes & Business plan template opens in a new tab" at bounding box center [313, 647] width 312 height 46
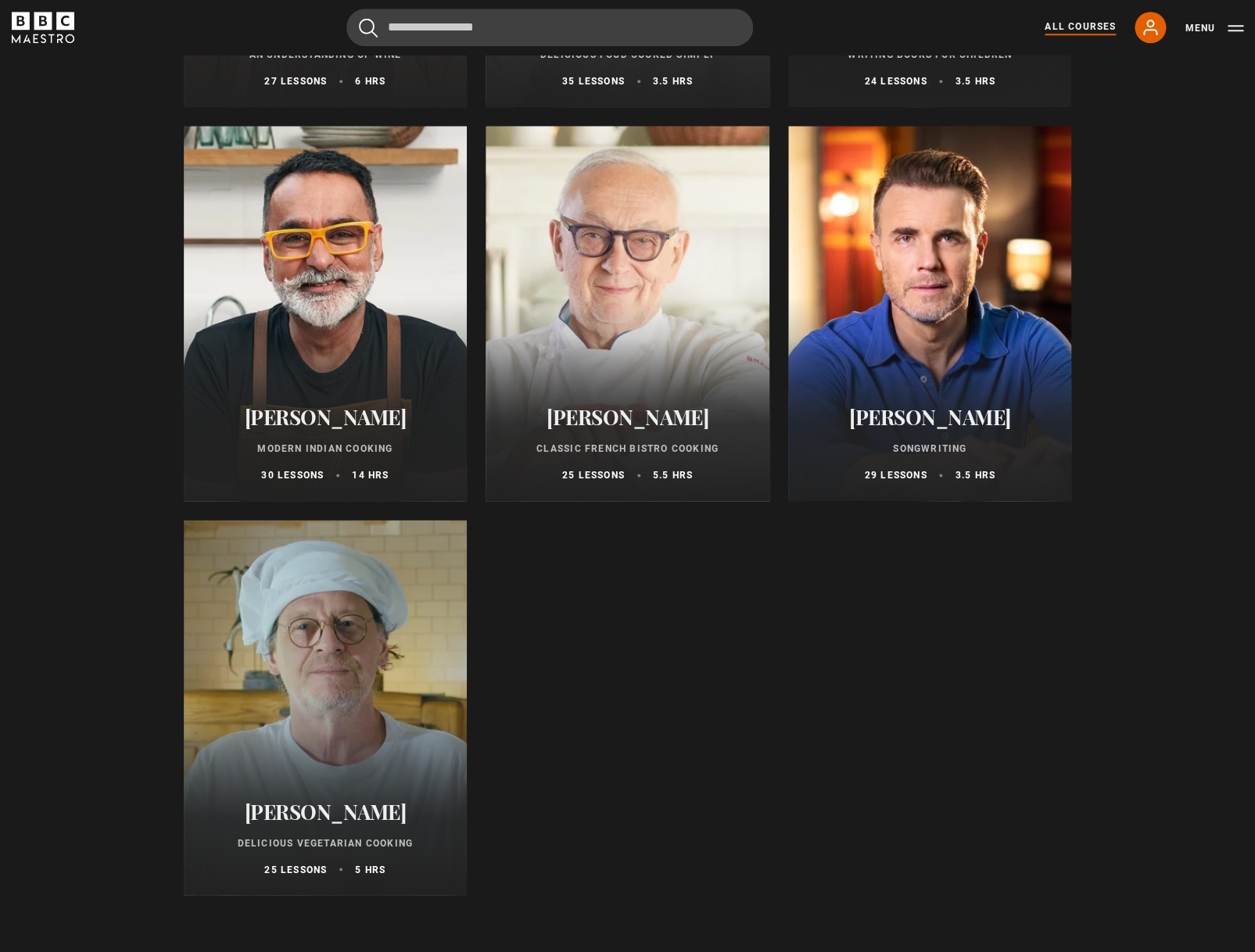
scroll to position [5709, 0]
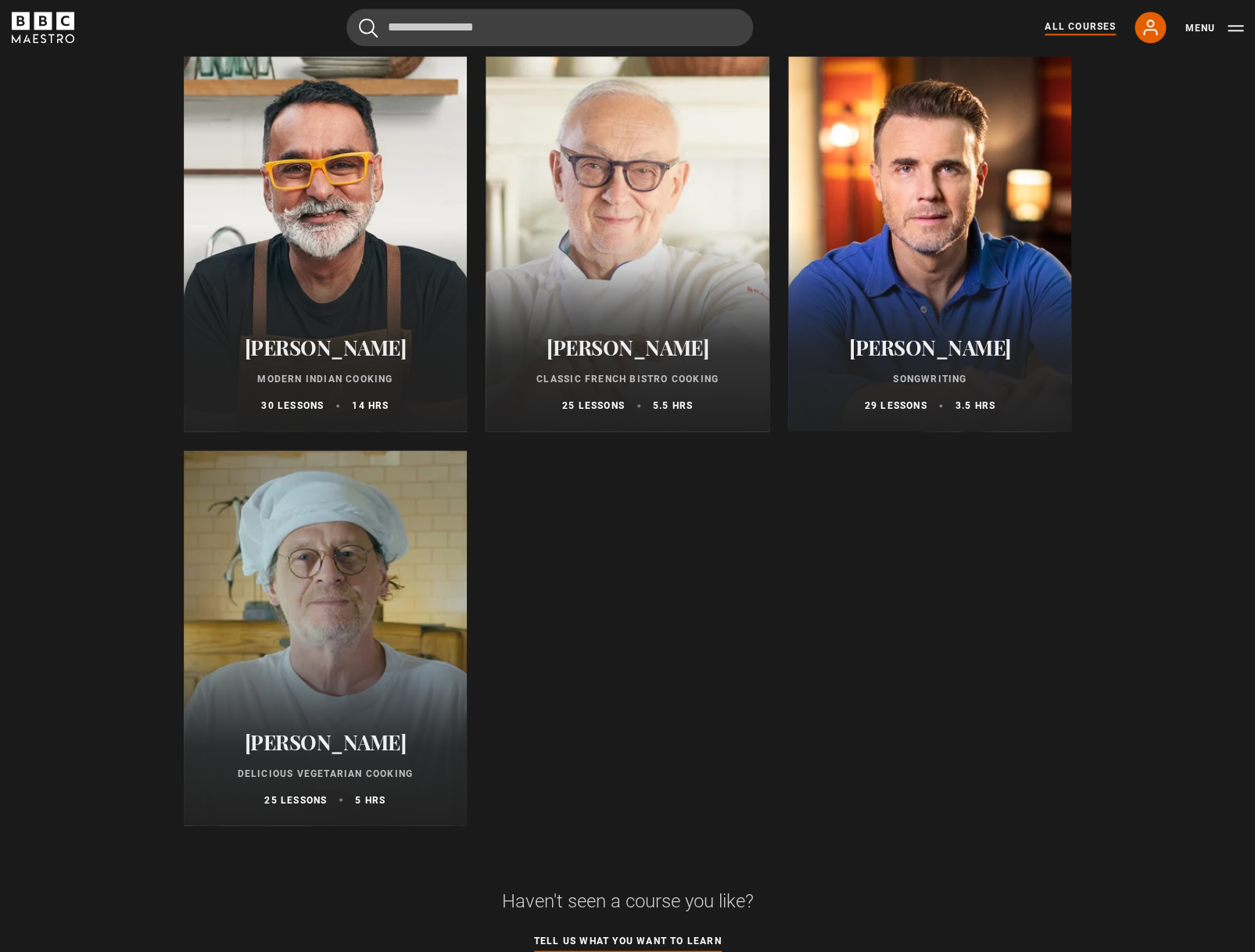
click at [961, 237] on div at bounding box center [930, 244] width 284 height 375
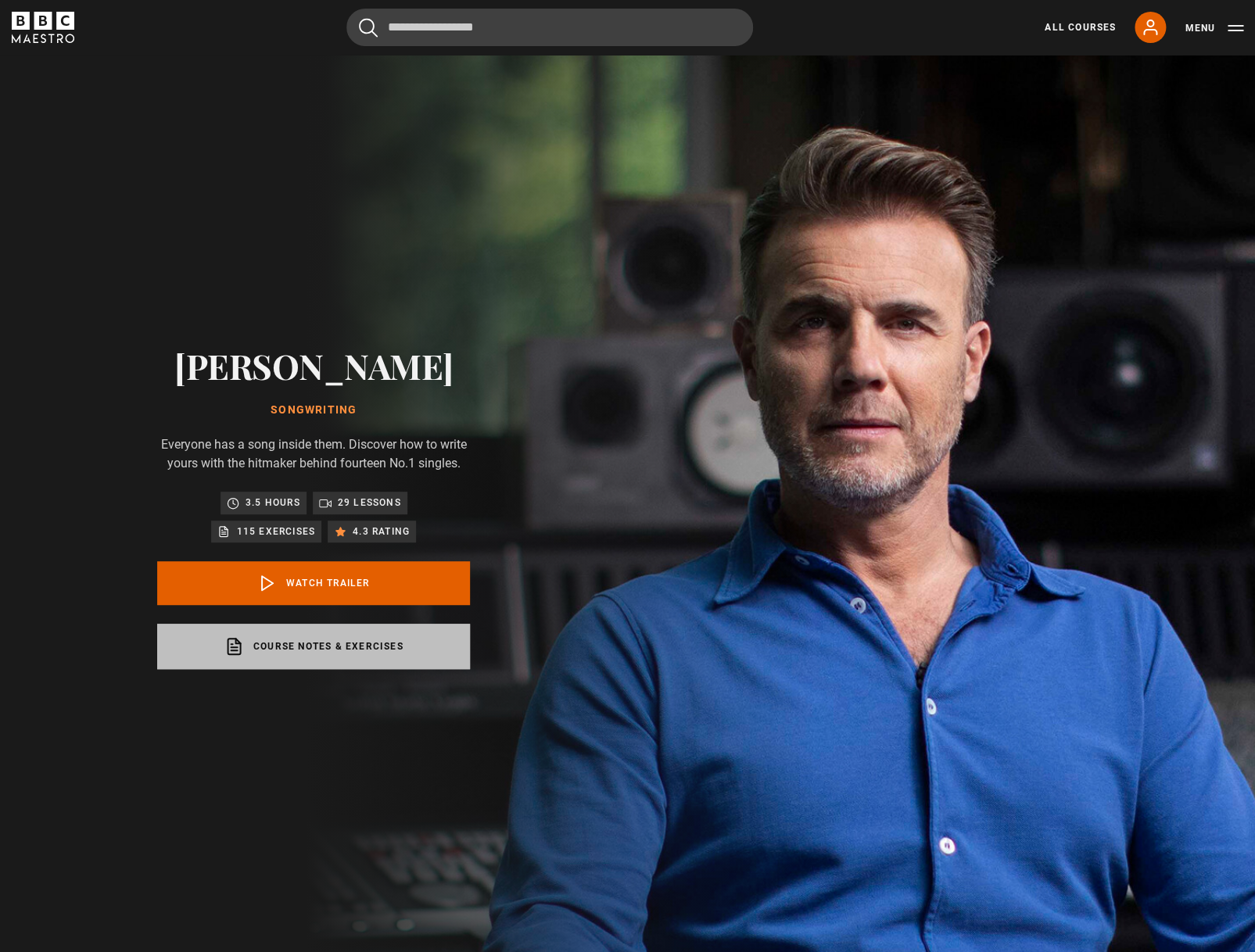
click at [326, 652] on link "Course notes & exercises opens in a new tab" at bounding box center [313, 647] width 312 height 46
